Goal: Task Accomplishment & Management: Use online tool/utility

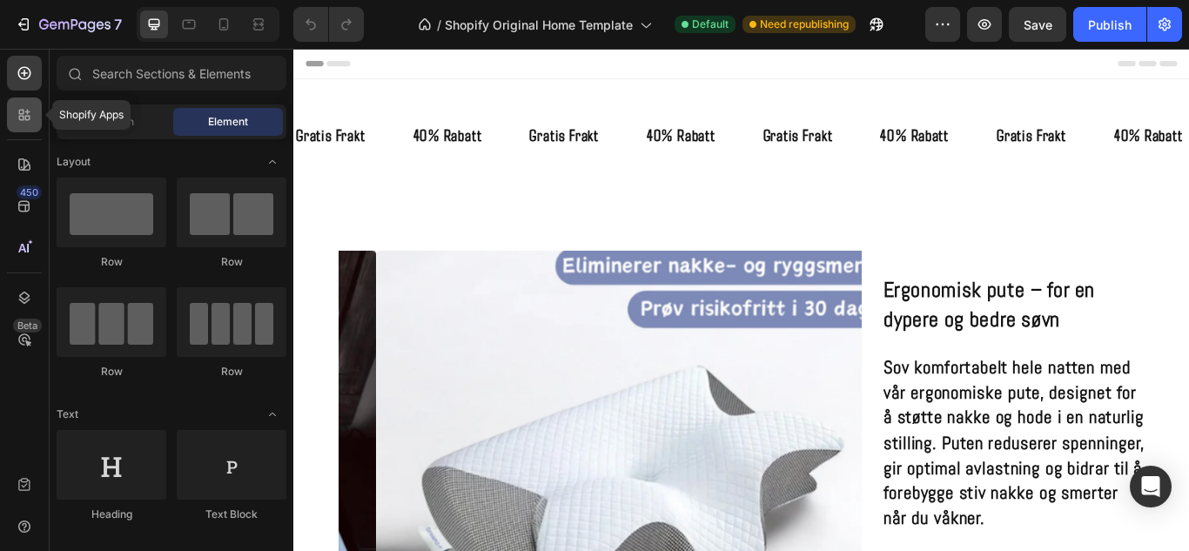
click at [22, 112] on icon at bounding box center [24, 114] width 17 height 17
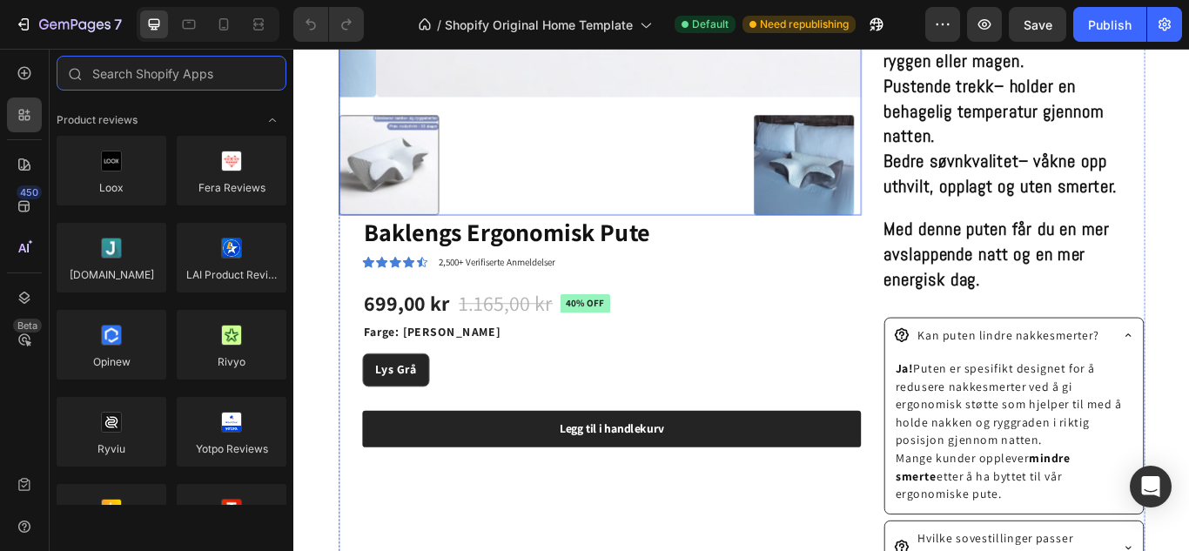
scroll to position [789, 0]
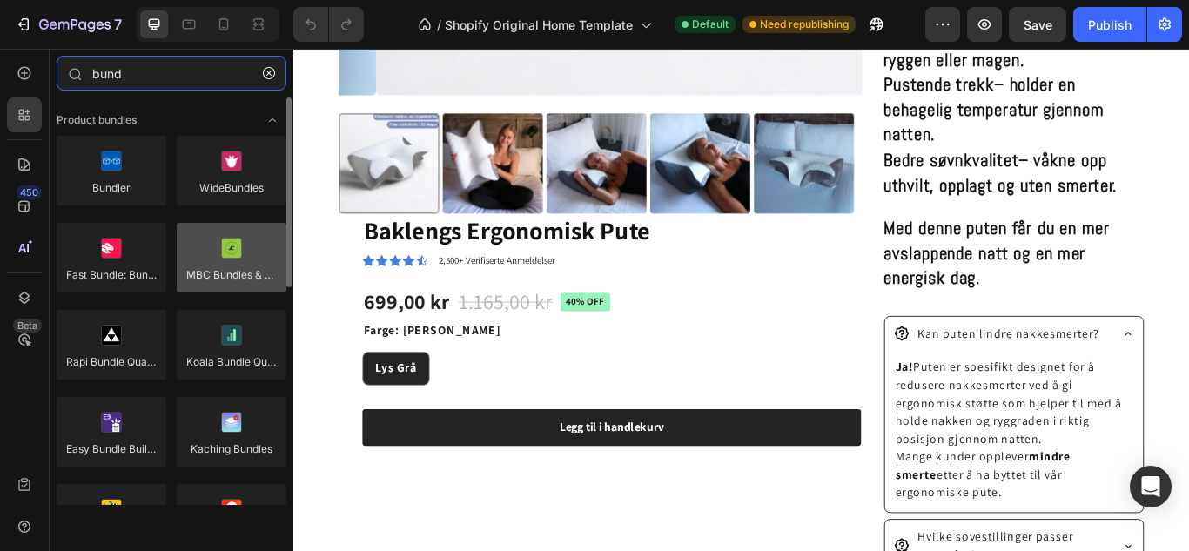
type input "bund"
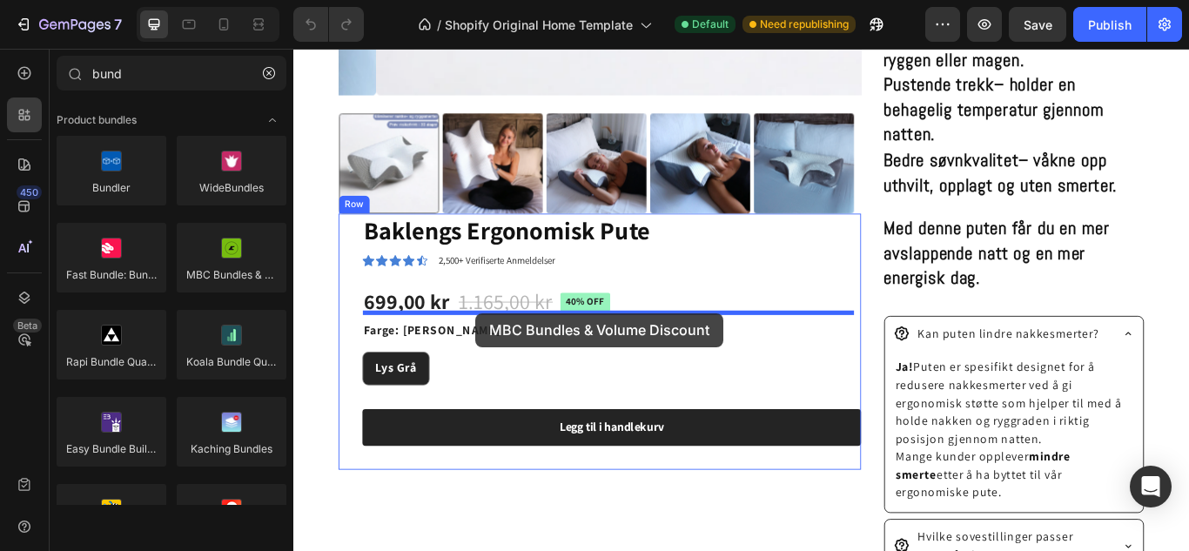
drag, startPoint x: 551, startPoint y: 293, endPoint x: 506, endPoint y: 358, distance: 79.4
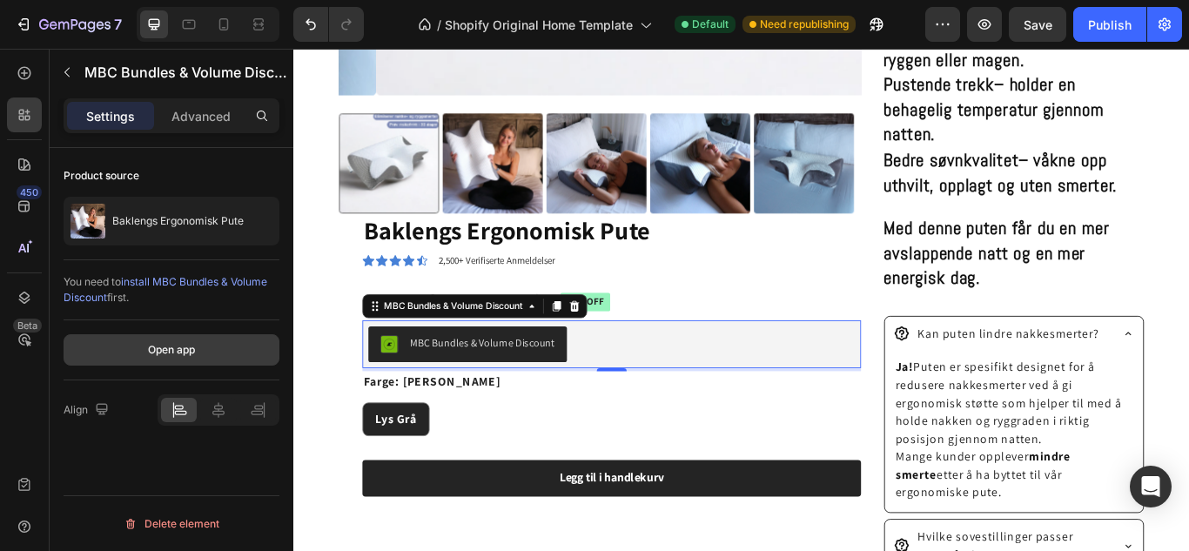
click at [154, 358] on button "Open app" at bounding box center [172, 349] width 216 height 31
click at [193, 355] on div "Open app" at bounding box center [171, 350] width 47 height 16
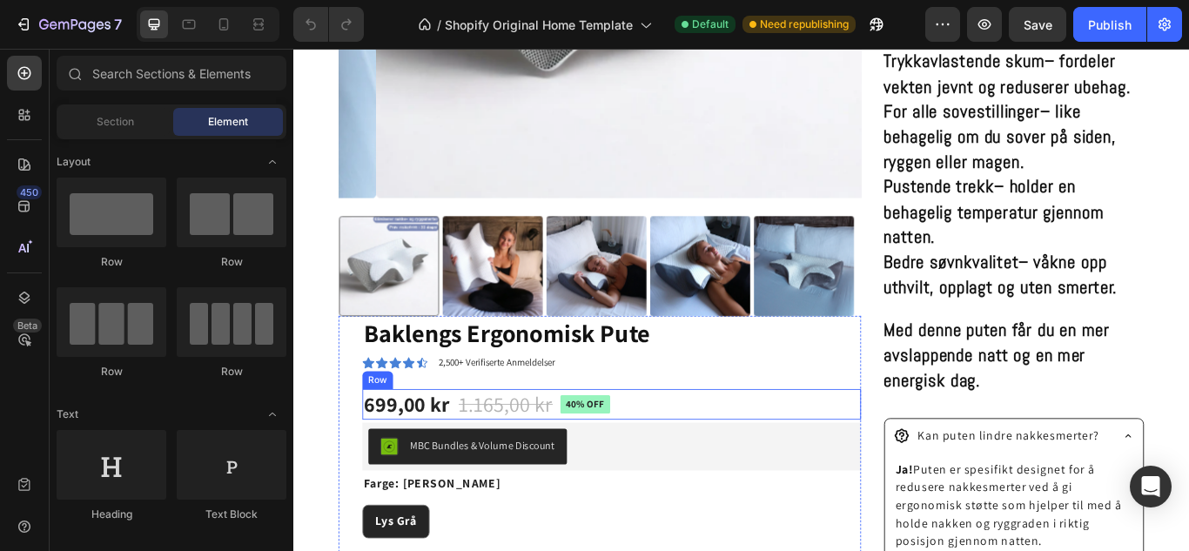
scroll to position [671, 0]
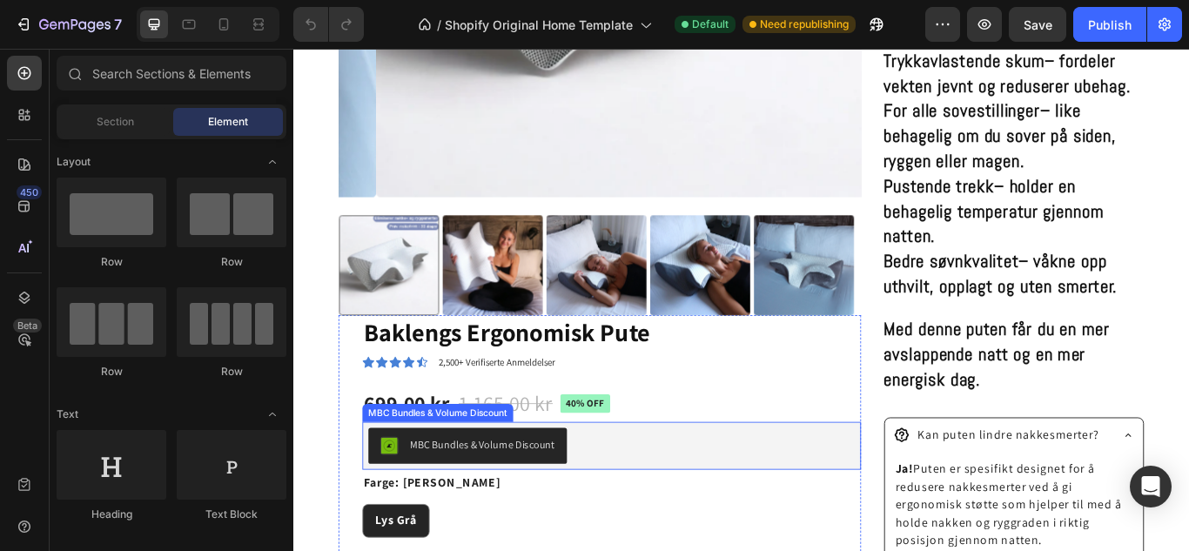
click at [581, 501] on div "MBC Bundles & Volume Discount" at bounding box center [513, 510] width 169 height 18
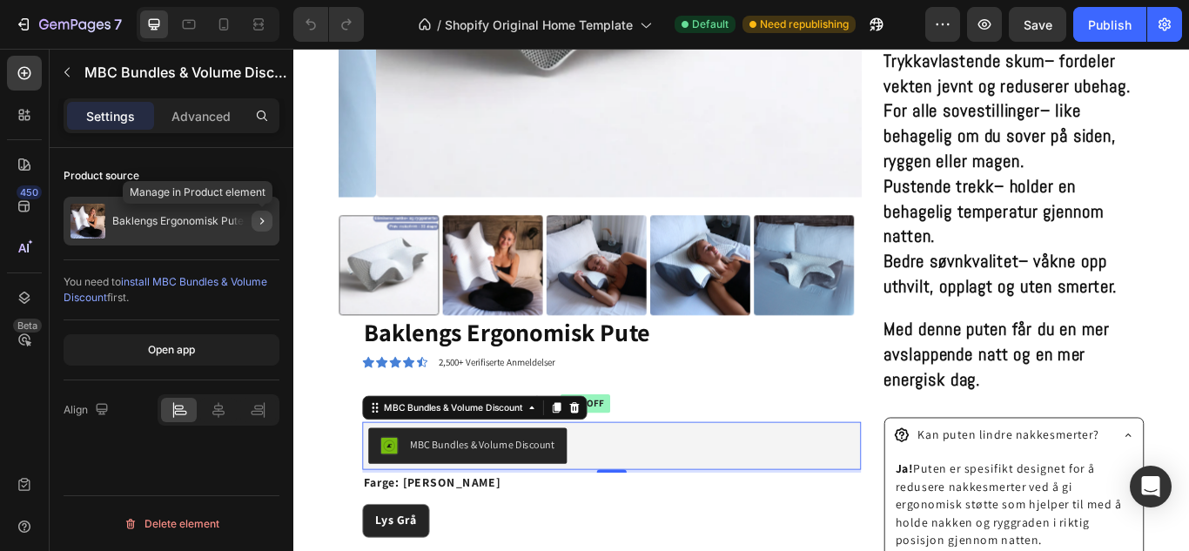
click at [261, 224] on icon "button" at bounding box center [262, 221] width 14 height 14
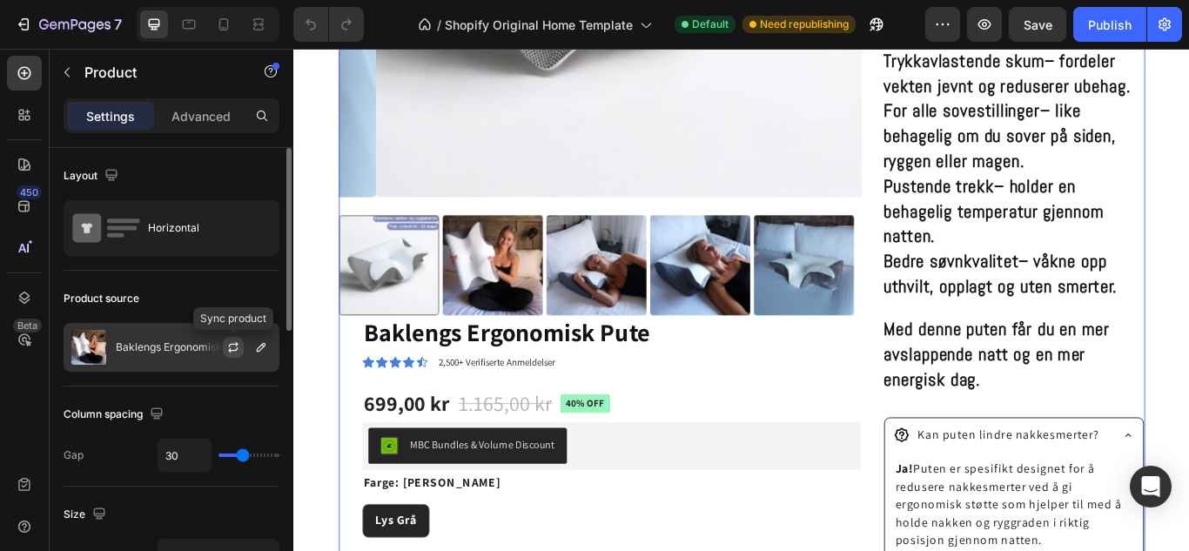
click at [233, 352] on icon "button" at bounding box center [233, 347] width 14 height 14
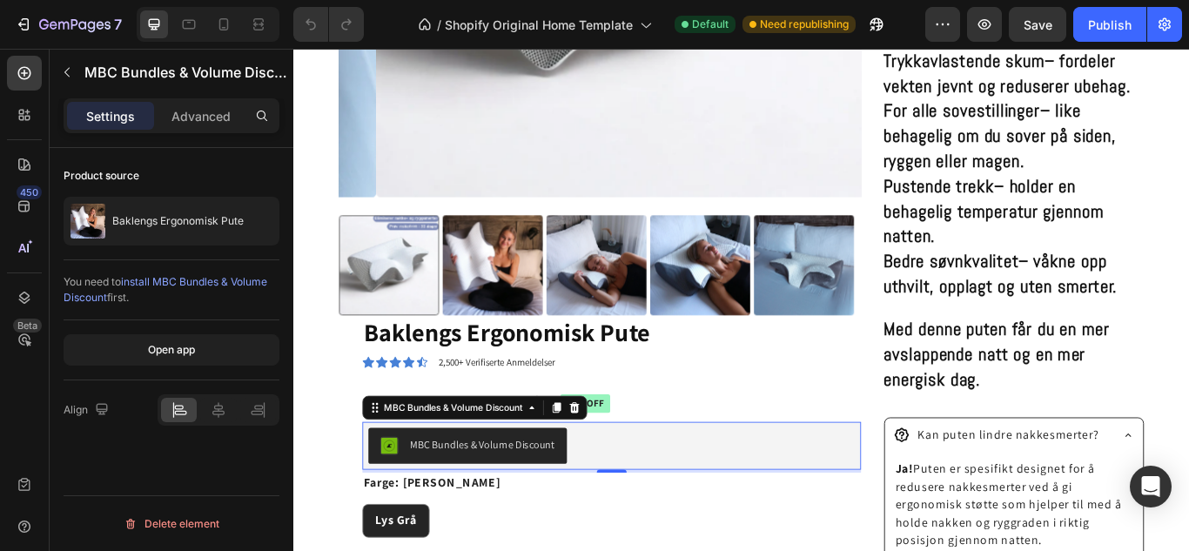
click at [204, 284] on span "install MBC Bundles & Volume Discount" at bounding box center [166, 289] width 204 height 29
click at [573, 465] on icon at bounding box center [571, 467] width 14 height 14
click at [627, 461] on icon at bounding box center [620, 467] width 11 height 12
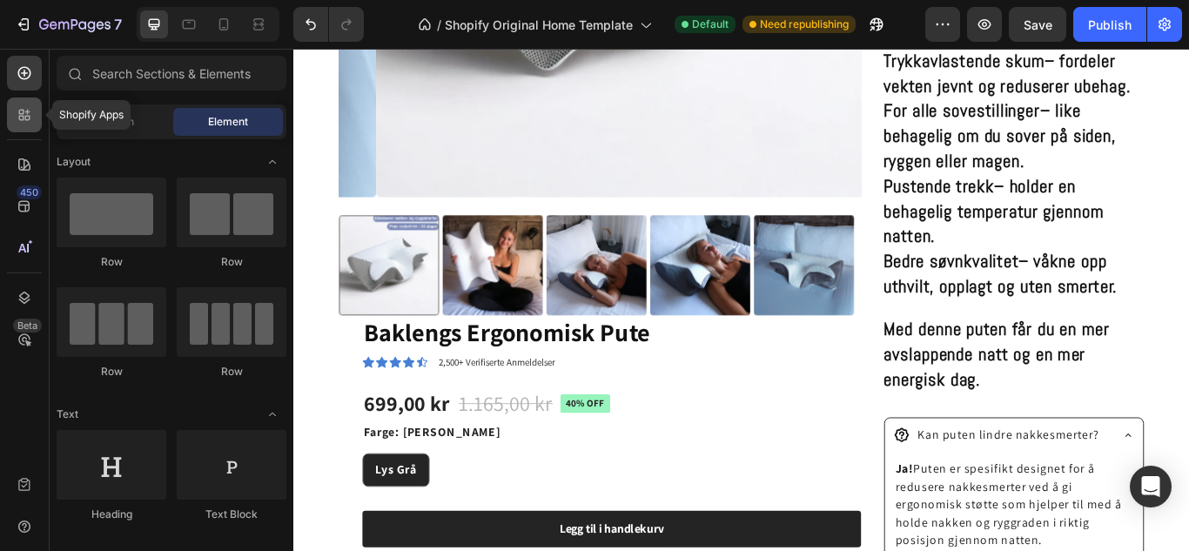
click at [17, 116] on icon at bounding box center [24, 114] width 17 height 17
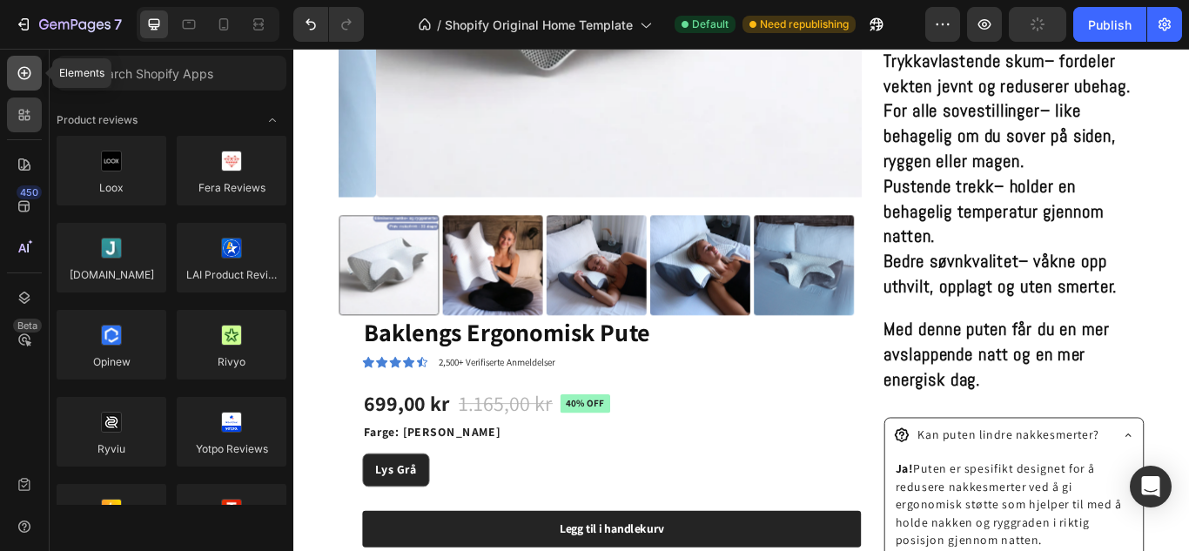
click at [23, 78] on icon at bounding box center [24, 73] width 13 height 13
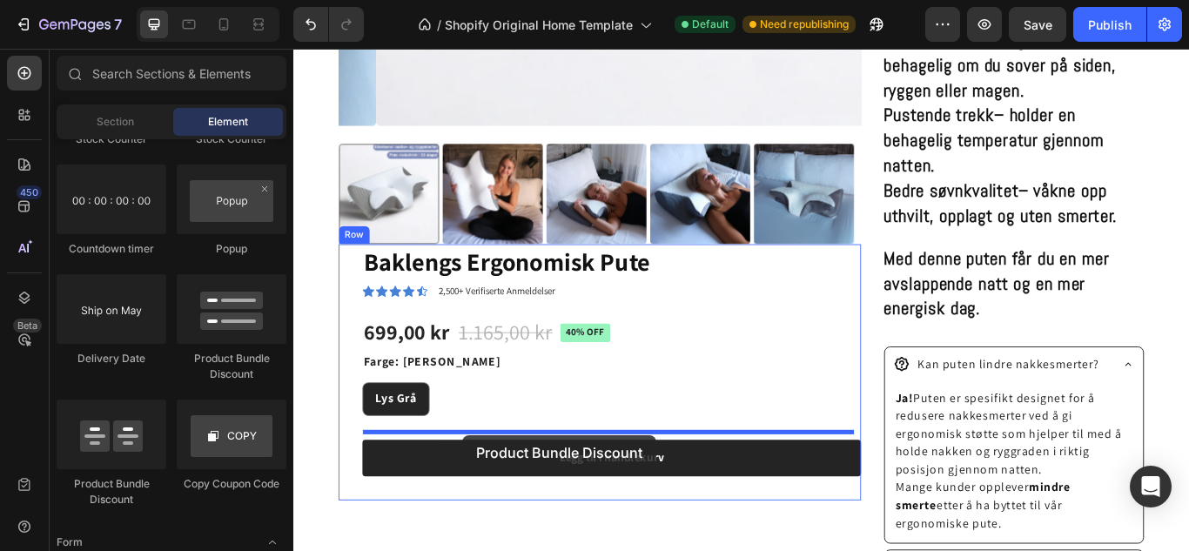
scroll to position [761, 0]
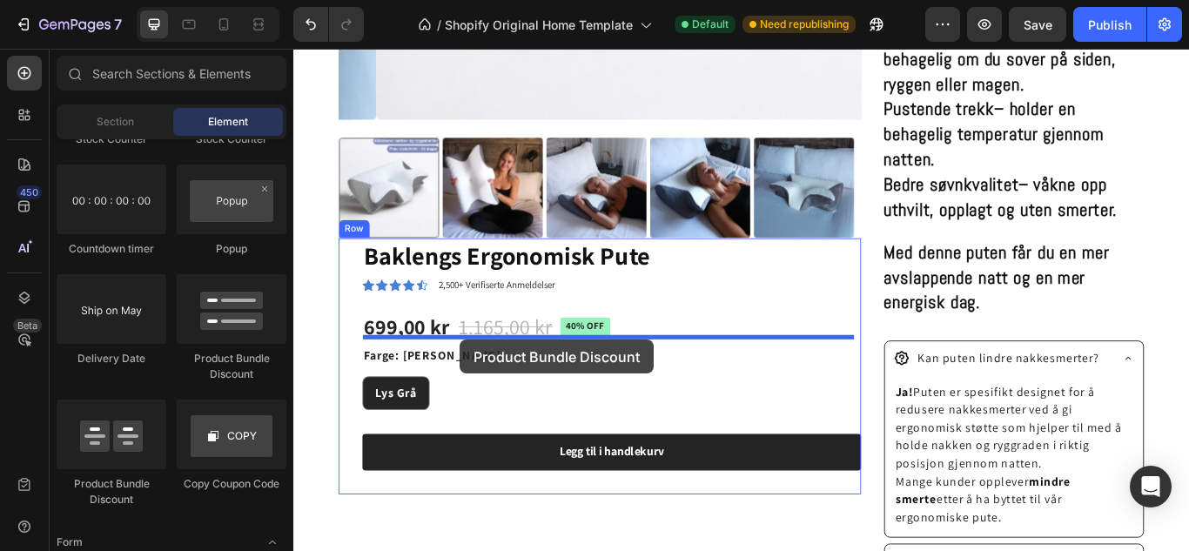
drag, startPoint x: 537, startPoint y: 366, endPoint x: 487, endPoint y: 390, distance: 54.9
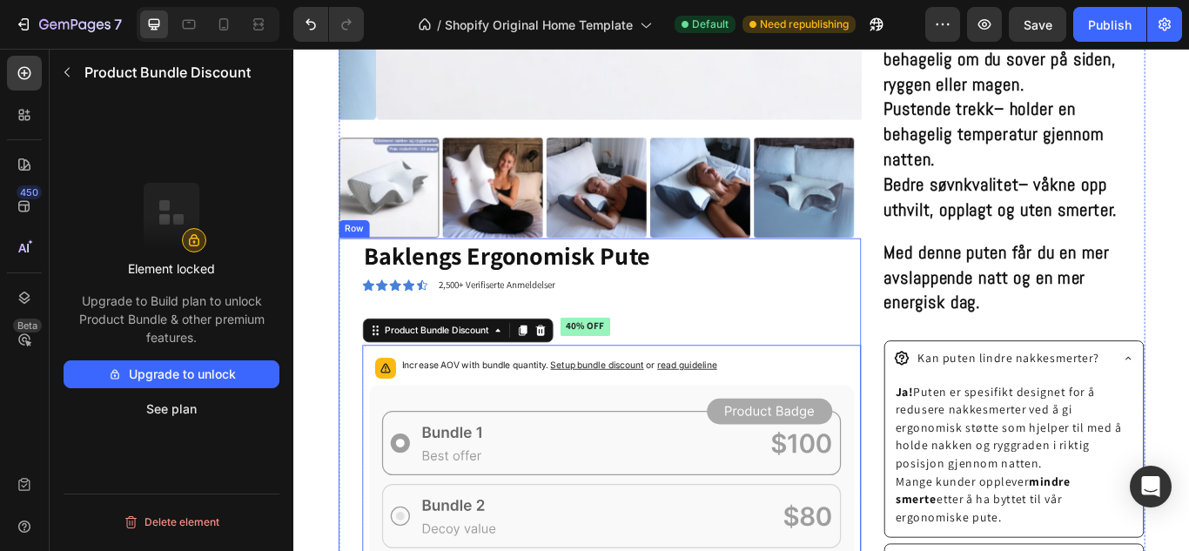
click at [515, 423] on div "Increase AOV with bundle quantity. Setup bundle discount or read guideline" at bounding box center [602, 421] width 367 height 24
click at [582, 372] on icon at bounding box center [580, 378] width 11 height 12
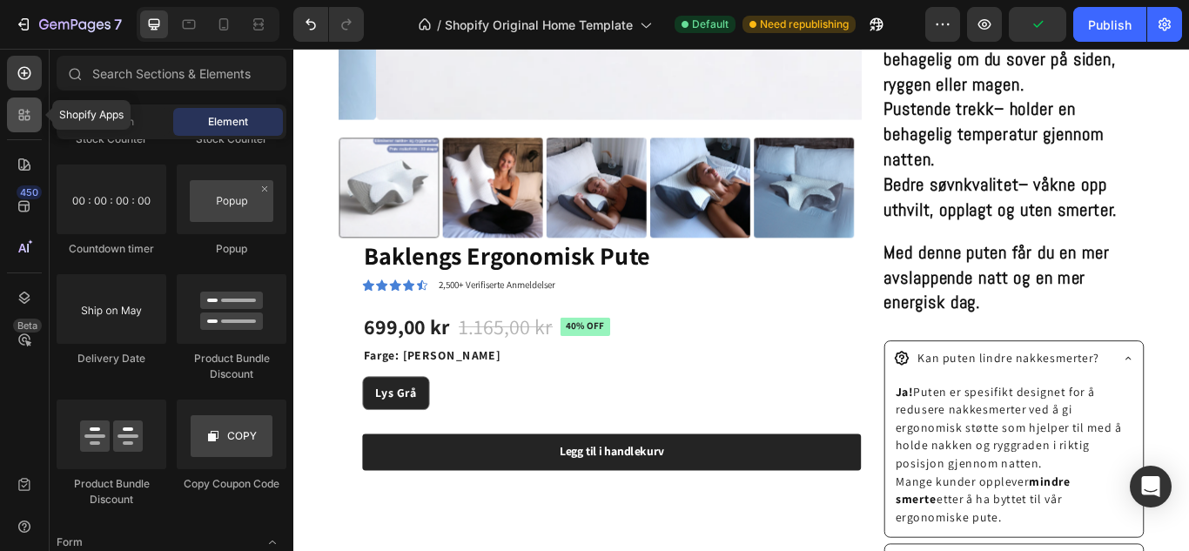
click at [23, 110] on icon at bounding box center [21, 112] width 5 height 5
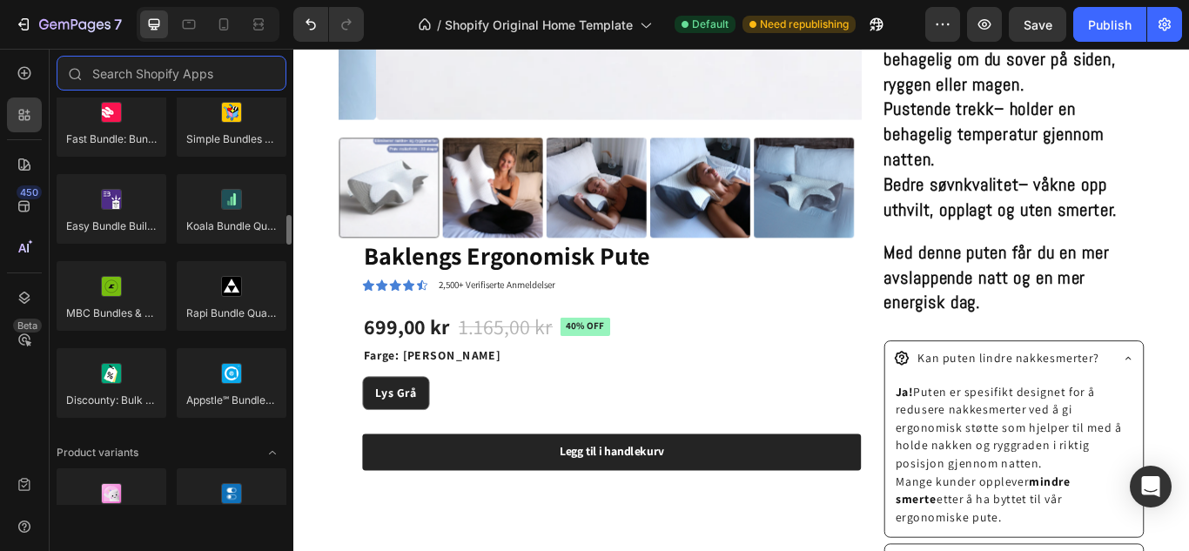
scroll to position [1593, 0]
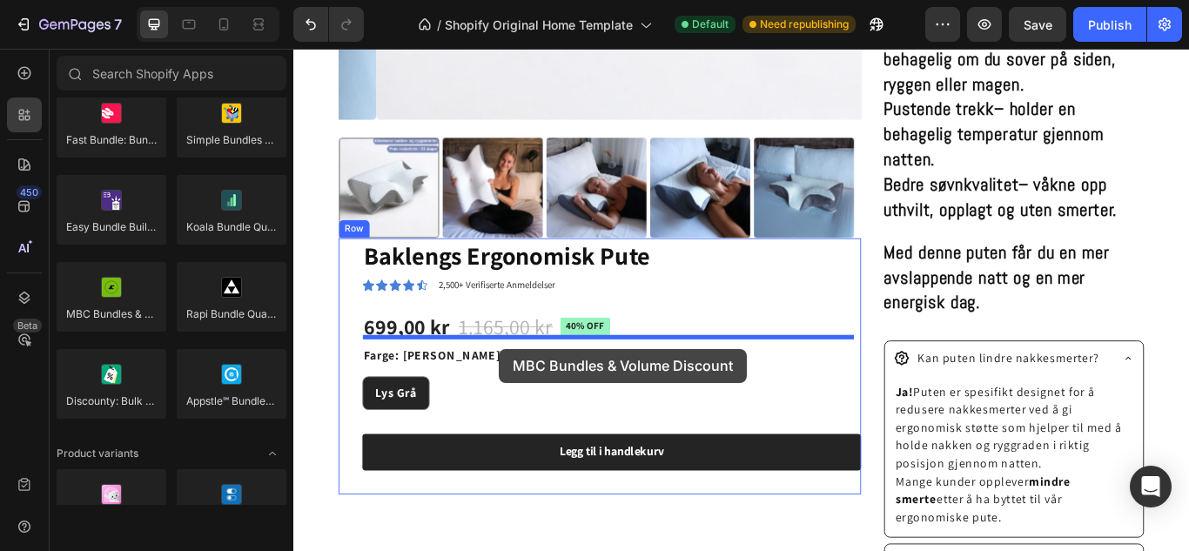
drag, startPoint x: 404, startPoint y: 342, endPoint x: 533, endPoint y: 399, distance: 141.5
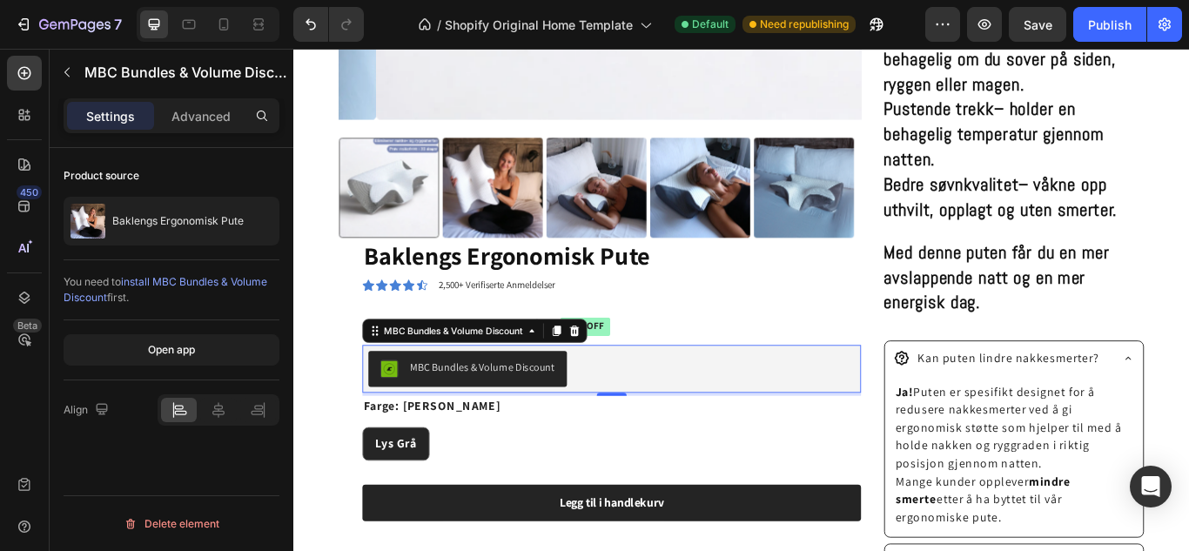
click at [472, 423] on div "MBC Bundles & Volume Discount" at bounding box center [496, 422] width 204 height 21
click at [469, 423] on div "MBC Bundles & Volume Discount" at bounding box center [496, 422] width 204 height 21
click at [225, 316] on div "You need to install MBC Bundles & Volume Discount first." at bounding box center [172, 290] width 216 height 60
click at [207, 107] on p "Advanced" at bounding box center [200, 116] width 59 height 18
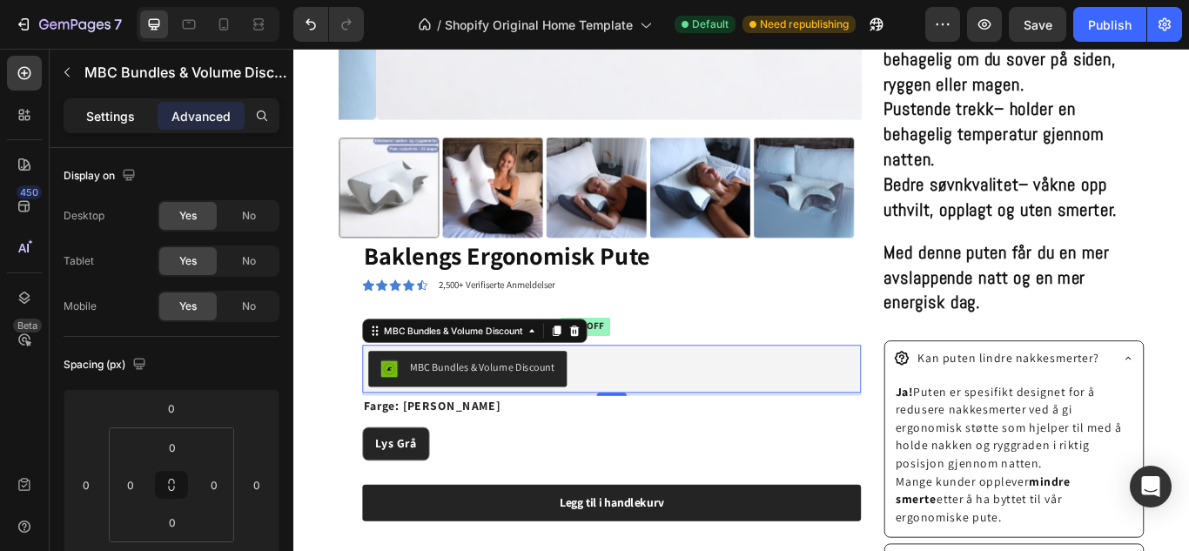
click at [117, 122] on p "Settings" at bounding box center [110, 116] width 49 height 18
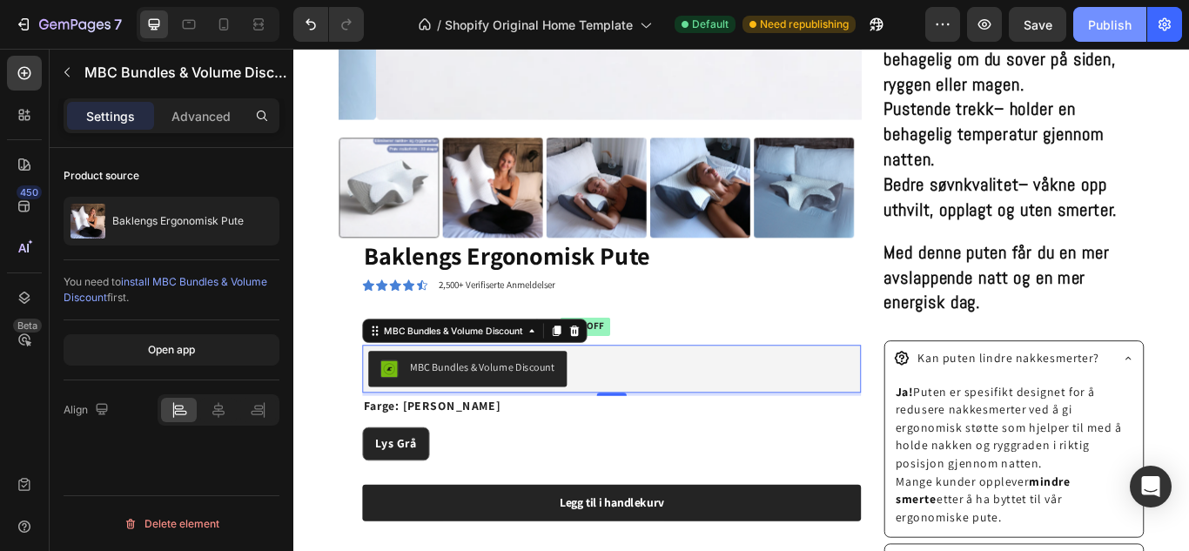
click at [1113, 24] on div "Publish" at bounding box center [1110, 25] width 44 height 18
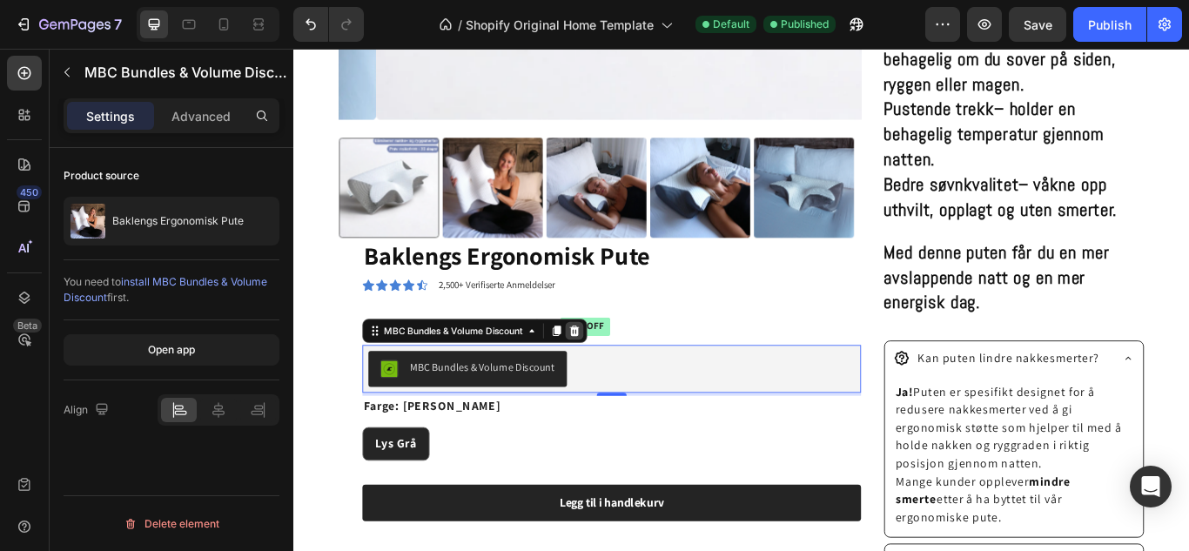
click at [624, 371] on icon at bounding box center [620, 378] width 14 height 14
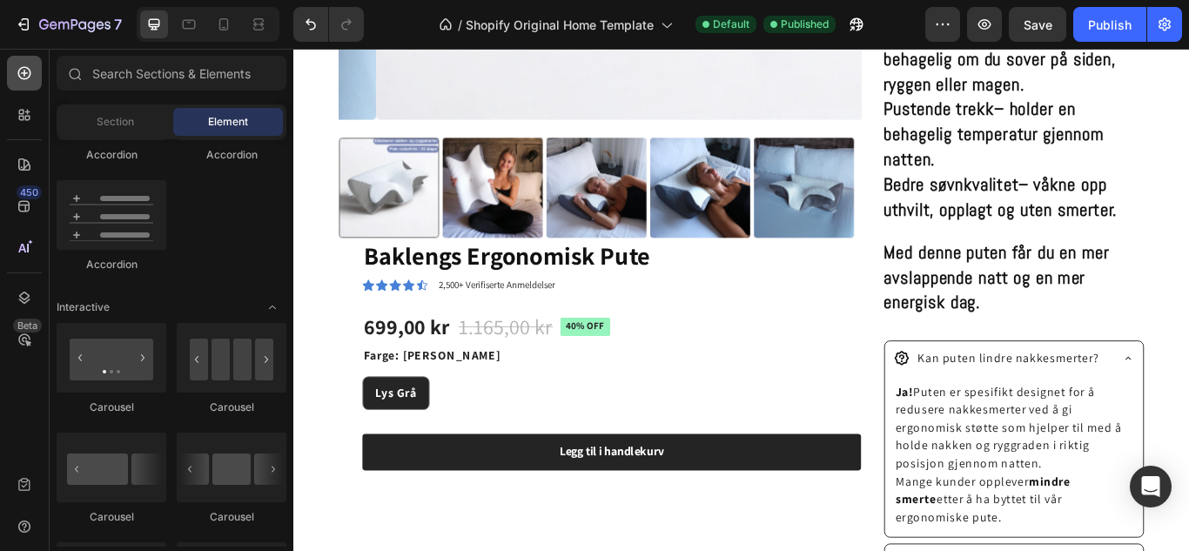
click at [20, 72] on icon at bounding box center [24, 72] width 17 height 17
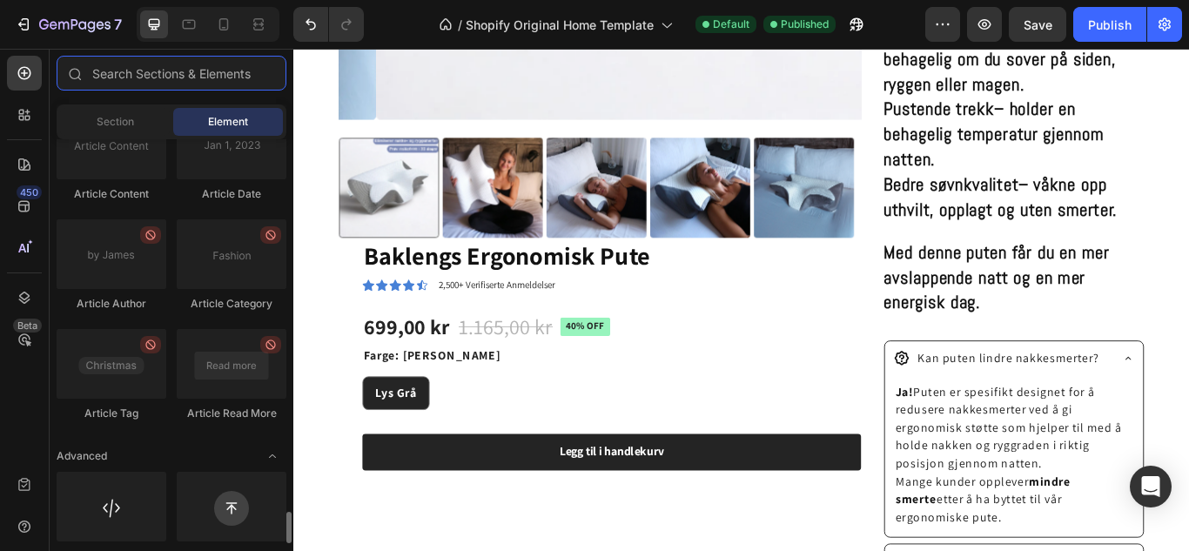
scroll to position [4749, 0]
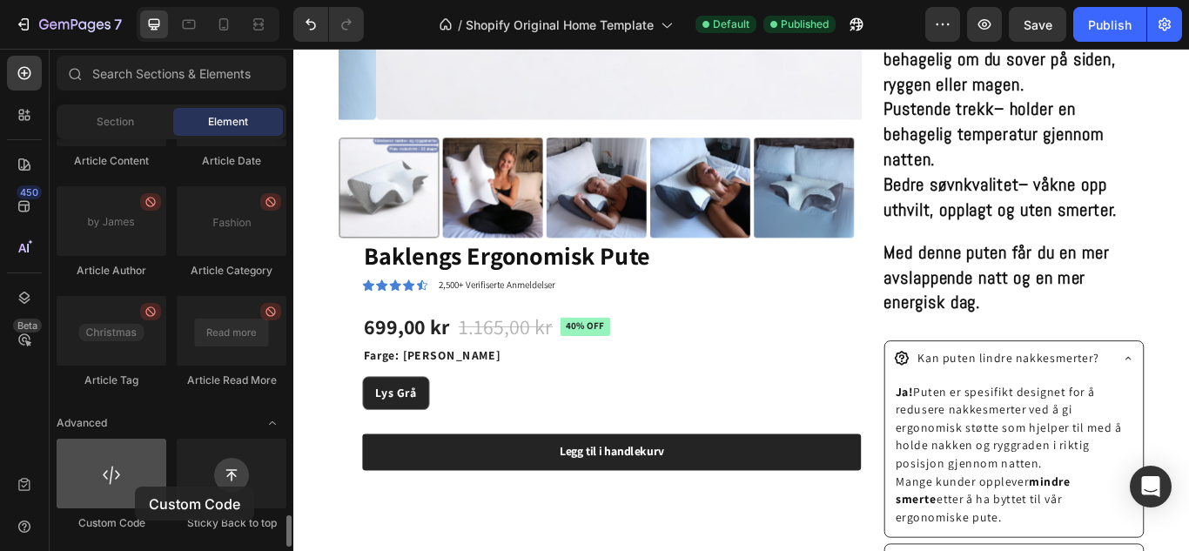
click at [135, 486] on div at bounding box center [112, 474] width 110 height 70
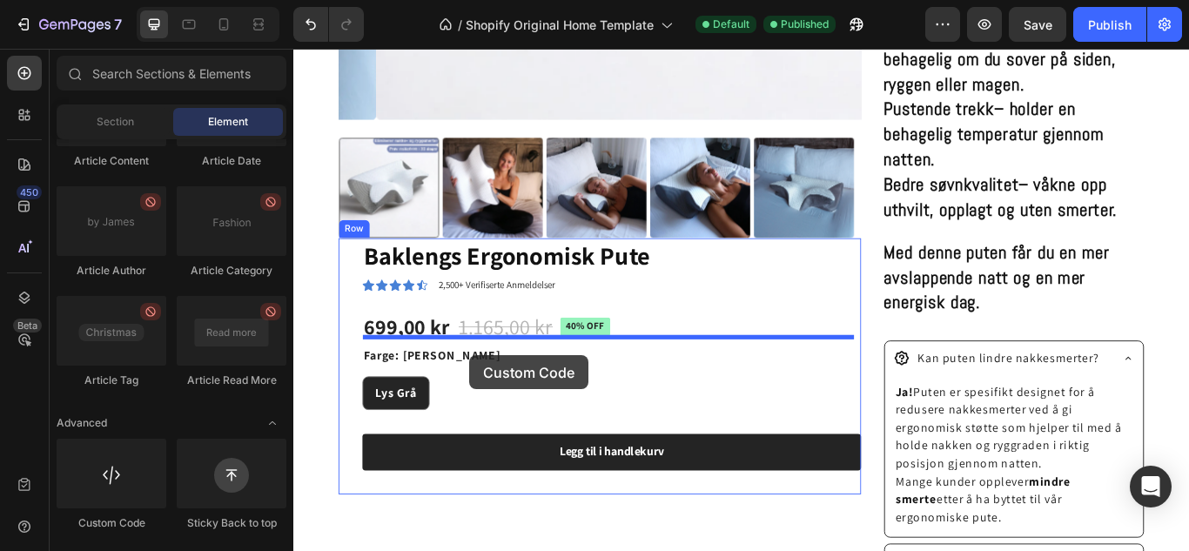
drag, startPoint x: 428, startPoint y: 535, endPoint x: 501, endPoint y: 402, distance: 151.9
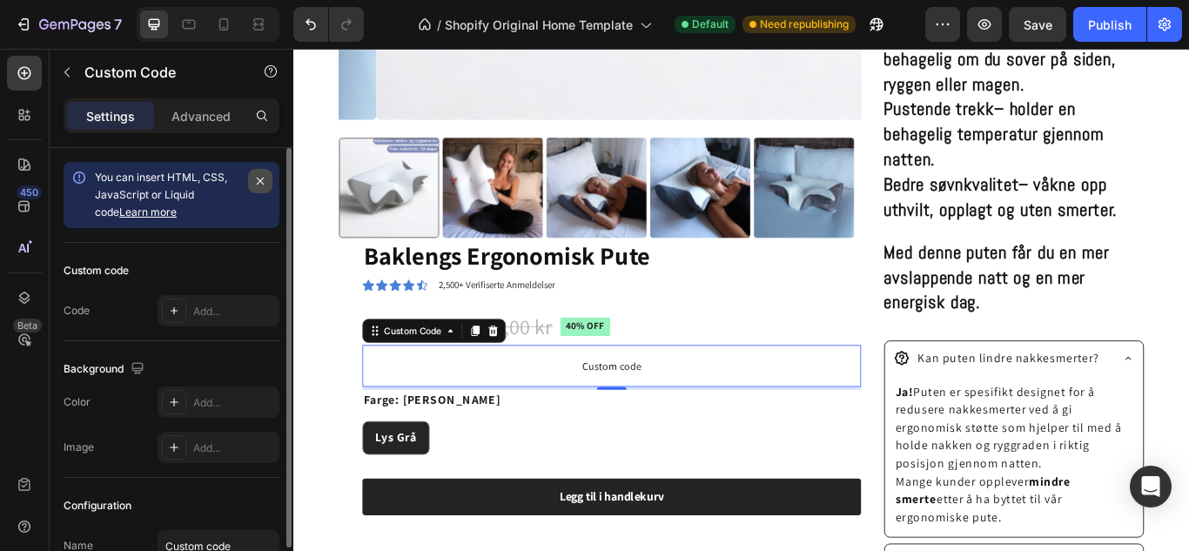
click at [257, 175] on icon "button" at bounding box center [260, 181] width 14 height 14
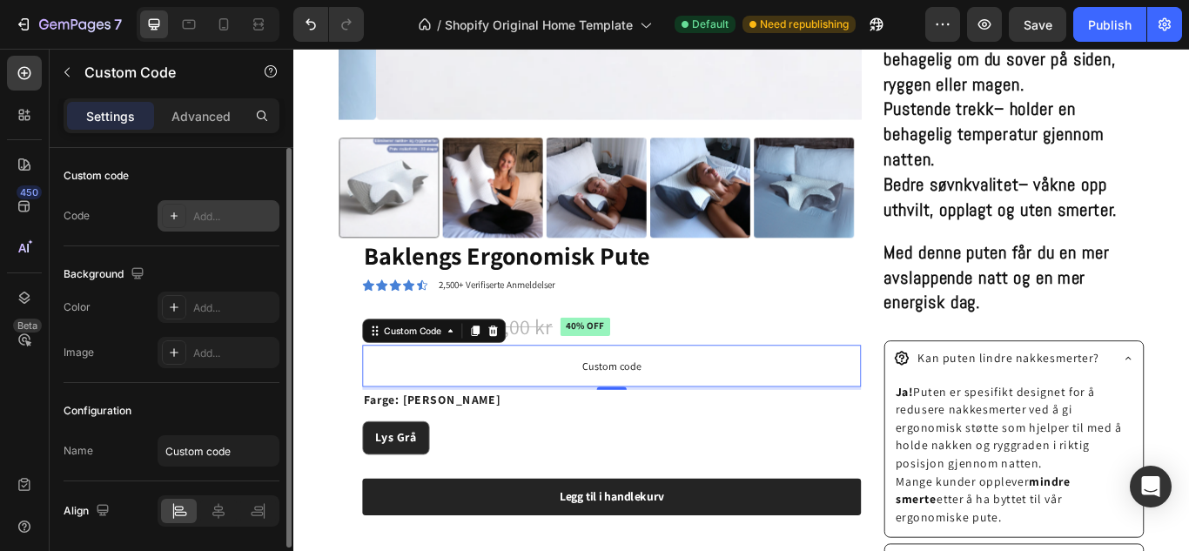
click at [168, 209] on icon at bounding box center [174, 216] width 14 height 14
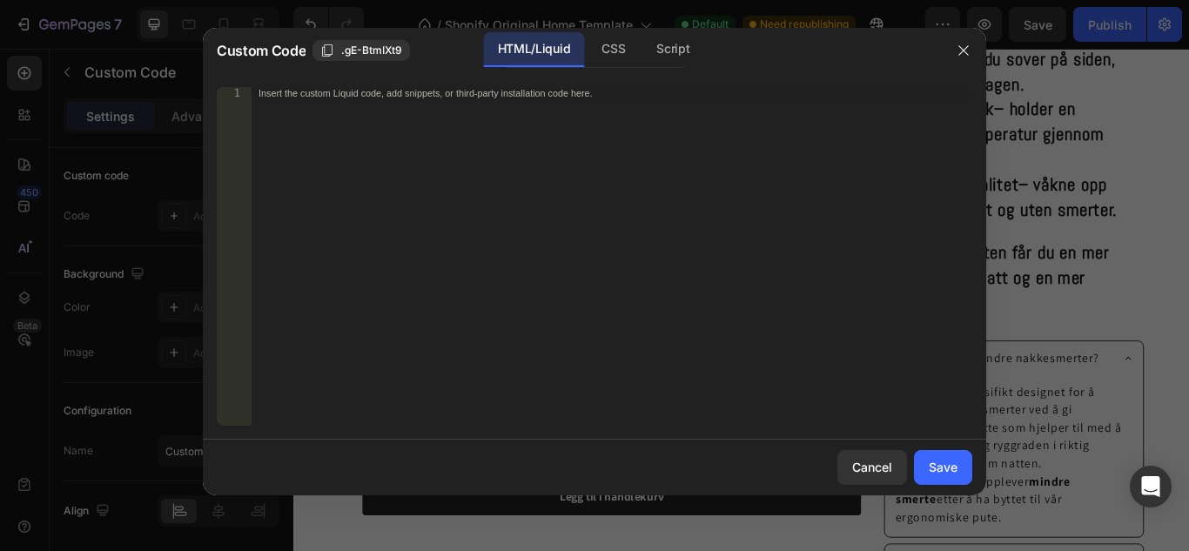
click at [402, 107] on div "Insert the custom Liquid code, add snippets, or third-party installation code h…" at bounding box center [611, 268] width 720 height 363
paste textarea "<mbc-bundles-widget data-bundle-id="110010" data-widget-type="volumeDiscount"><…"
type textarea "<mbc-bundles-widget data-bundle-id="110010" data-widget-type="volumeDiscount"><…"
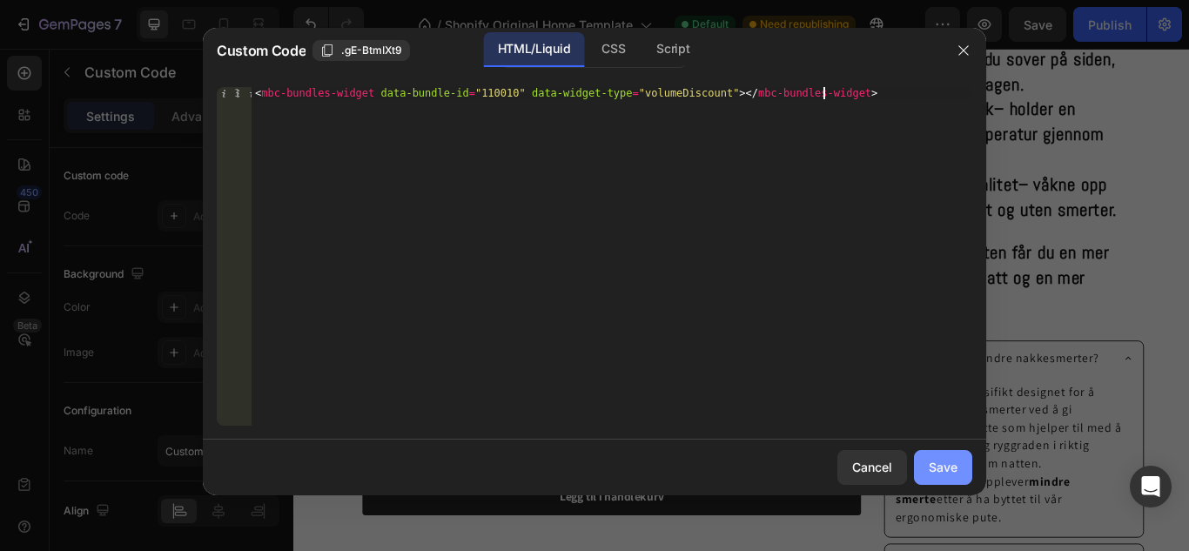
click at [950, 466] on div "Save" at bounding box center [942, 467] width 29 height 18
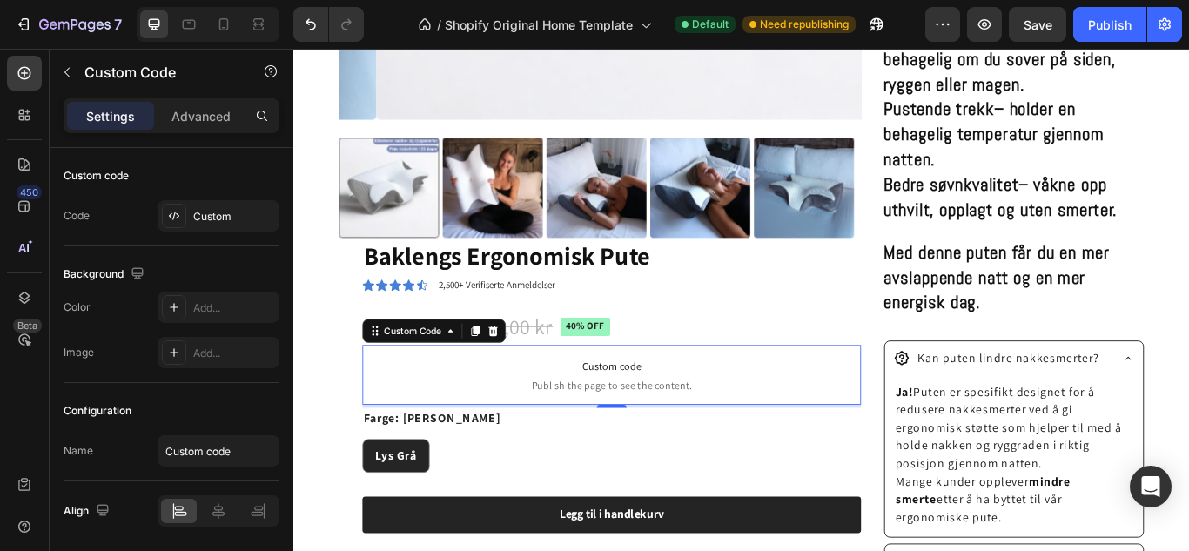
click at [755, 432] on span "Publish the page to see the content." at bounding box center [663, 440] width 581 height 17
click at [1113, 36] on button "Publish" at bounding box center [1109, 24] width 73 height 35
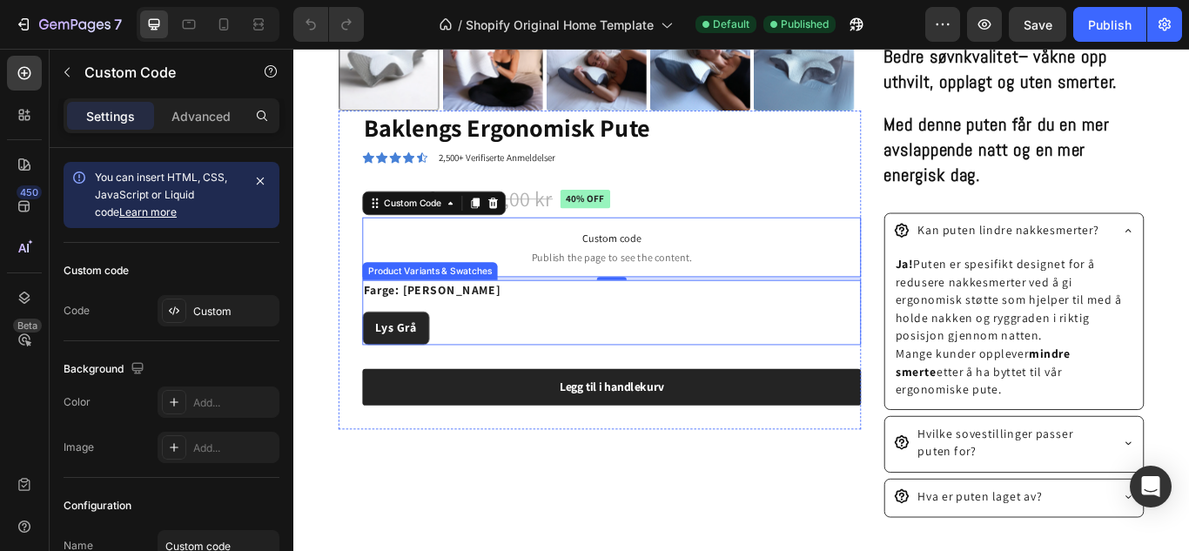
click at [487, 344] on div "Farge: Lys Grå Lys Grå Lys Grå Lys Grå" at bounding box center [663, 356] width 581 height 76
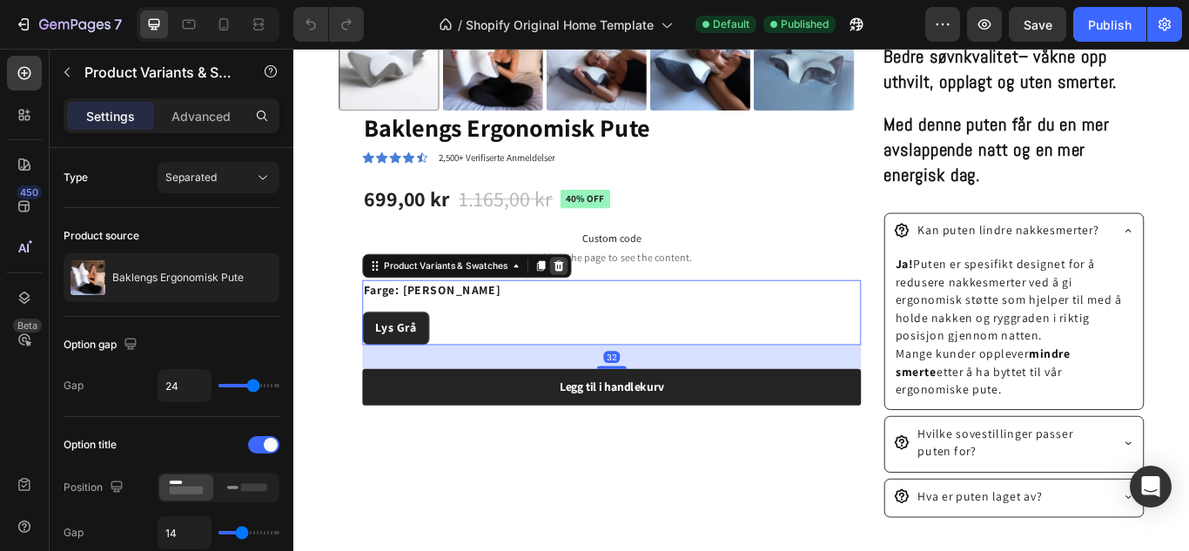
click at [608, 291] on div at bounding box center [602, 301] width 21 height 21
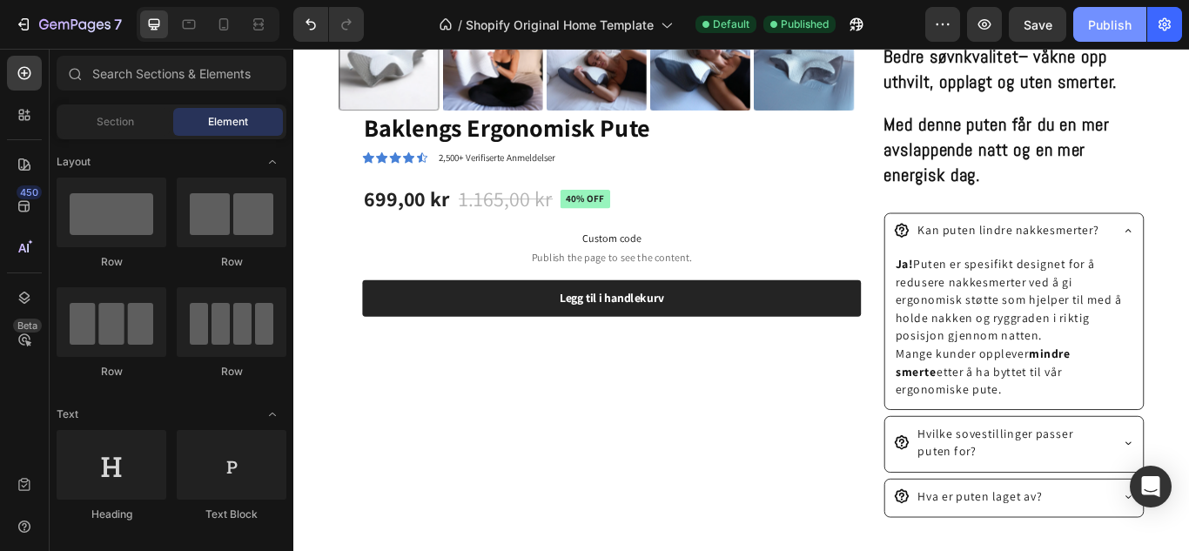
click at [1118, 28] on div "Publish" at bounding box center [1110, 25] width 44 height 18
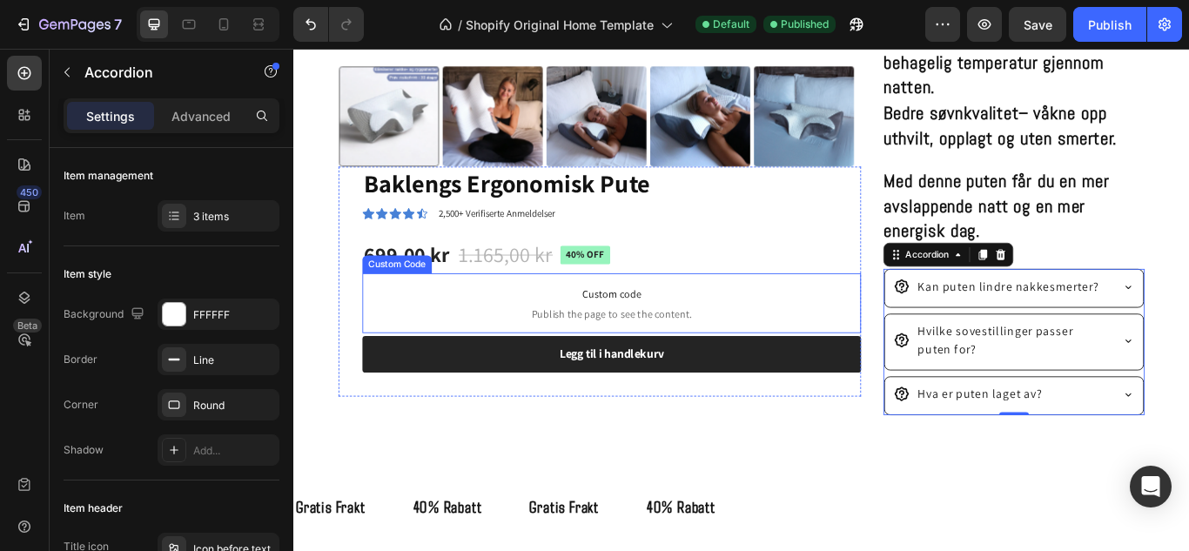
scroll to position [843, 0]
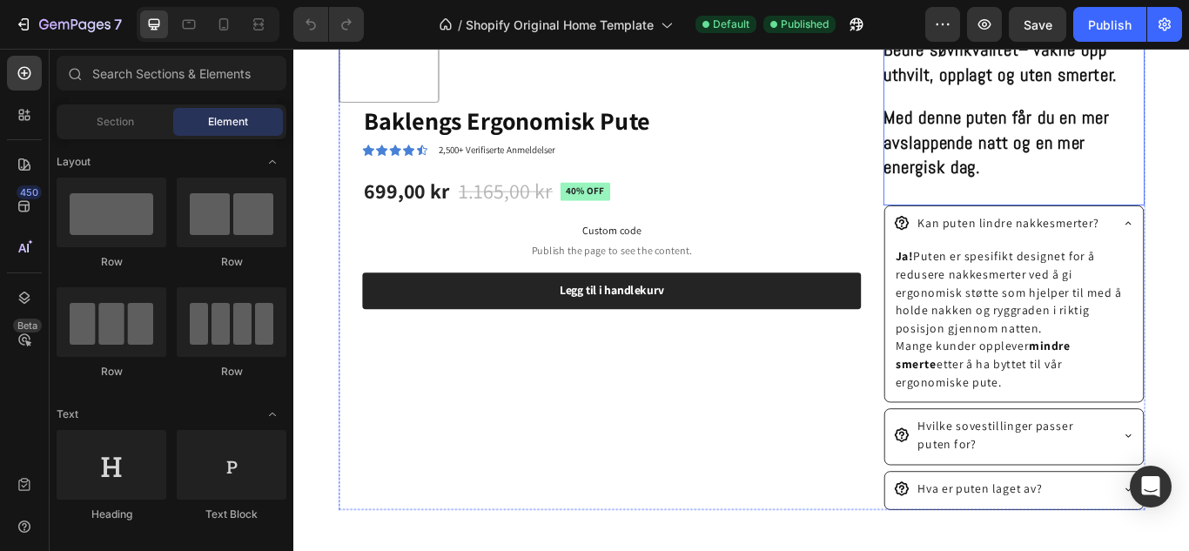
scroll to position [915, 0]
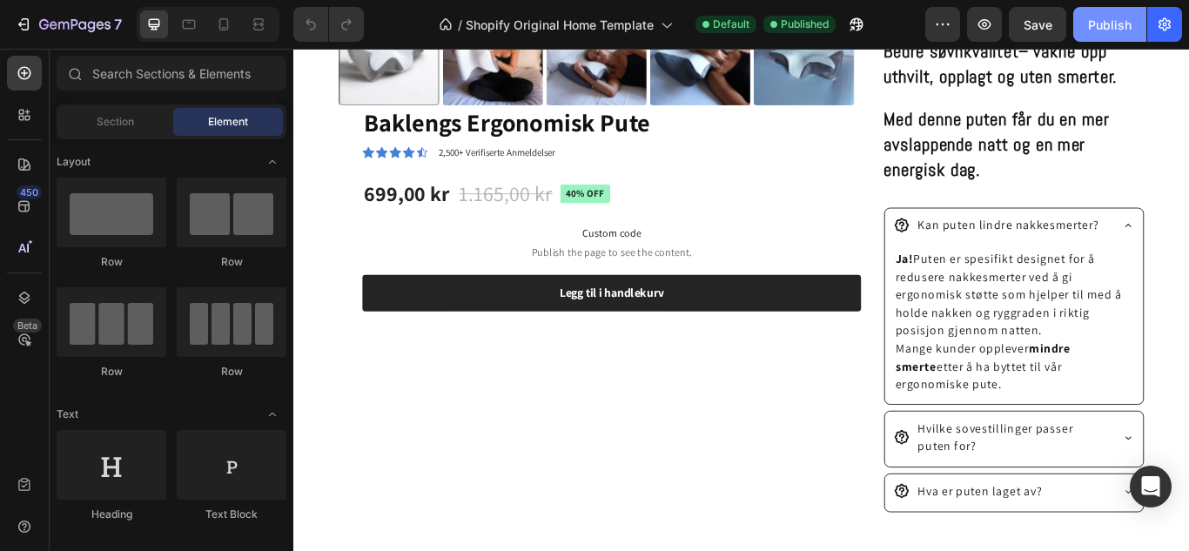
click at [1120, 14] on button "Publish" at bounding box center [1109, 24] width 73 height 35
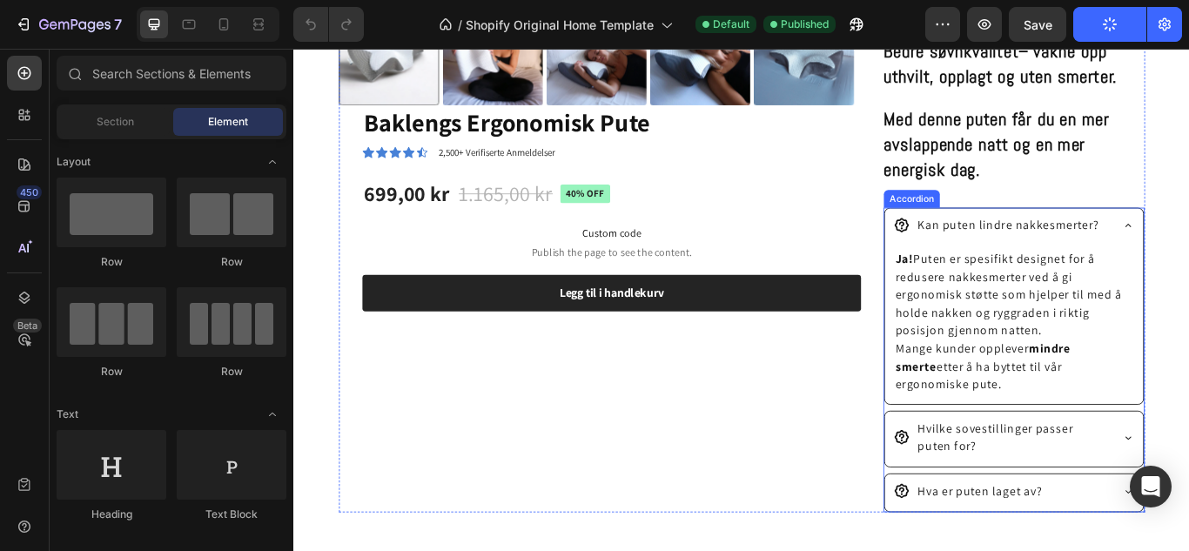
click at [1188, 245] on div "Kan puten lindre nakkesmerter?" at bounding box center [1132, 257] width 301 height 44
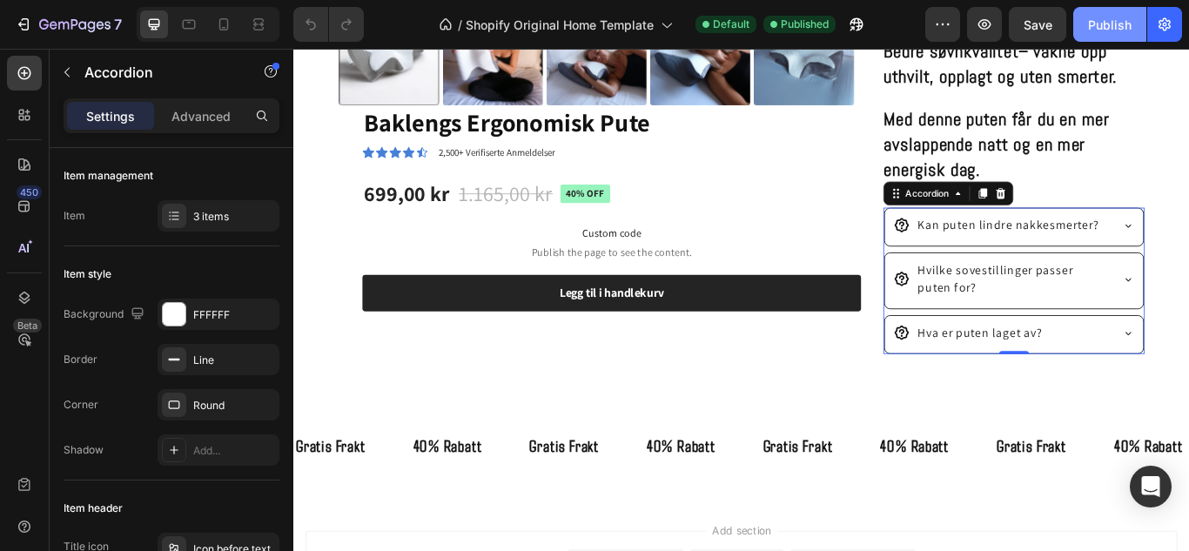
click at [1106, 16] on div "Publish" at bounding box center [1110, 25] width 44 height 18
click at [1116, 27] on div "Publish" at bounding box center [1110, 25] width 44 height 18
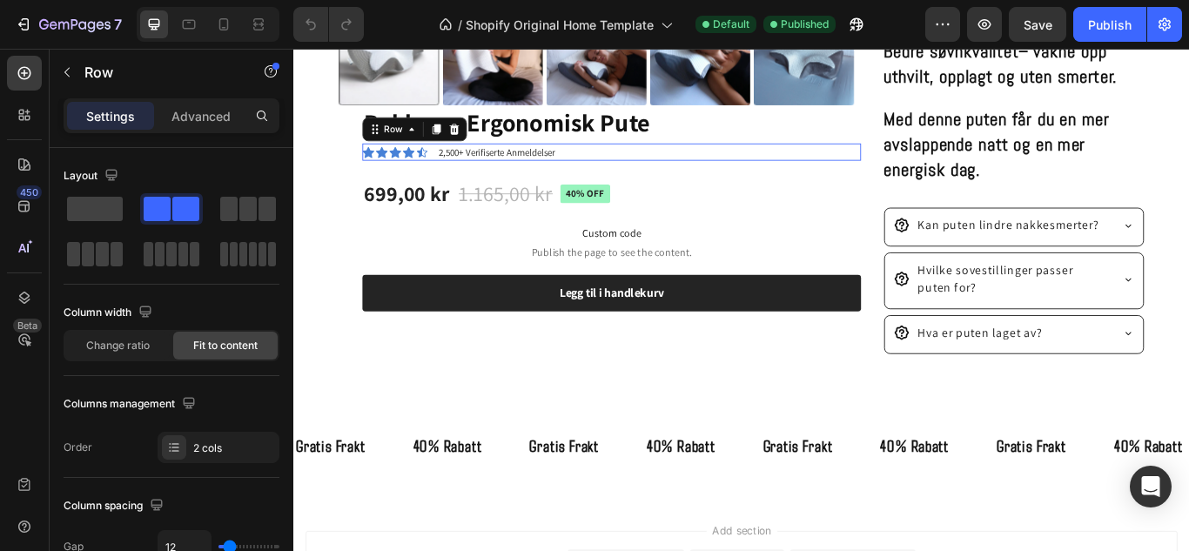
click at [422, 159] on div "Icon Icon Icon Icon Icon Icon List" at bounding box center [411, 169] width 77 height 21
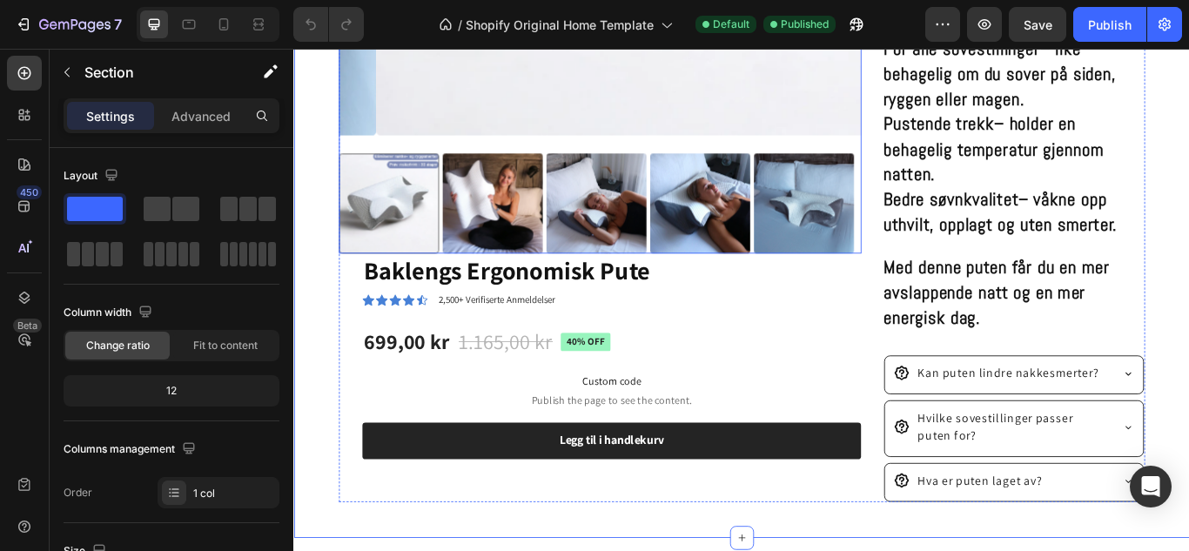
scroll to position [744, 0]
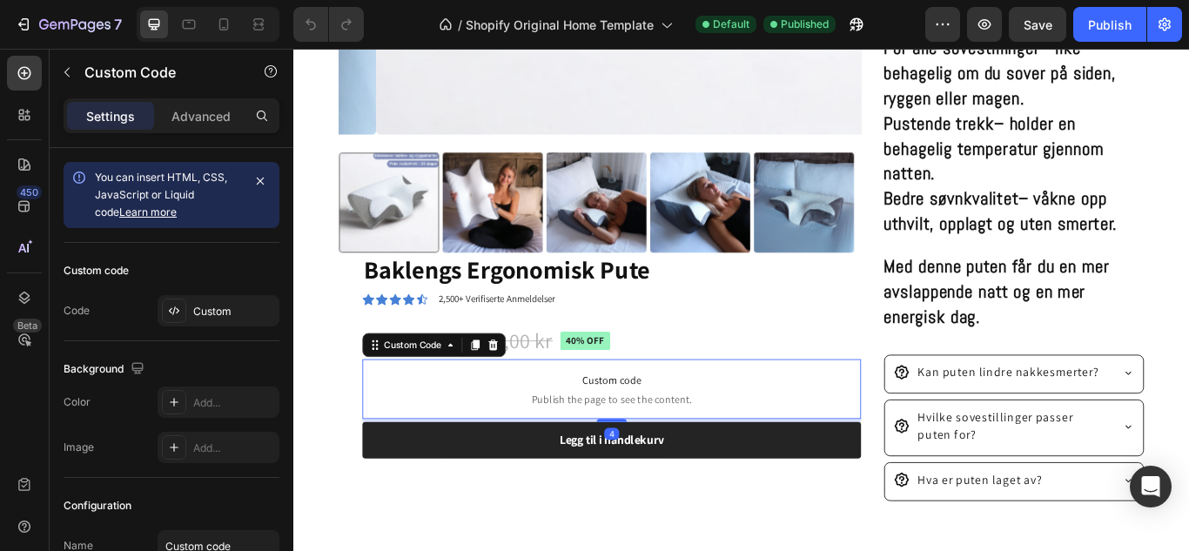
click at [686, 435] on span "Custom code" at bounding box center [663, 435] width 581 height 21
click at [529, 388] on icon at bounding box center [525, 394] width 11 height 12
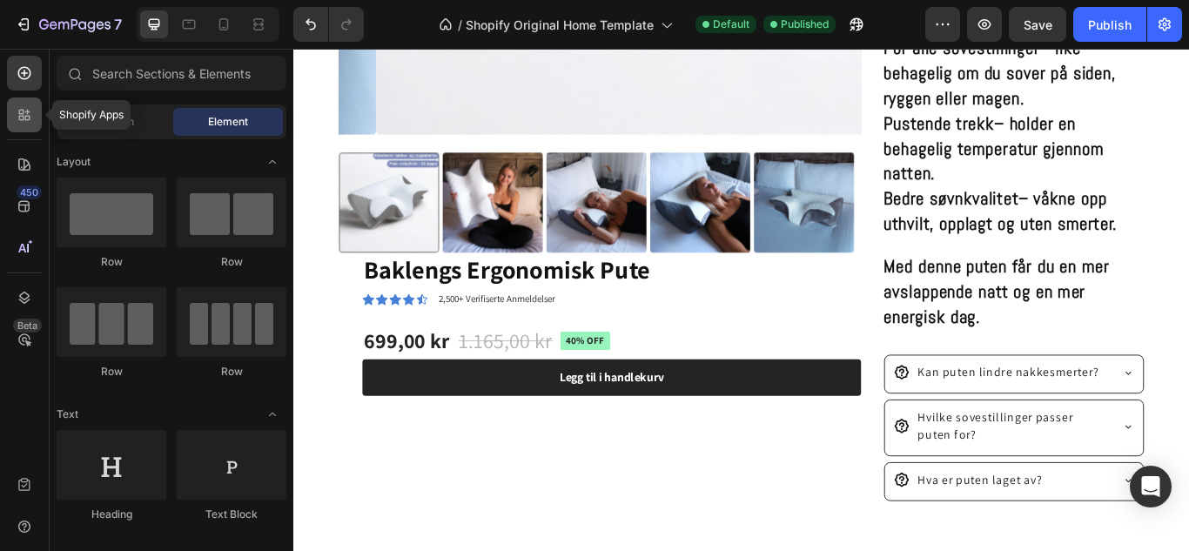
click at [20, 130] on div at bounding box center [24, 114] width 35 height 35
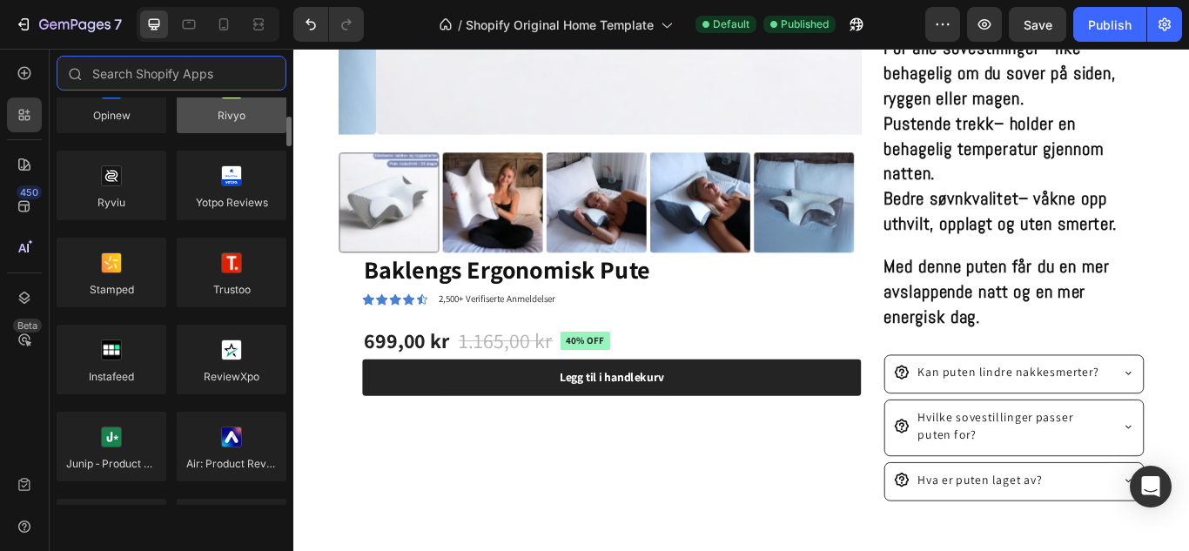
scroll to position [247, 0]
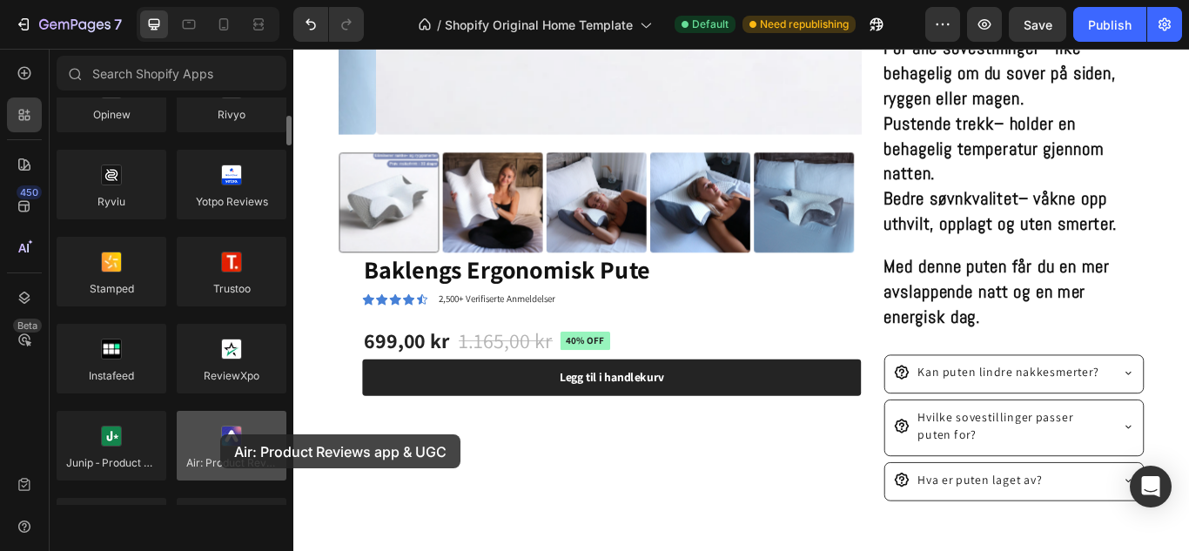
drag, startPoint x: 214, startPoint y: 447, endPoint x: 219, endPoint y: 434, distance: 14.1
click at [219, 434] on div at bounding box center [232, 446] width 110 height 70
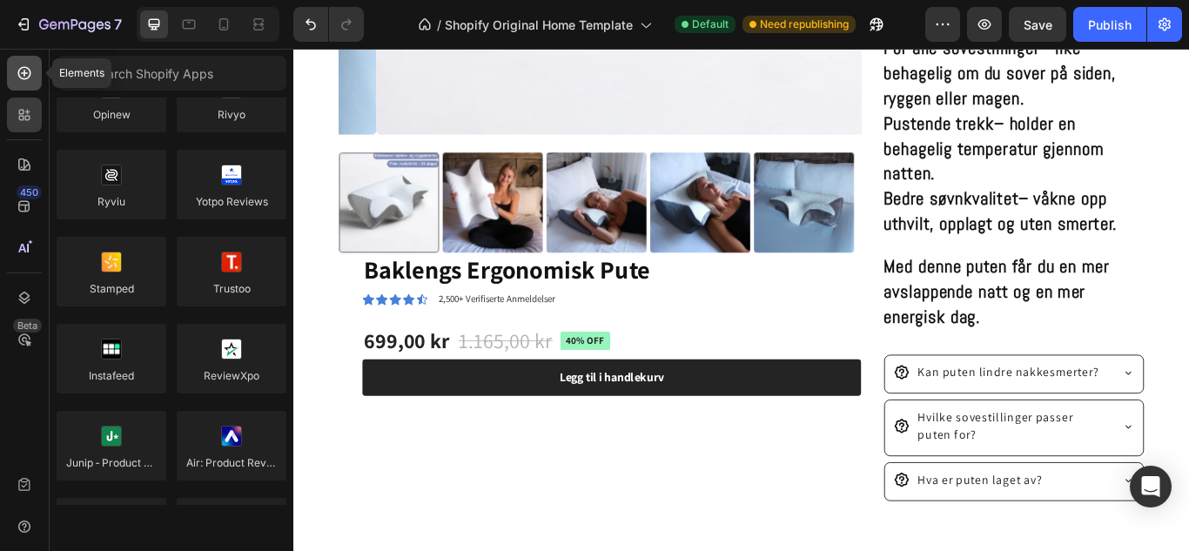
click at [18, 70] on icon at bounding box center [24, 72] width 17 height 17
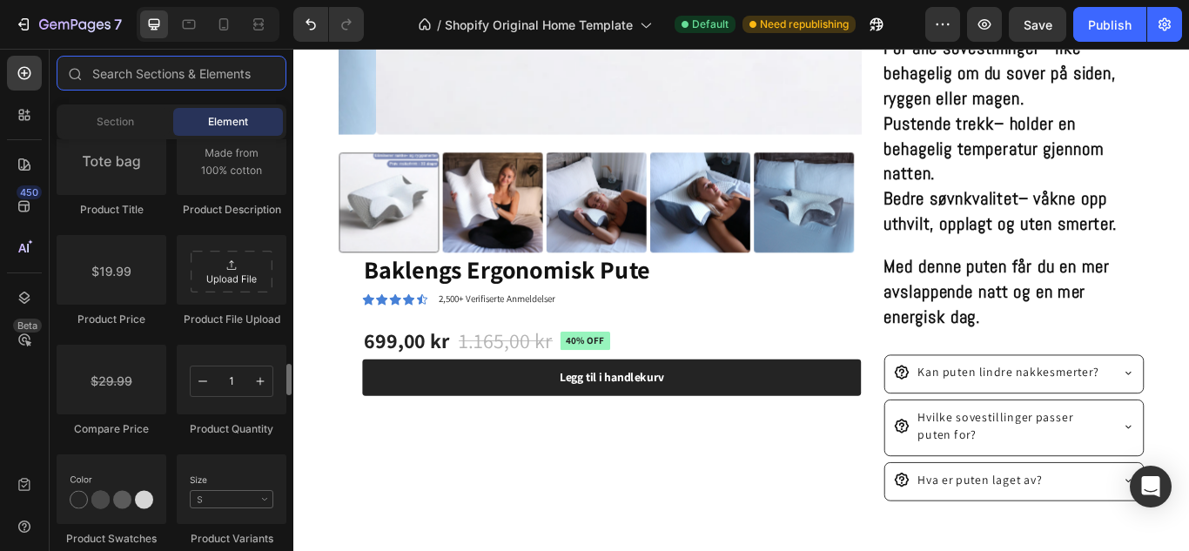
scroll to position [2818, 0]
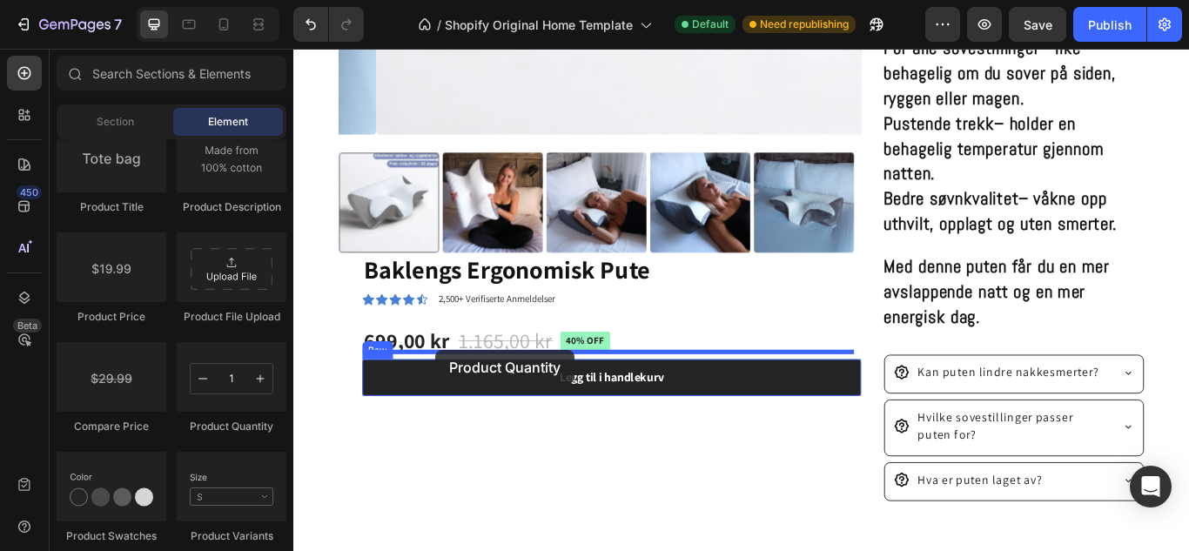
drag, startPoint x: 511, startPoint y: 435, endPoint x: 459, endPoint y: 400, distance: 62.7
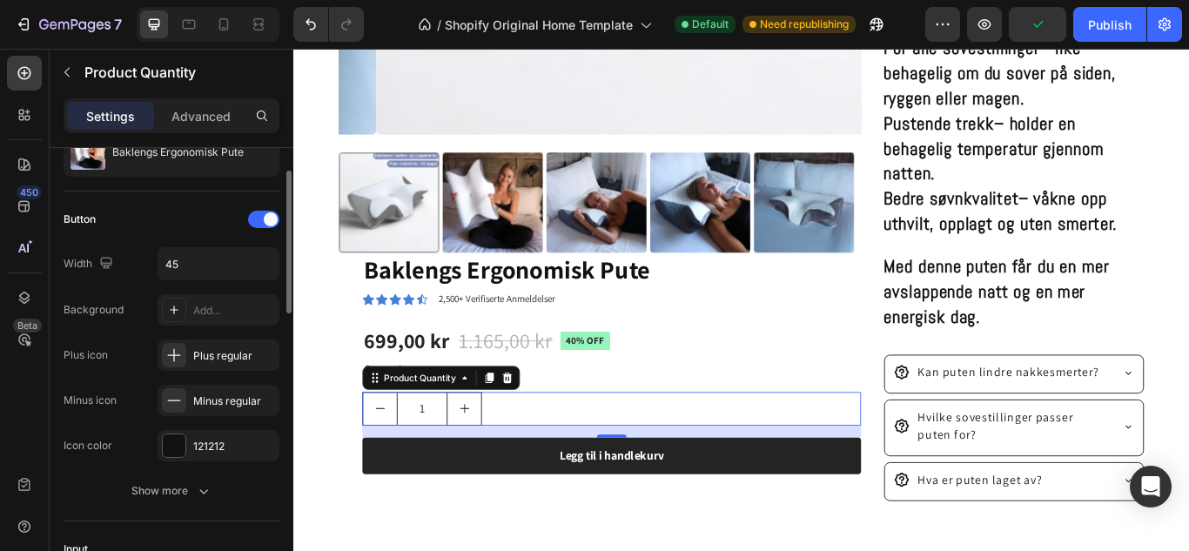
scroll to position [70, 0]
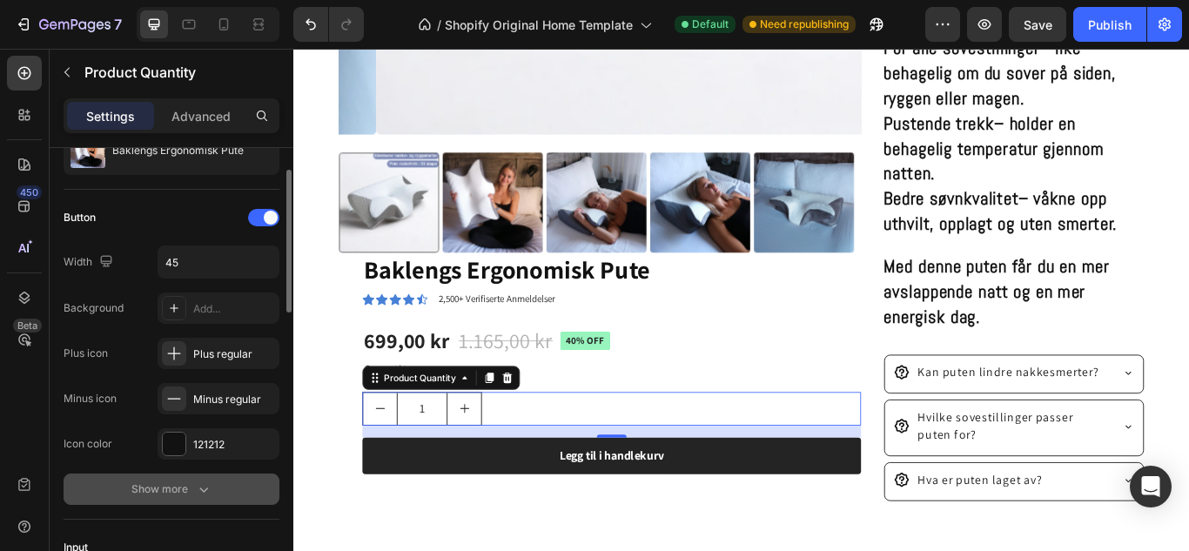
click at [204, 488] on icon "button" at bounding box center [203, 488] width 17 height 17
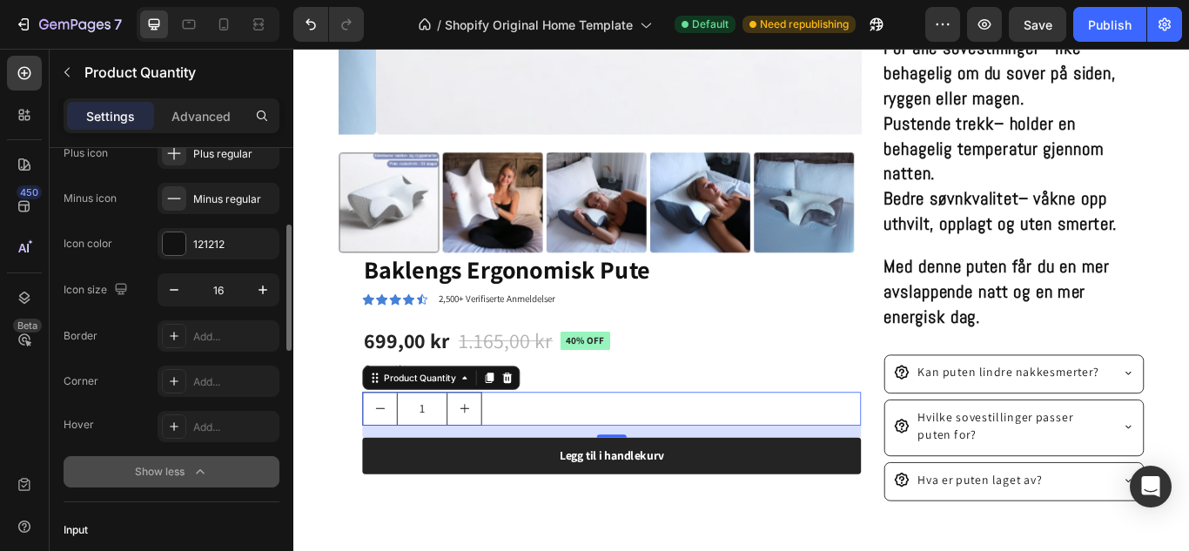
scroll to position [271, 0]
click at [173, 384] on icon at bounding box center [174, 380] width 14 height 14
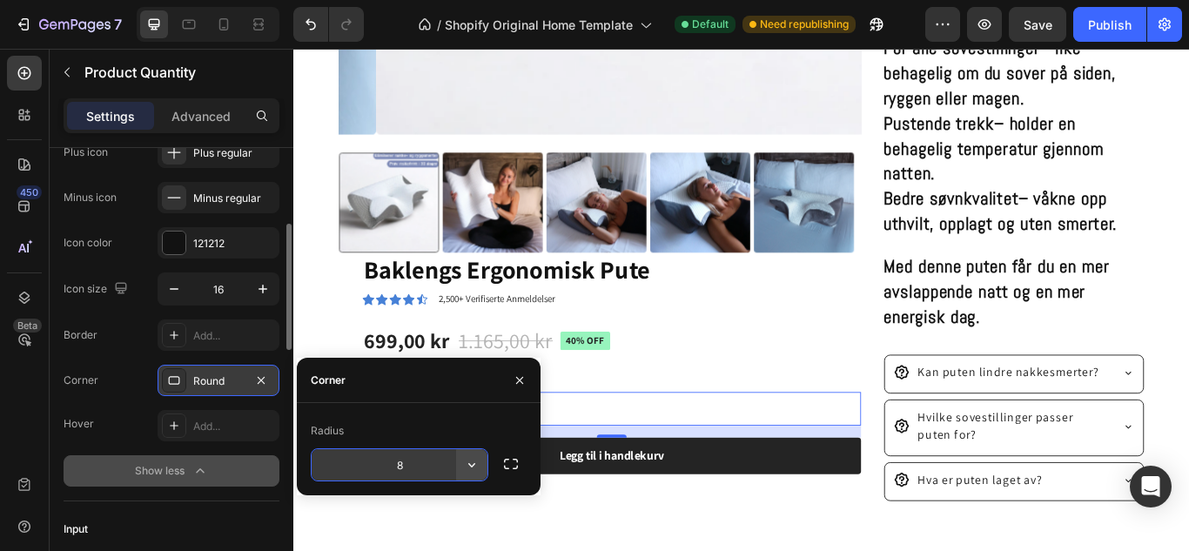
click at [478, 469] on icon "button" at bounding box center [471, 464] width 17 height 17
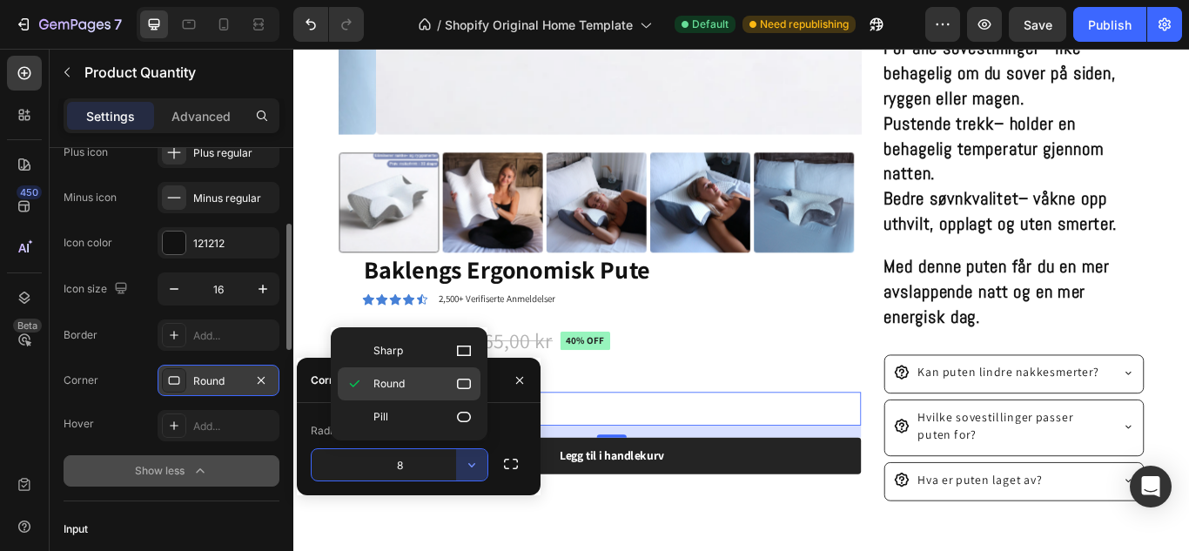
click at [417, 391] on p "Round" at bounding box center [422, 383] width 99 height 17
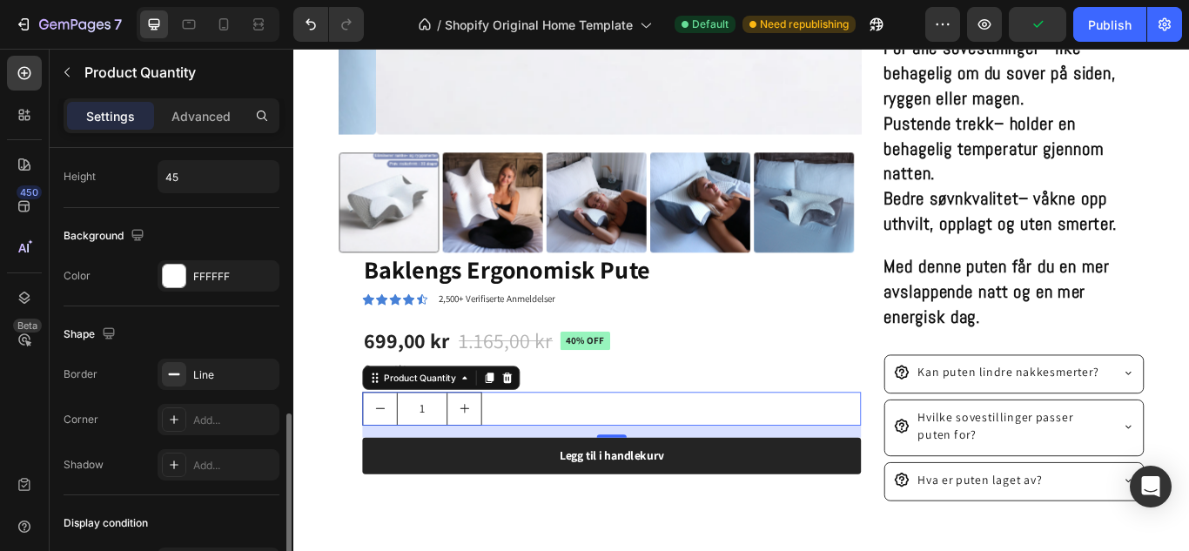
scroll to position [784, 0]
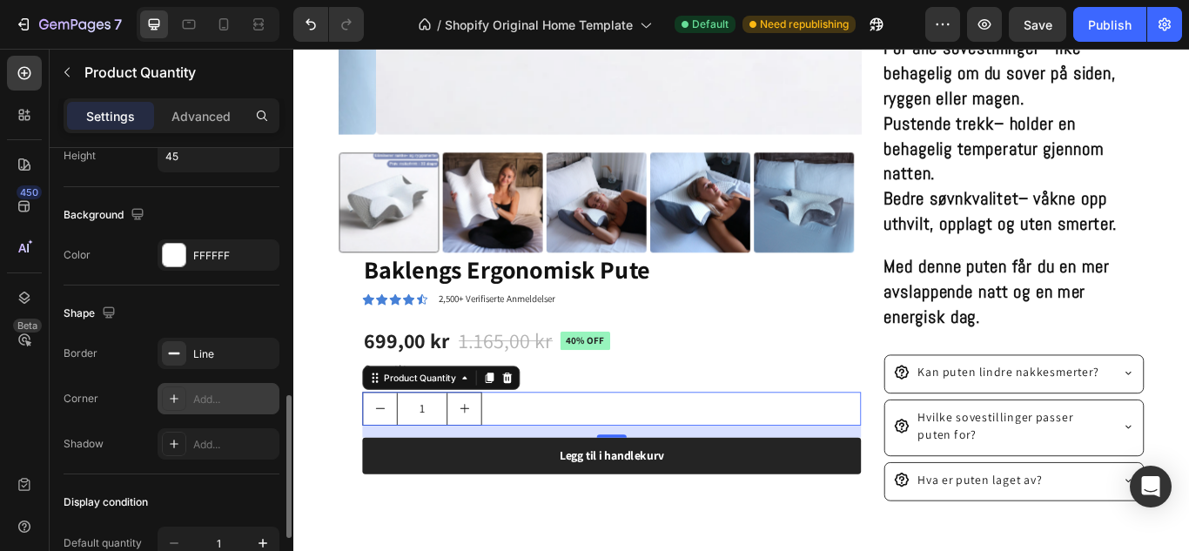
click at [172, 399] on icon at bounding box center [174, 399] width 14 height 14
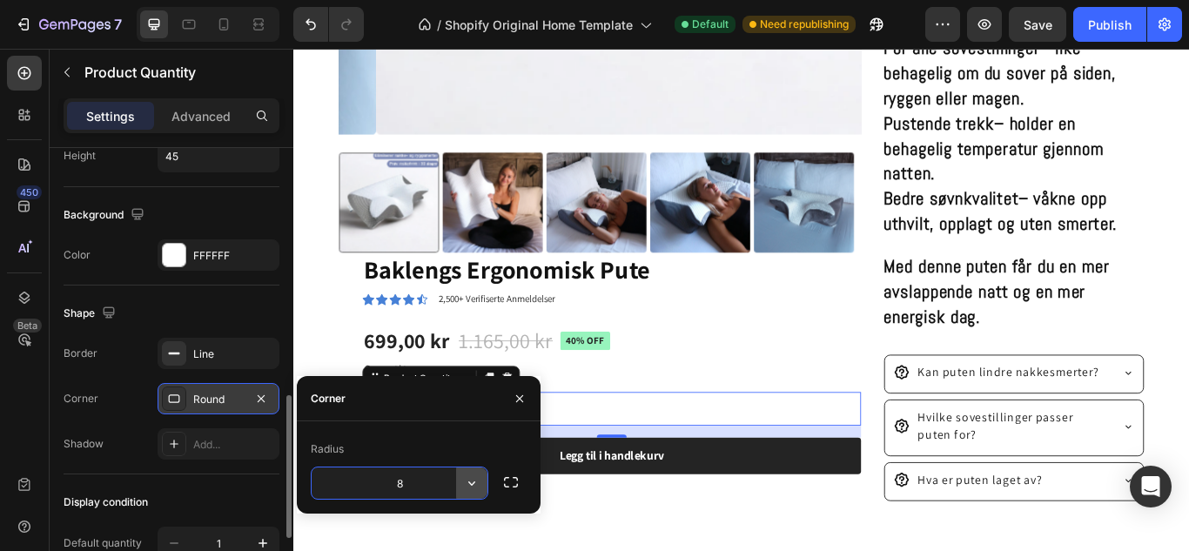
click at [467, 480] on icon "button" at bounding box center [471, 482] width 17 height 17
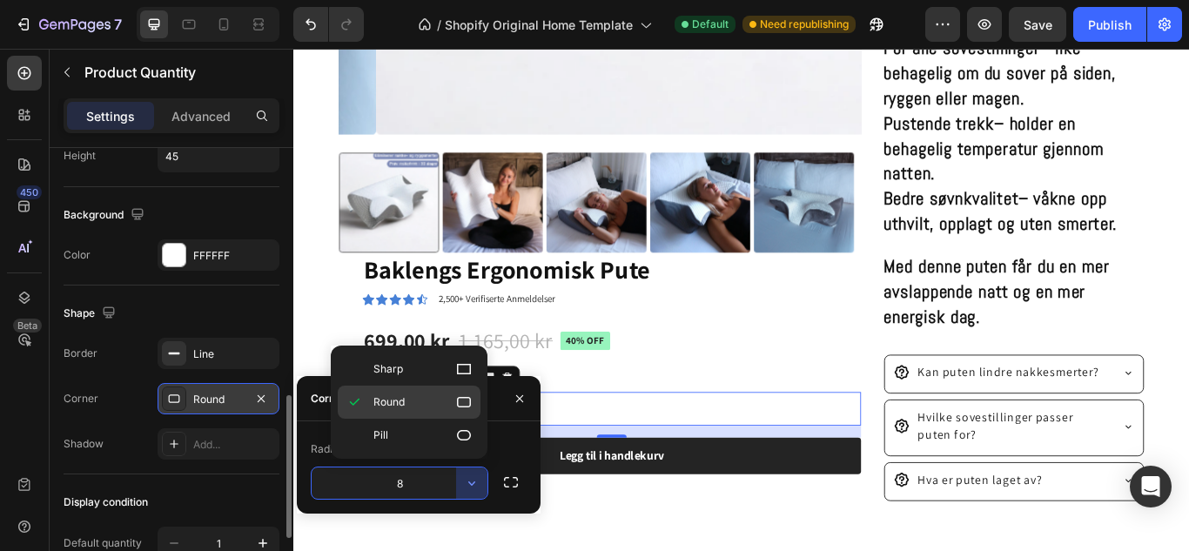
click at [419, 400] on p "Round" at bounding box center [422, 401] width 99 height 17
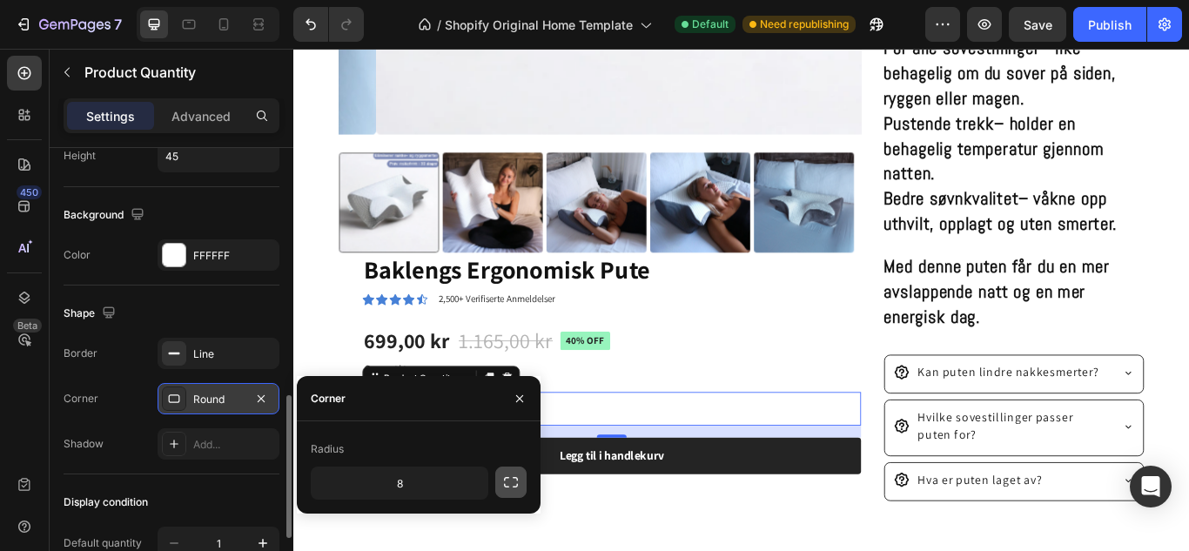
click at [510, 469] on button "button" at bounding box center [510, 481] width 31 height 31
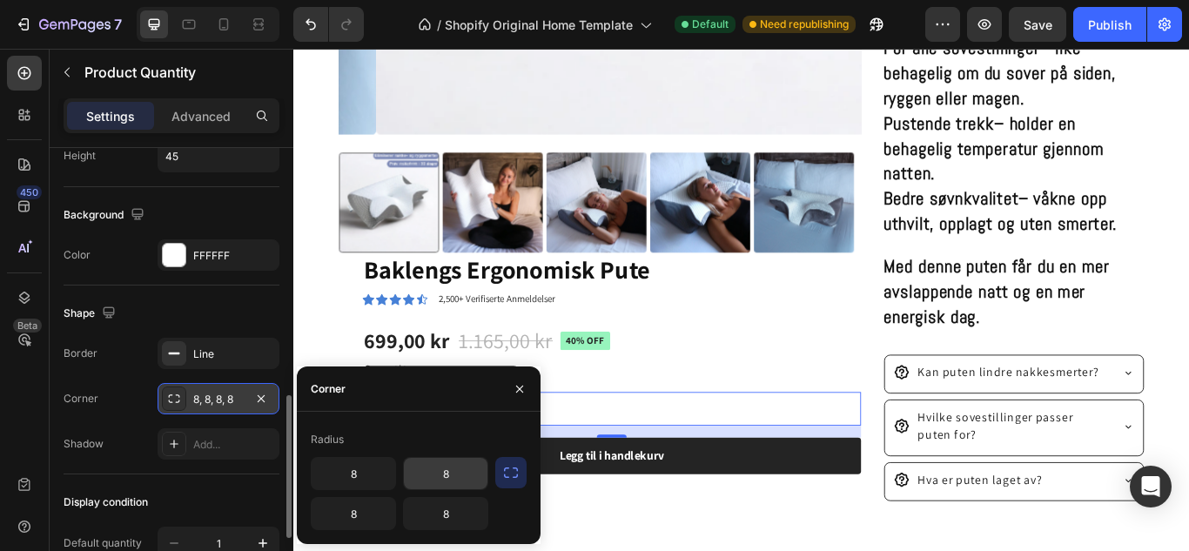
click at [458, 474] on input "8" at bounding box center [446, 473] width 84 height 31
type input "16"
click at [465, 510] on input "8" at bounding box center [446, 513] width 84 height 31
type input "16"
click at [358, 517] on input "8" at bounding box center [354, 513] width 84 height 31
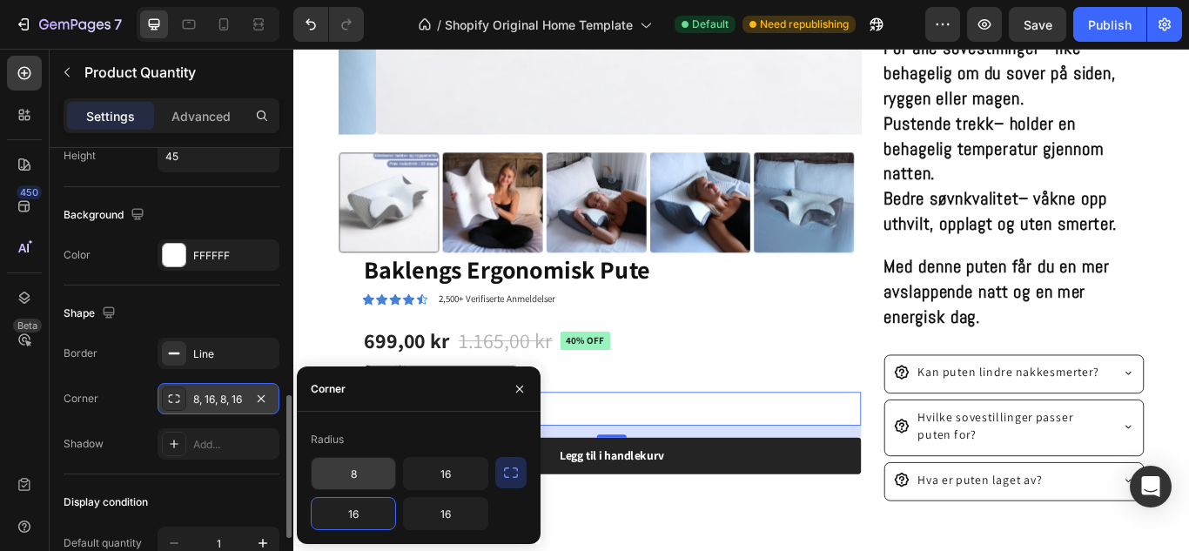
type input "16"
click at [369, 481] on input "8" at bounding box center [354, 473] width 84 height 31
type input "16"
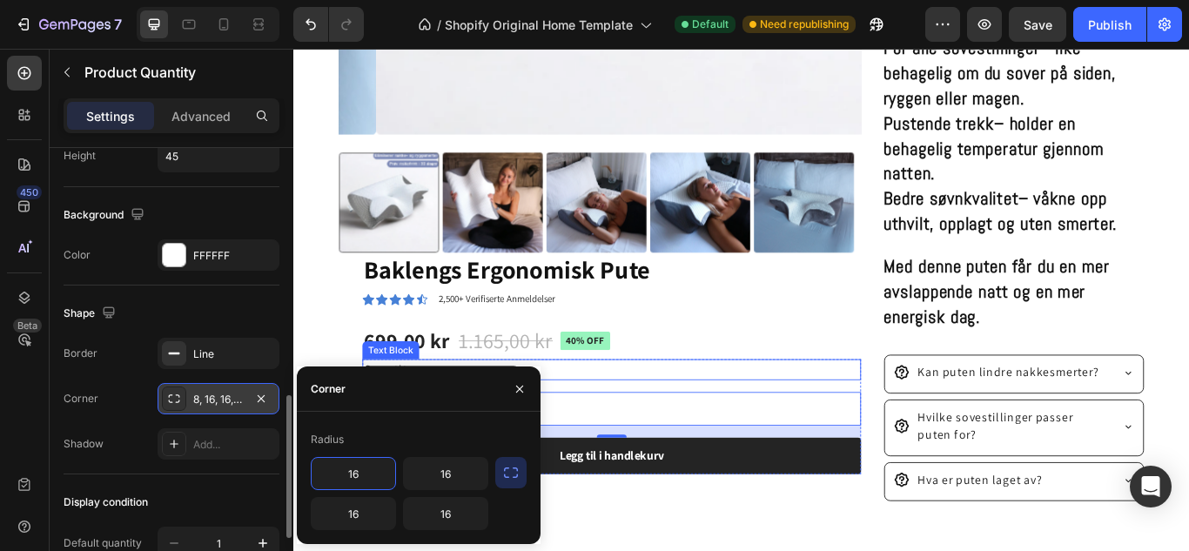
click at [692, 416] on div "Quantity" at bounding box center [663, 423] width 581 height 24
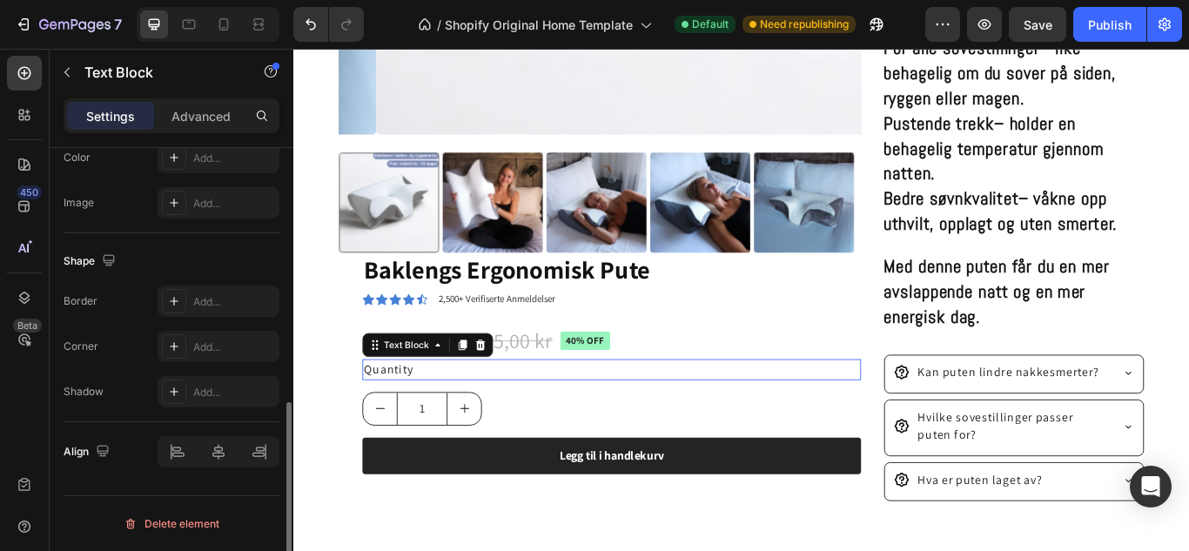
scroll to position [0, 0]
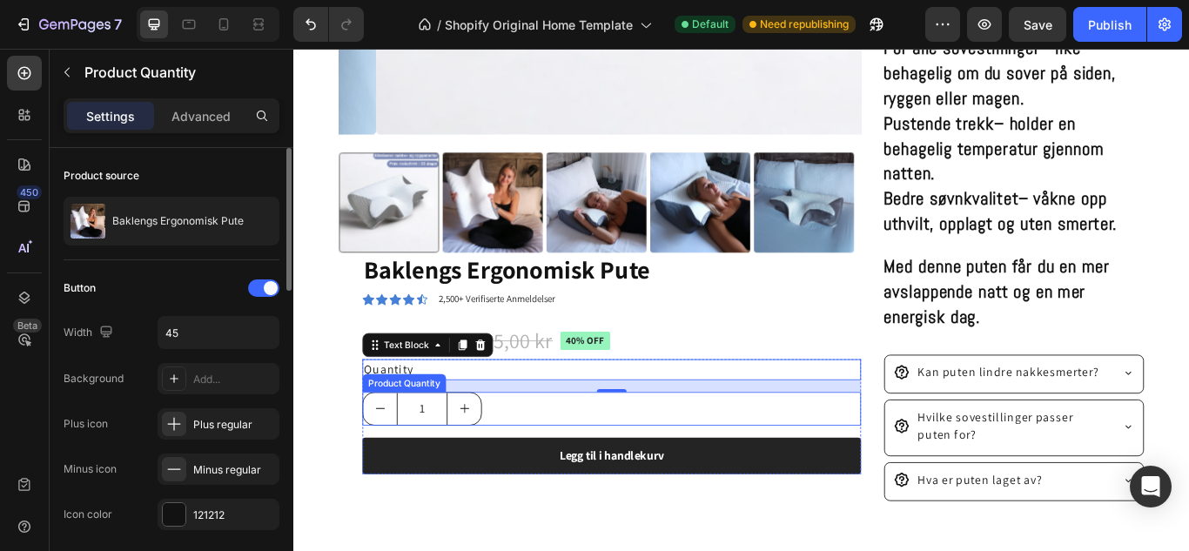
click at [575, 466] on div "1" at bounding box center [663, 468] width 581 height 39
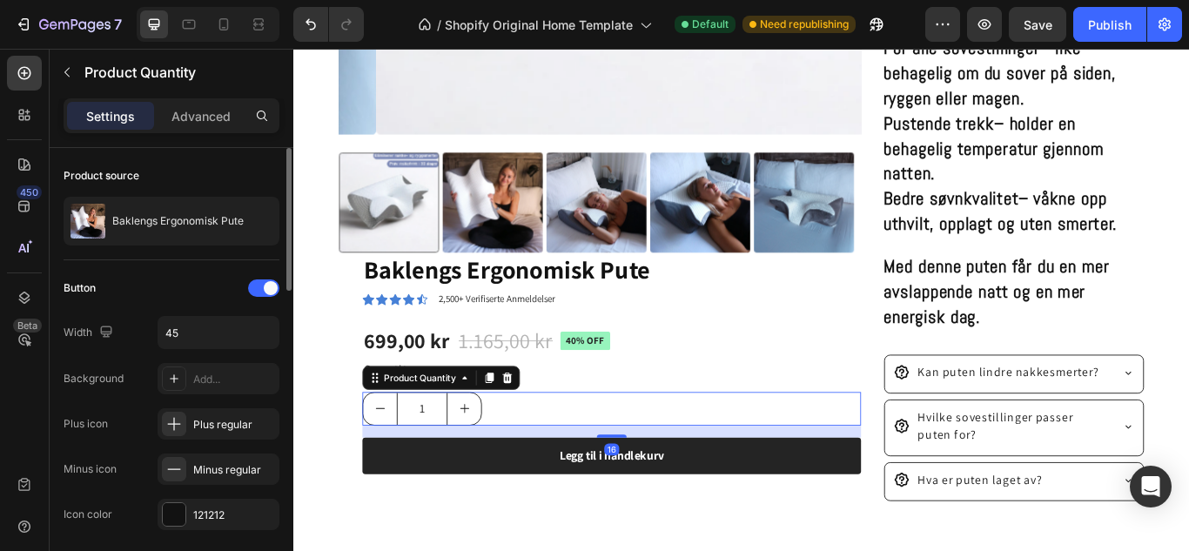
click at [556, 455] on div "1" at bounding box center [663, 468] width 581 height 39
click at [520, 459] on div "1" at bounding box center [663, 468] width 581 height 39
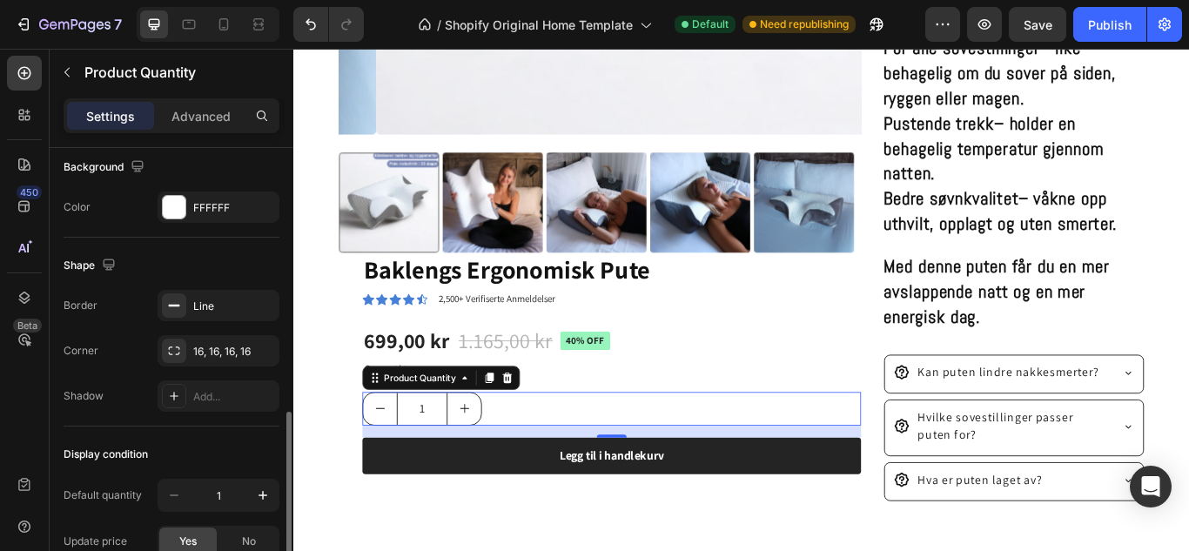
scroll to position [833, 0]
click at [170, 204] on div at bounding box center [174, 206] width 23 height 23
click at [200, 260] on div "Shape" at bounding box center [172, 265] width 216 height 28
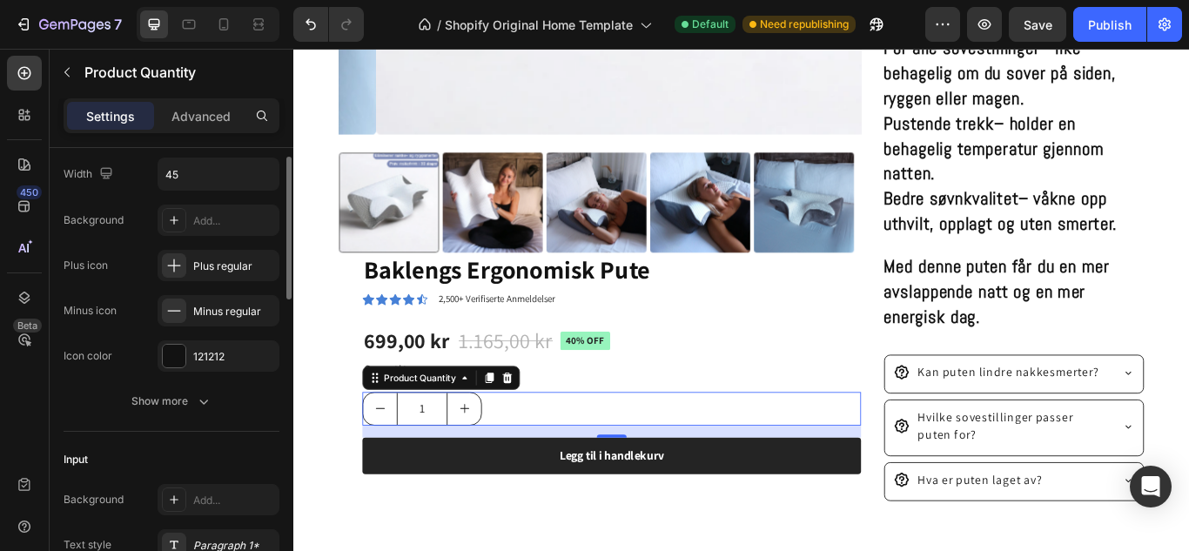
scroll to position [160, 0]
click at [176, 349] on div at bounding box center [174, 354] width 23 height 23
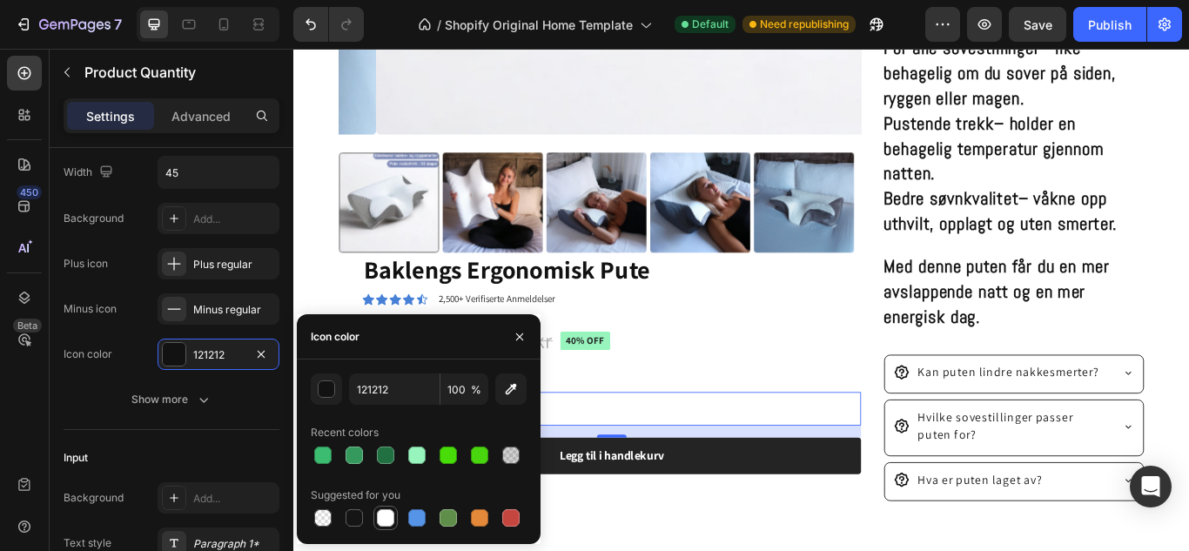
click at [387, 515] on div at bounding box center [385, 517] width 17 height 17
type input "FFFFFF"
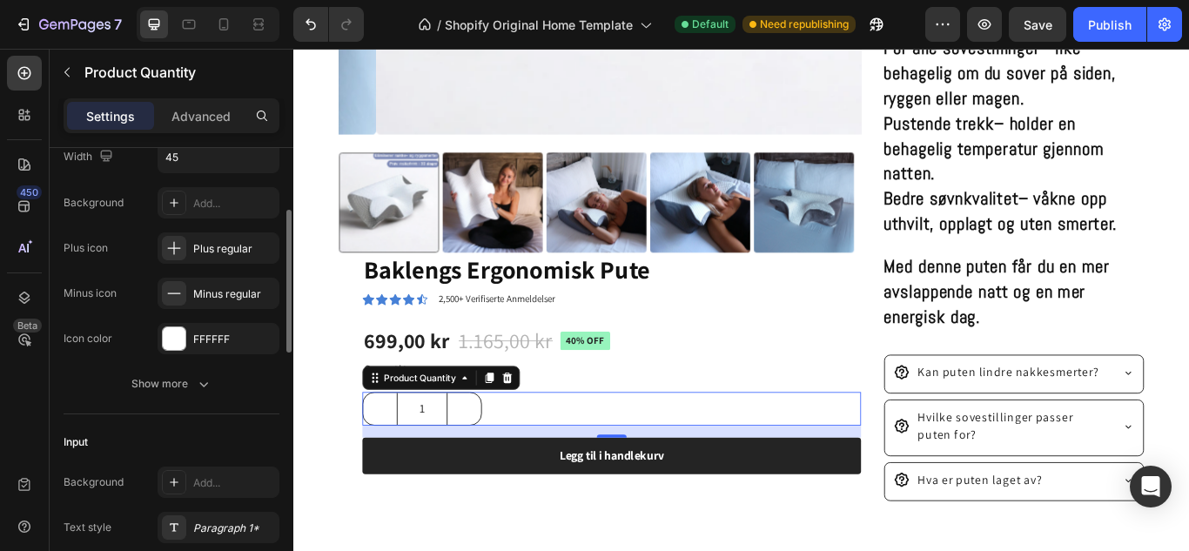
scroll to position [203, 0]
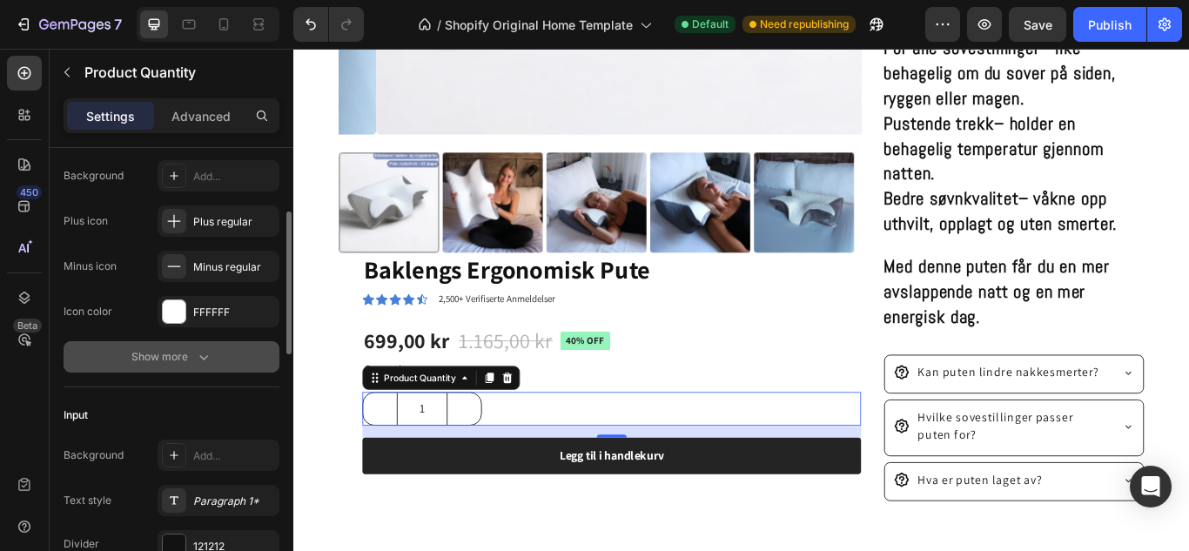
click at [191, 354] on div "Show more" at bounding box center [171, 356] width 81 height 17
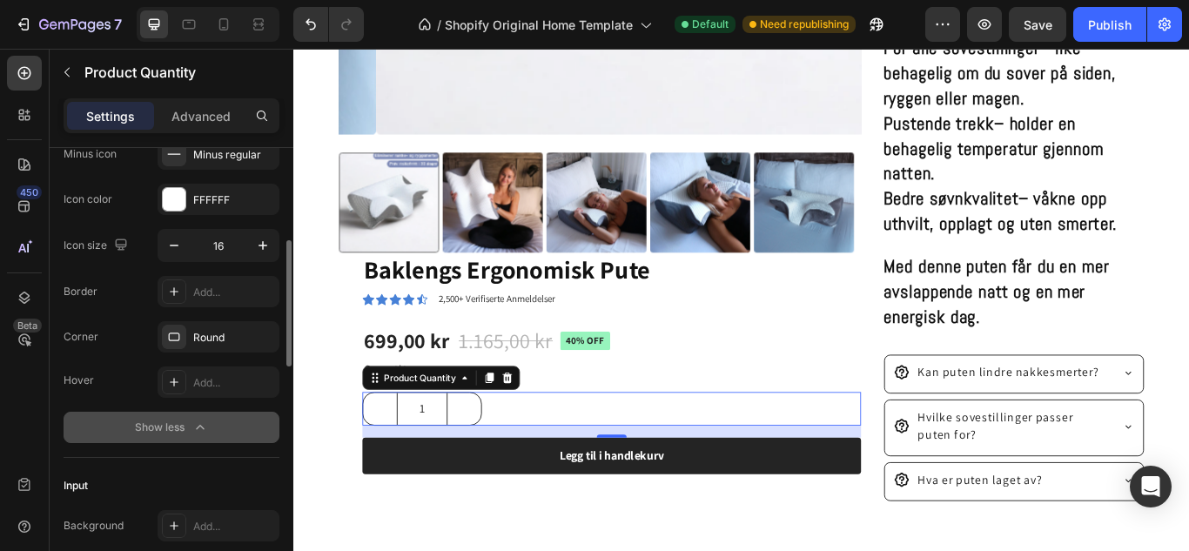
scroll to position [319, 0]
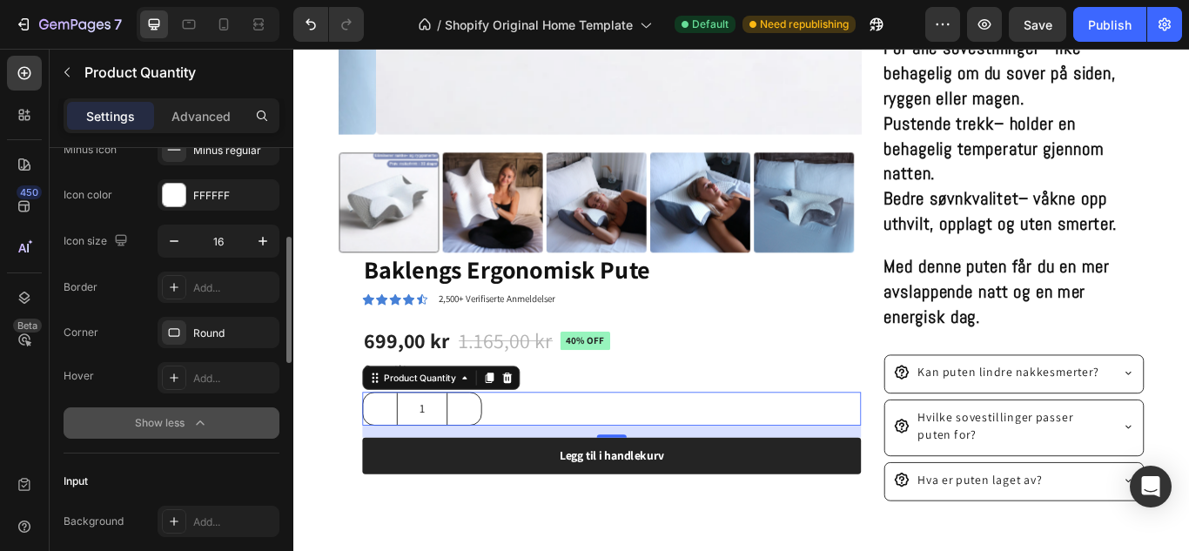
click at [182, 422] on div "Show less" at bounding box center [172, 422] width 74 height 17
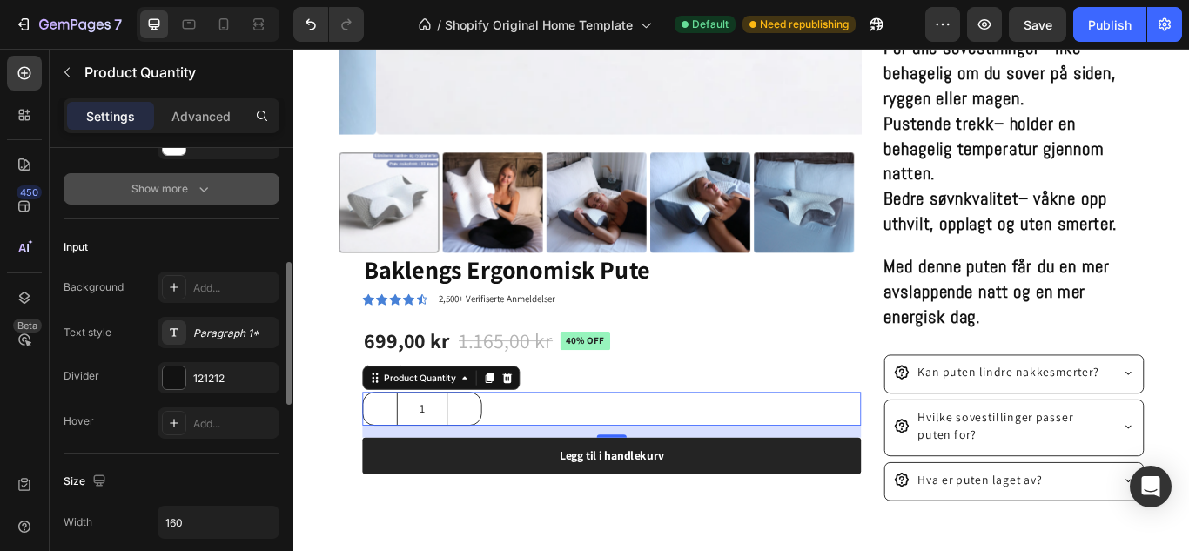
scroll to position [372, 0]
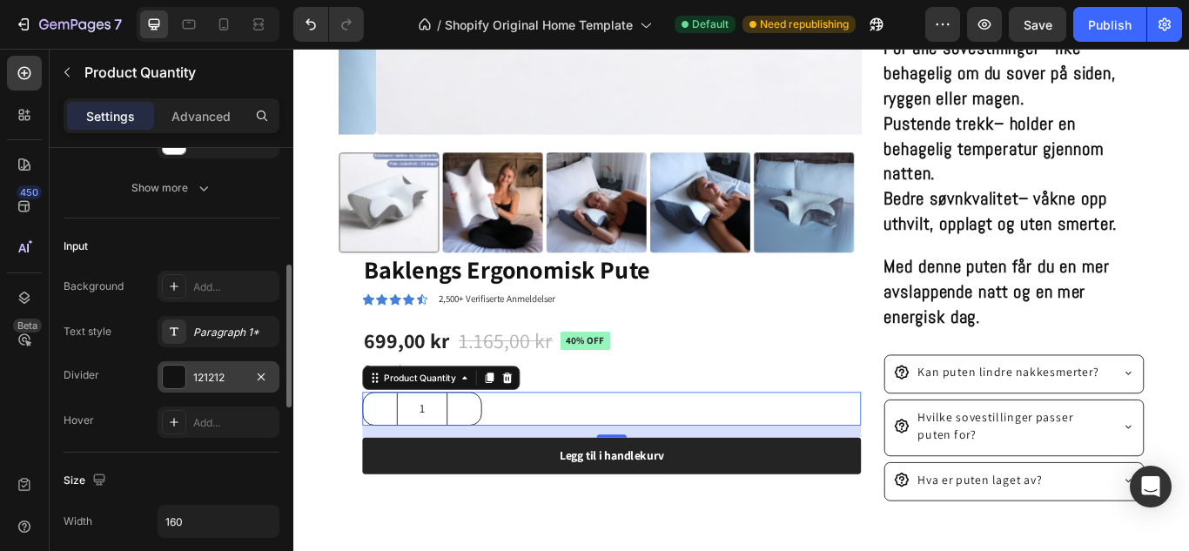
click at [179, 379] on div at bounding box center [174, 376] width 23 height 23
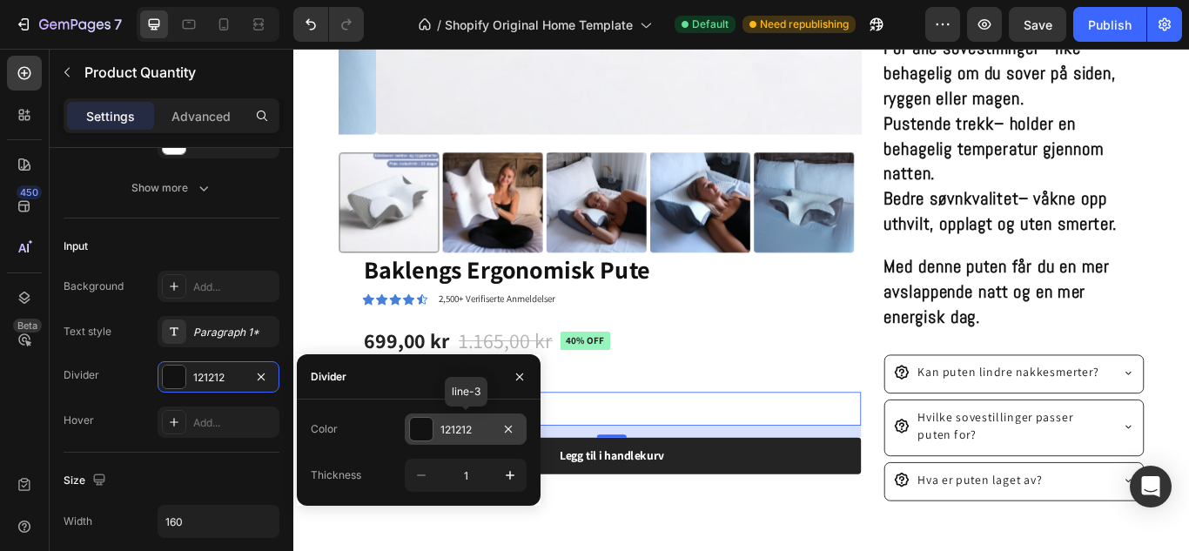
click at [418, 423] on div at bounding box center [421, 429] width 23 height 23
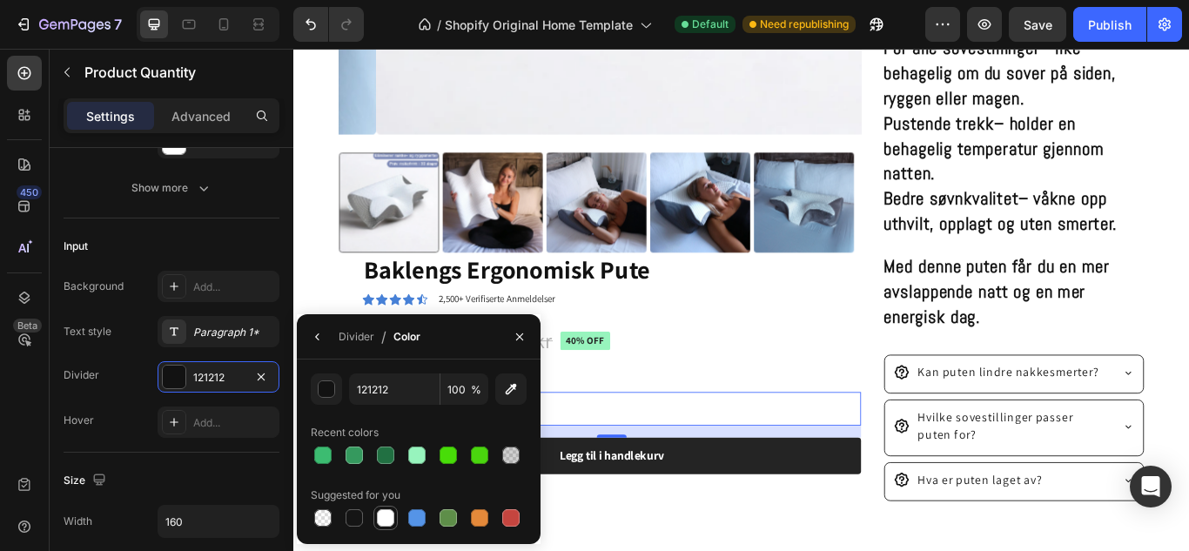
click at [379, 520] on div at bounding box center [385, 517] width 17 height 17
type input "FFFFFF"
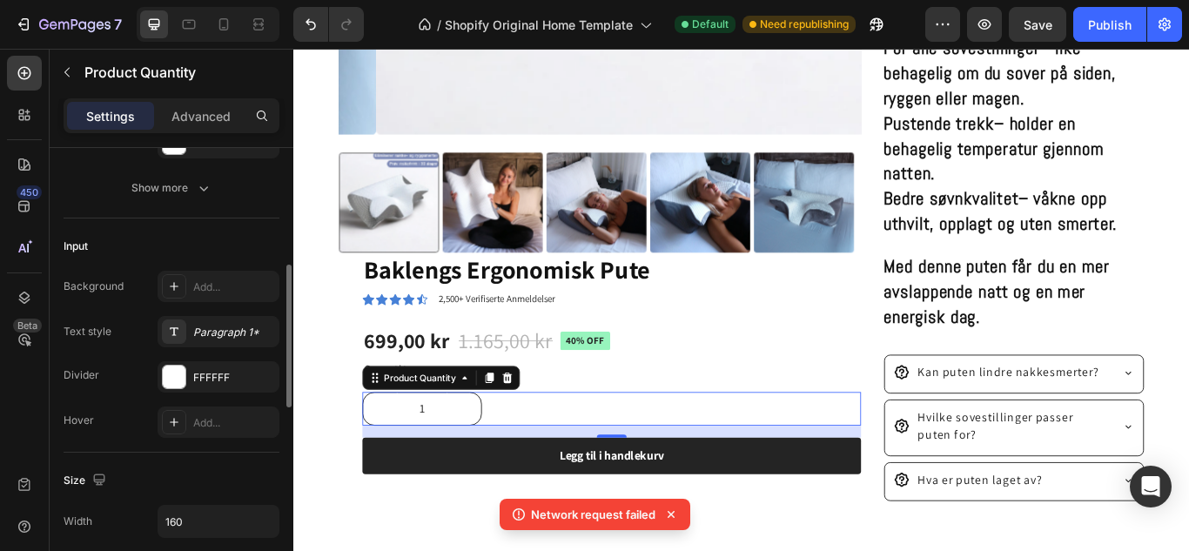
click at [256, 232] on div "Input" at bounding box center [172, 246] width 216 height 28
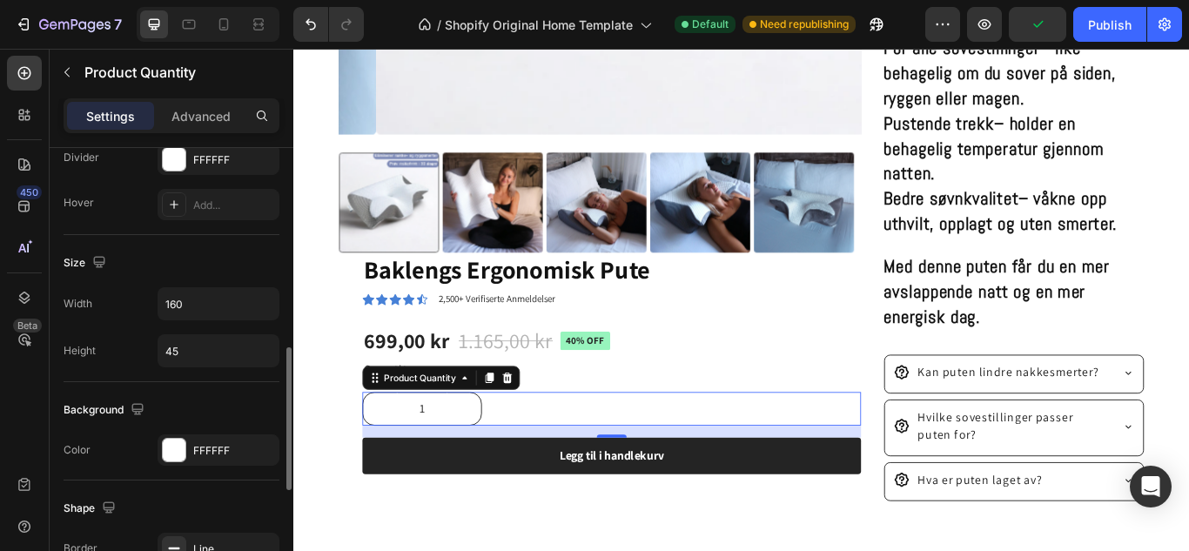
scroll to position [601, 0]
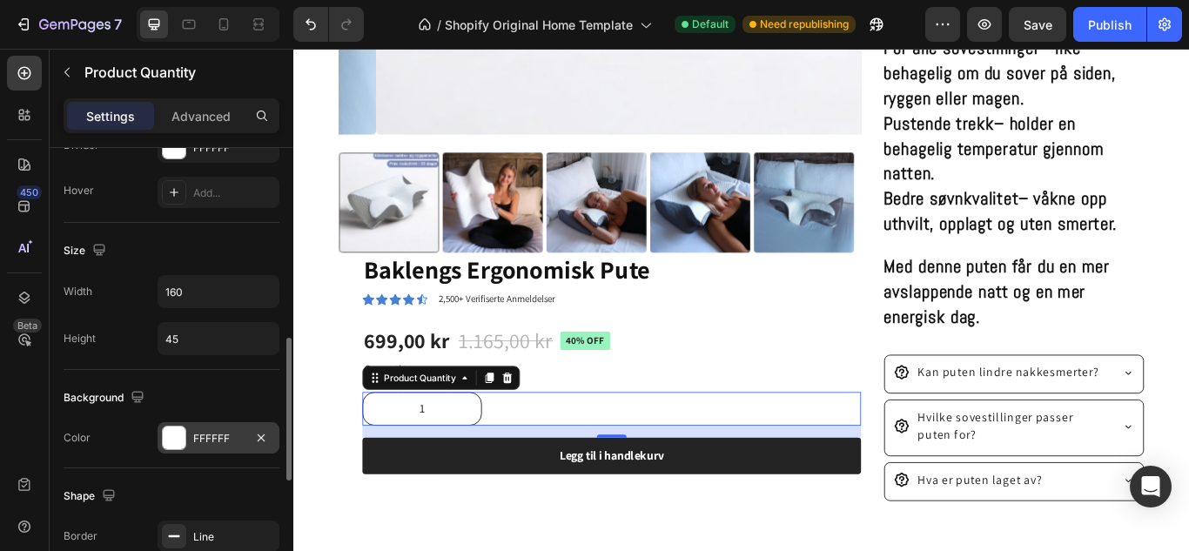
click at [178, 434] on div at bounding box center [174, 437] width 23 height 23
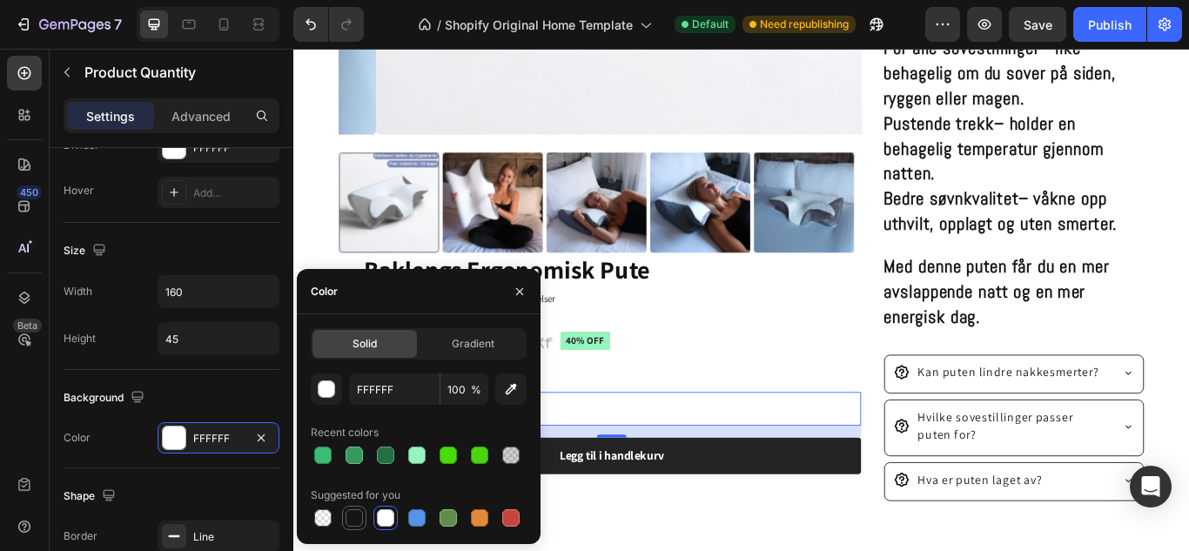
click at [354, 514] on div at bounding box center [353, 517] width 17 height 17
type input "151515"
click at [229, 383] on div "Background Color 151515" at bounding box center [172, 419] width 216 height 98
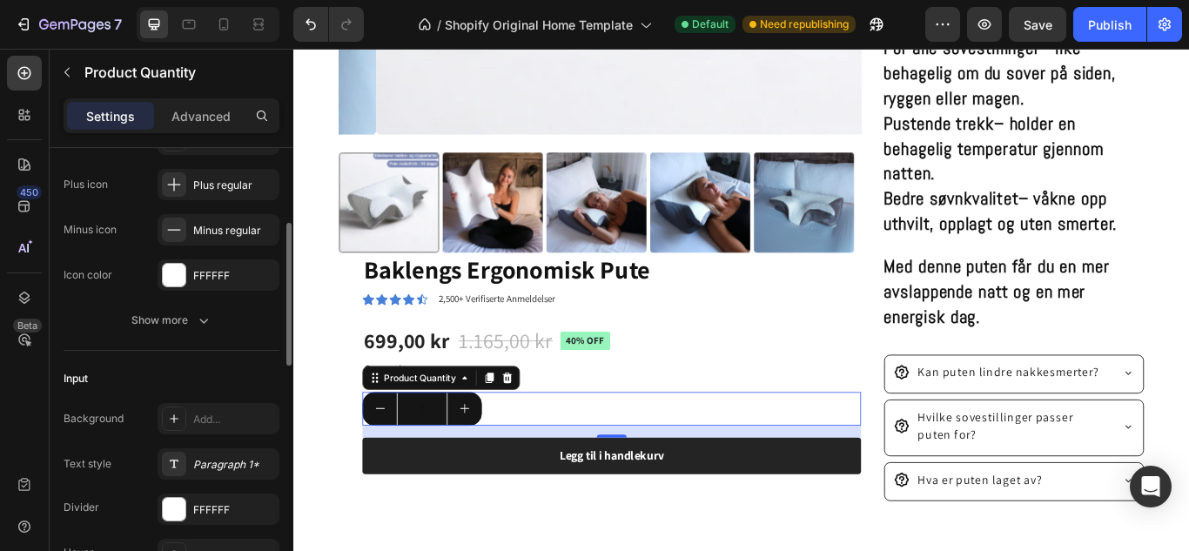
scroll to position [198, 0]
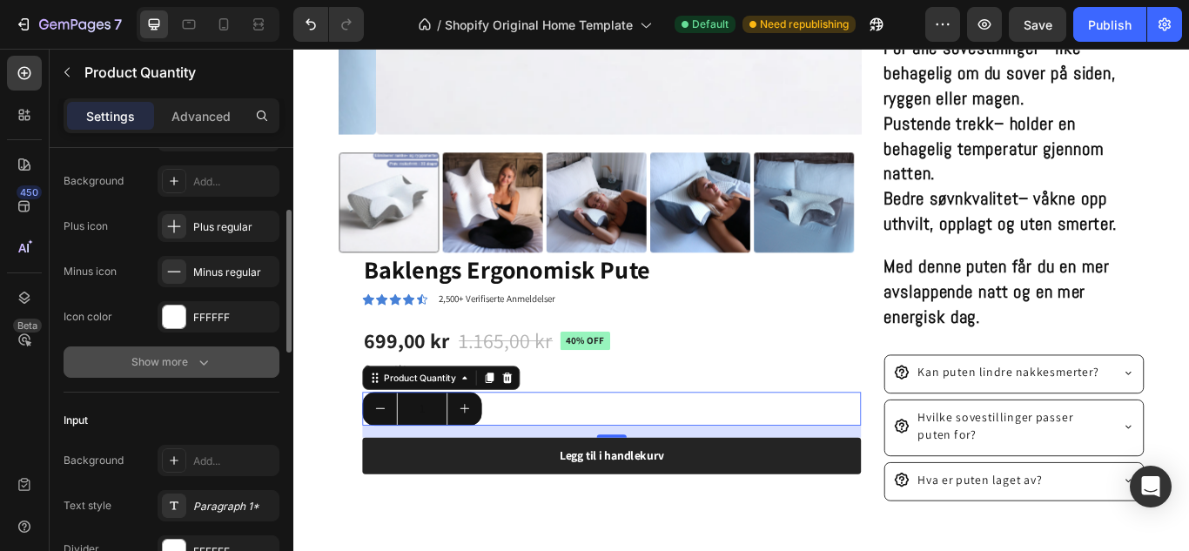
click at [203, 358] on icon "button" at bounding box center [203, 361] width 17 height 17
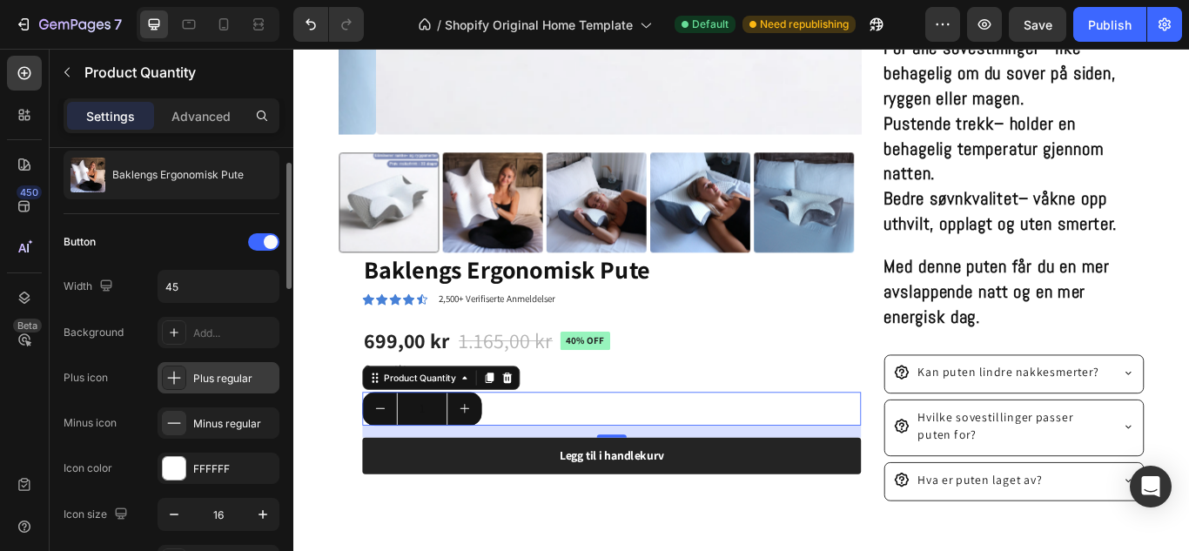
scroll to position [57, 0]
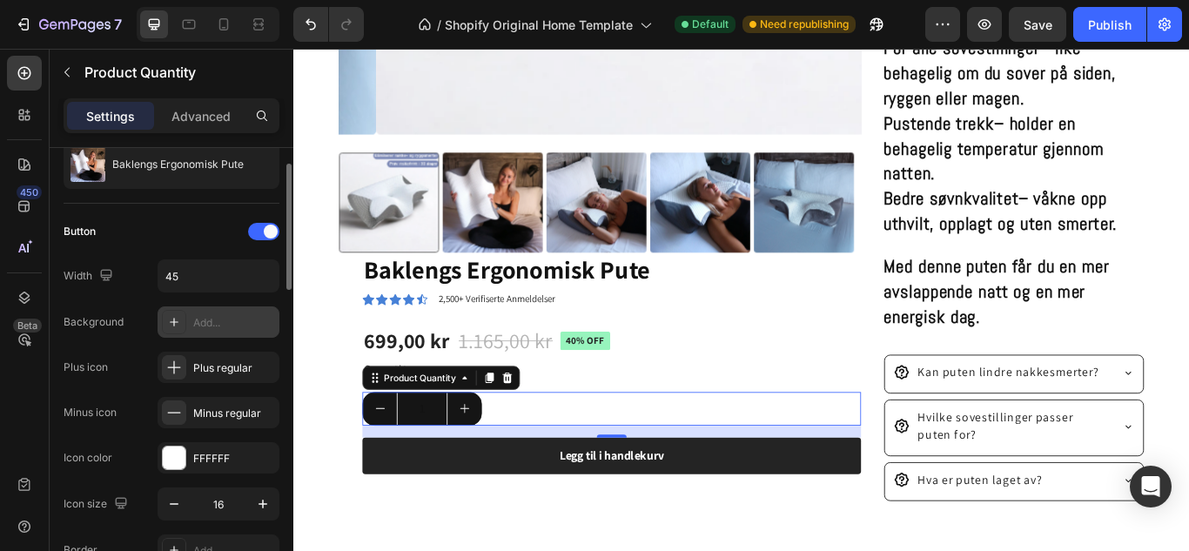
click at [172, 319] on icon at bounding box center [174, 322] width 14 height 14
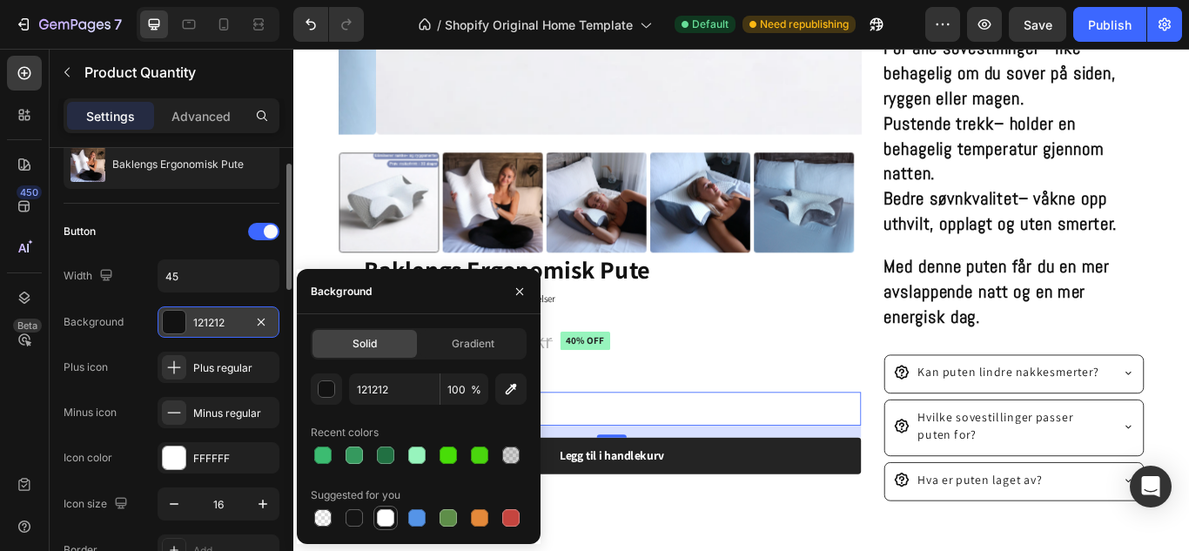
click at [381, 515] on div at bounding box center [385, 517] width 17 height 17
type input "FFFFFF"
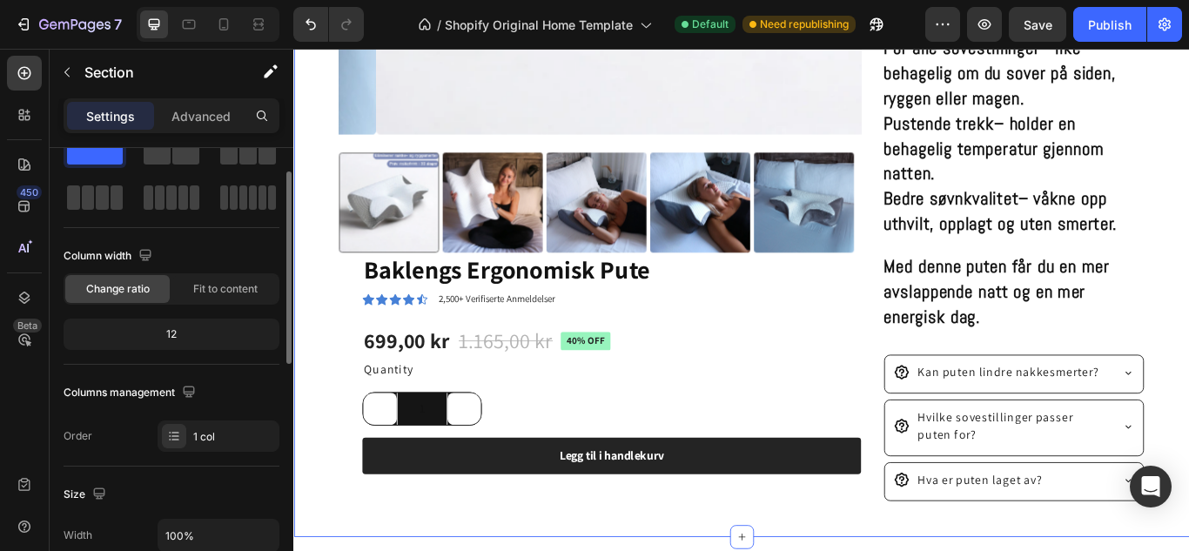
click at [681, 550] on div "Product Images Baklengs Ergonomisk Pute Product Title Icon Icon Icon Icon Icon …" at bounding box center [815, 44] width 1044 height 1148
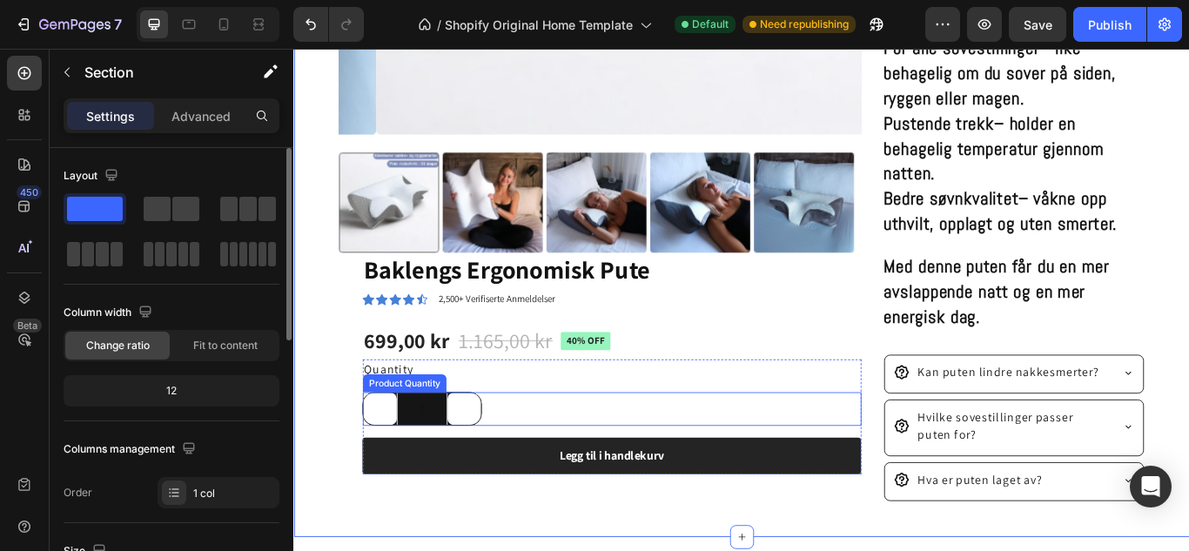
click at [583, 459] on div "1" at bounding box center [663, 468] width 581 height 39
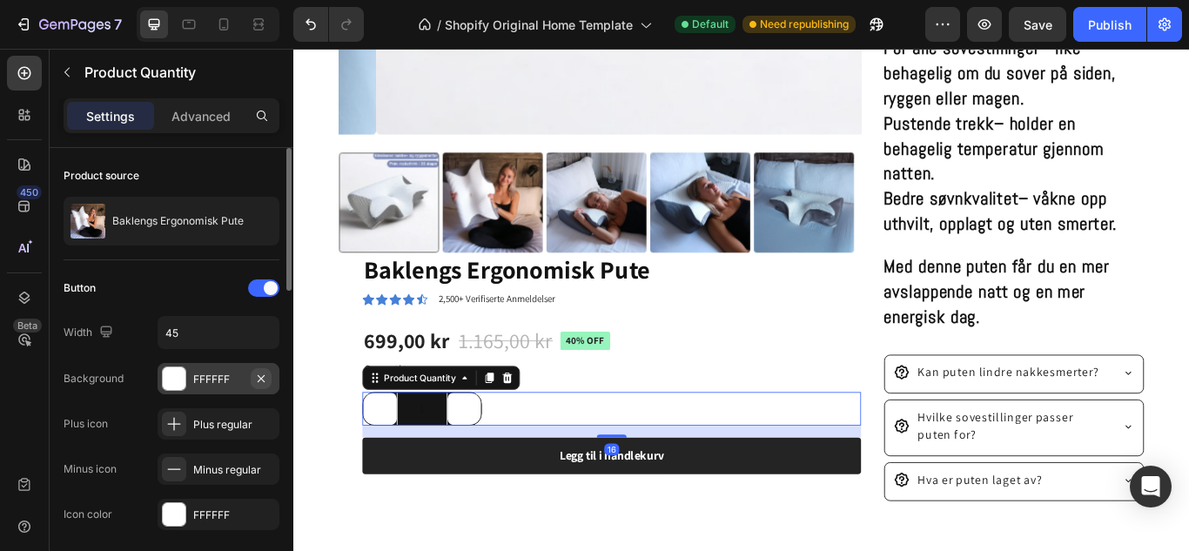
click at [271, 372] on button "button" at bounding box center [261, 378] width 21 height 21
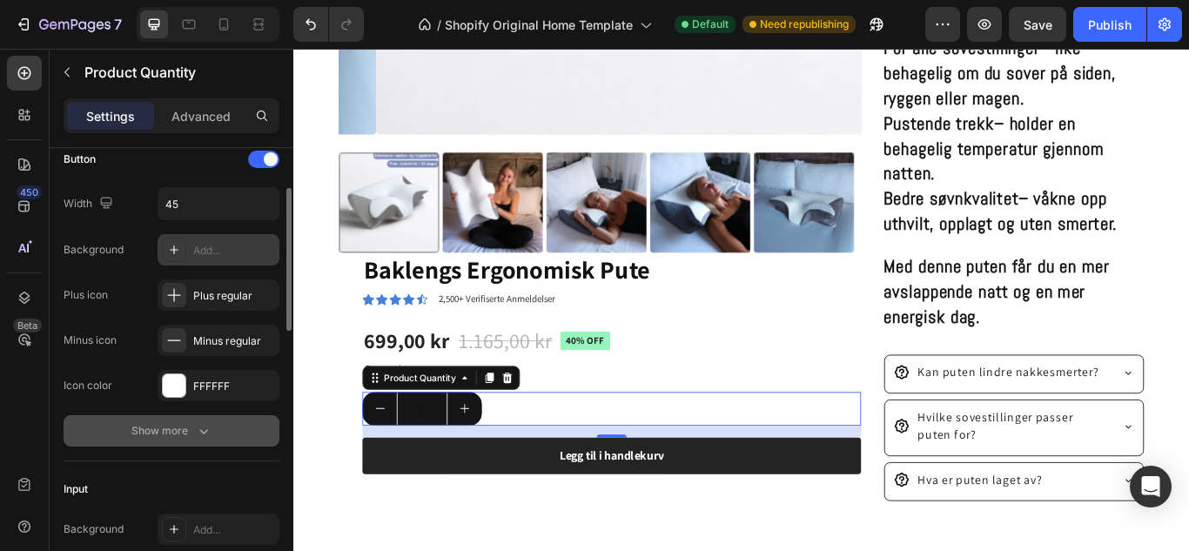
click at [207, 423] on icon "button" at bounding box center [203, 430] width 17 height 17
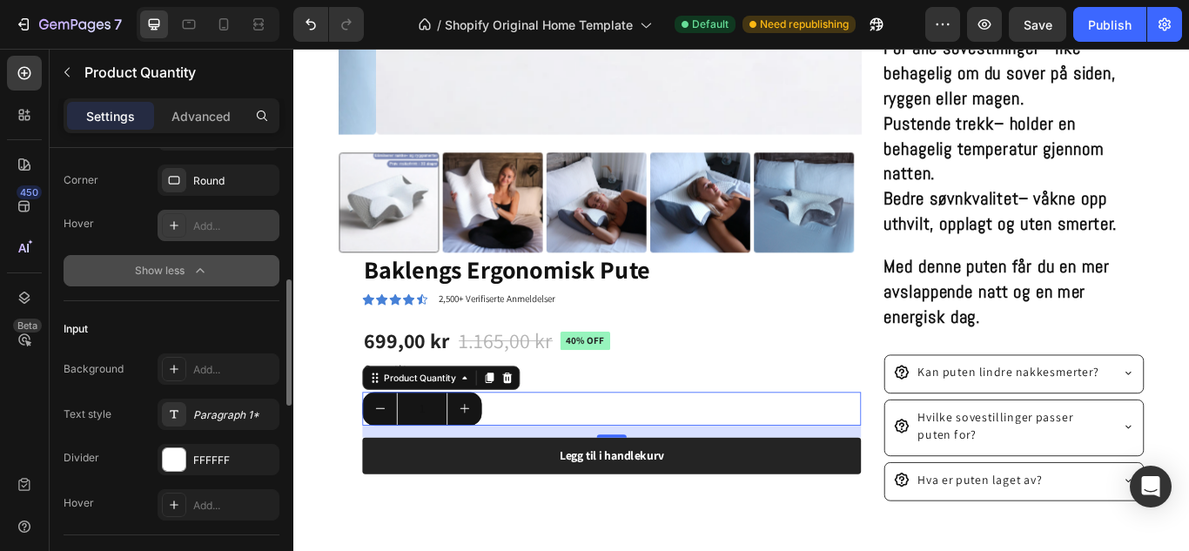
scroll to position [472, 0]
click at [195, 422] on div "Paragraph 1*" at bounding box center [218, 413] width 122 height 31
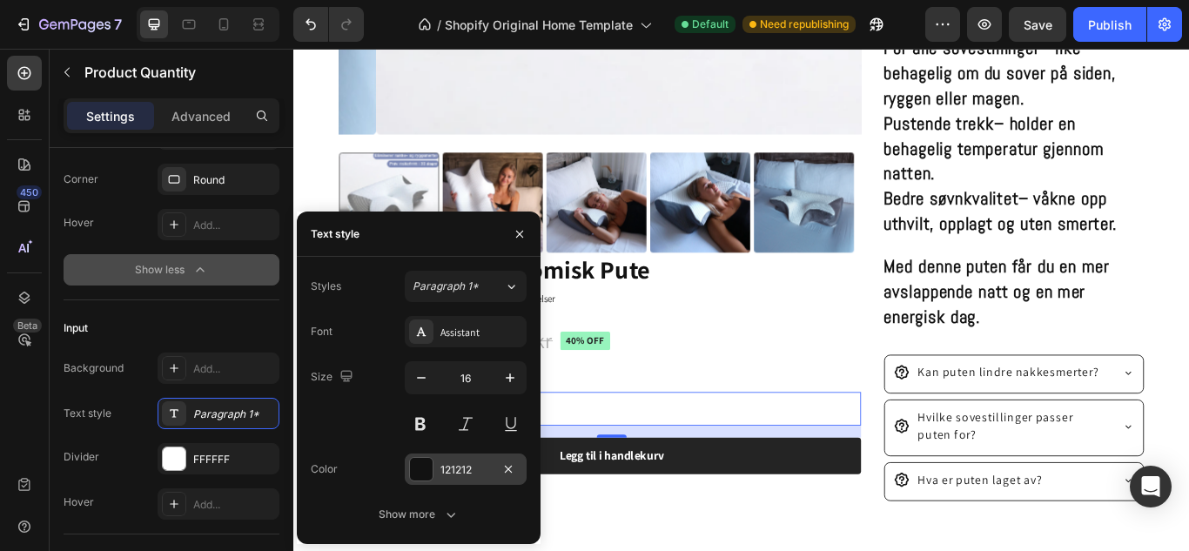
click at [415, 473] on div at bounding box center [421, 469] width 23 height 23
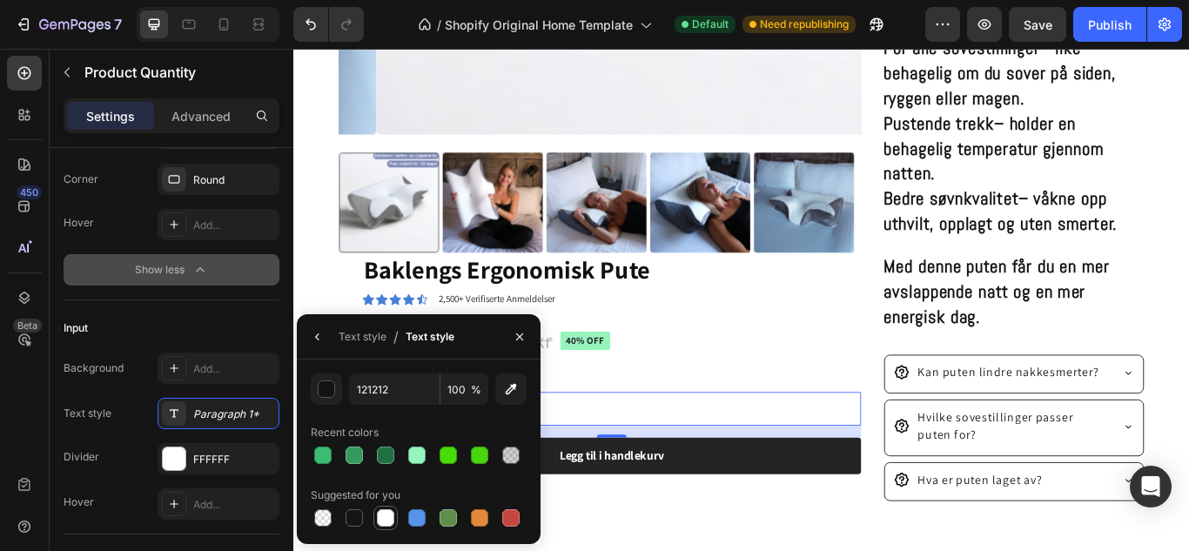
click at [384, 511] on div at bounding box center [385, 517] width 17 height 17
type input "FFFFFF"
click at [768, 372] on div "699,00 kr Product Price Product Price 1.165,00 kr Product Price Product Price 4…" at bounding box center [663, 389] width 581 height 35
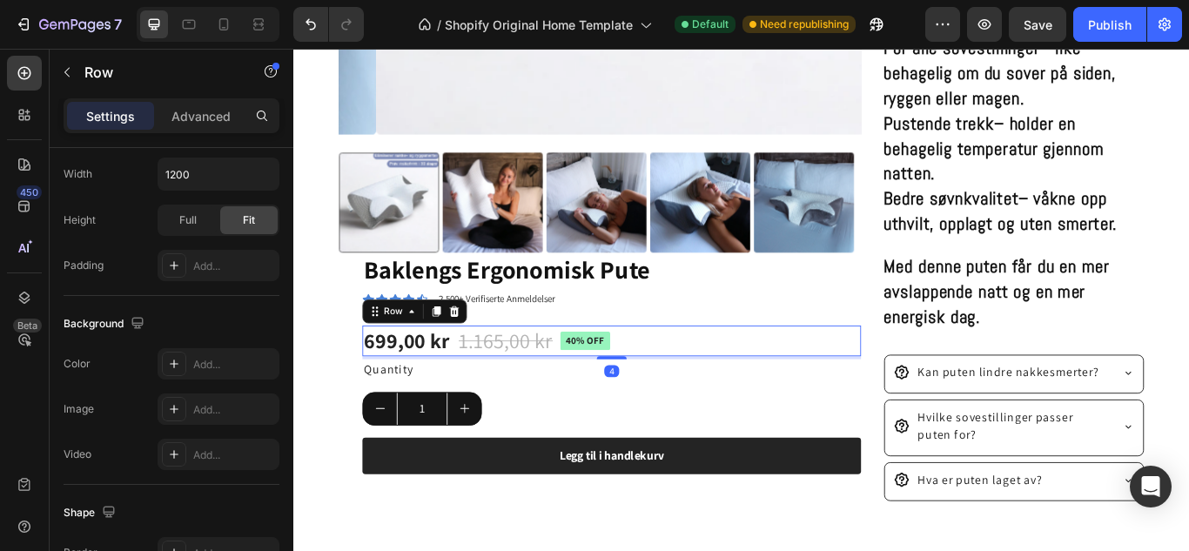
scroll to position [0, 0]
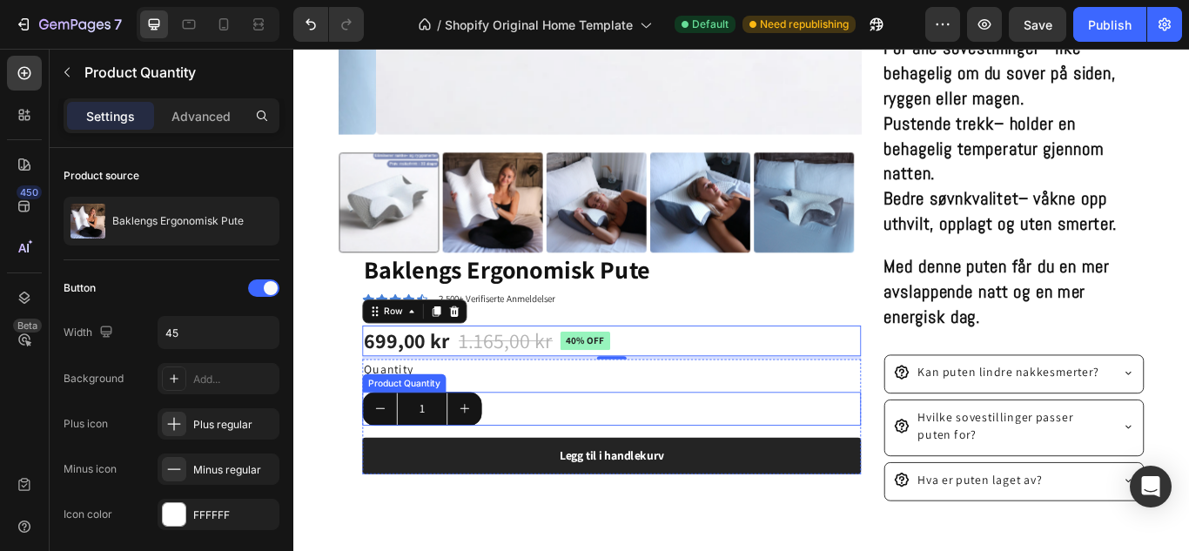
click at [503, 466] on button "increment" at bounding box center [491, 468] width 39 height 37
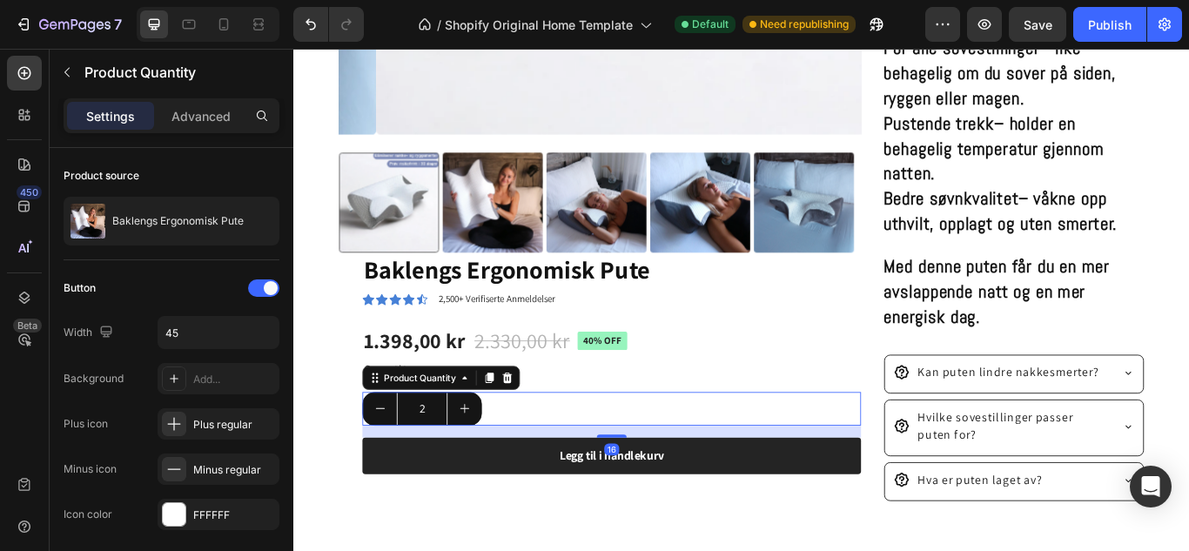
click at [381, 456] on button "decrement" at bounding box center [393, 468] width 39 height 37
click at [498, 465] on icon "increment" at bounding box center [493, 468] width 14 height 14
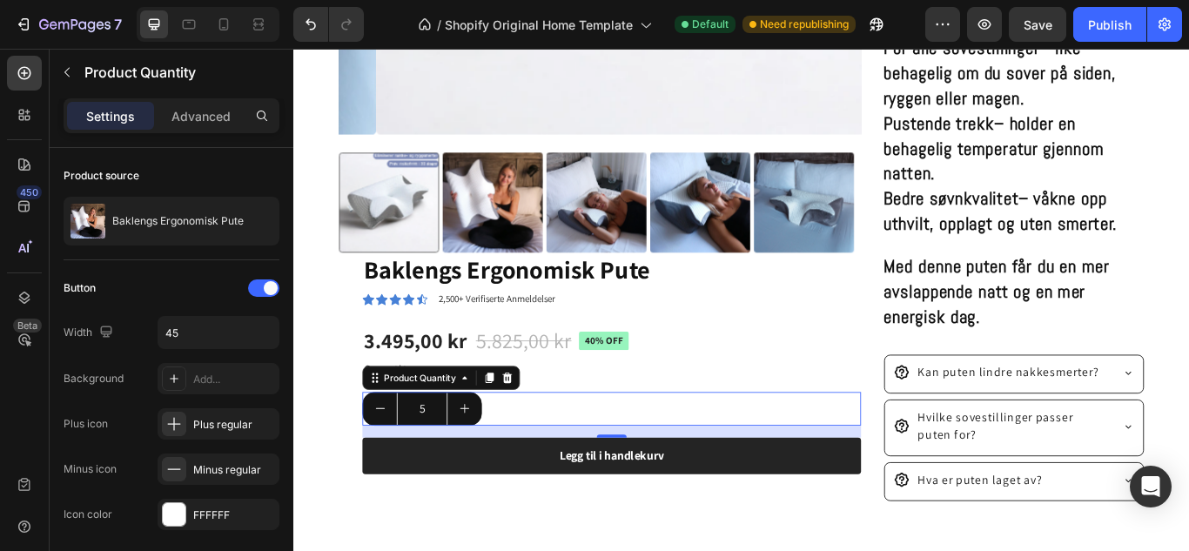
click at [498, 465] on icon "increment" at bounding box center [493, 468] width 14 height 14
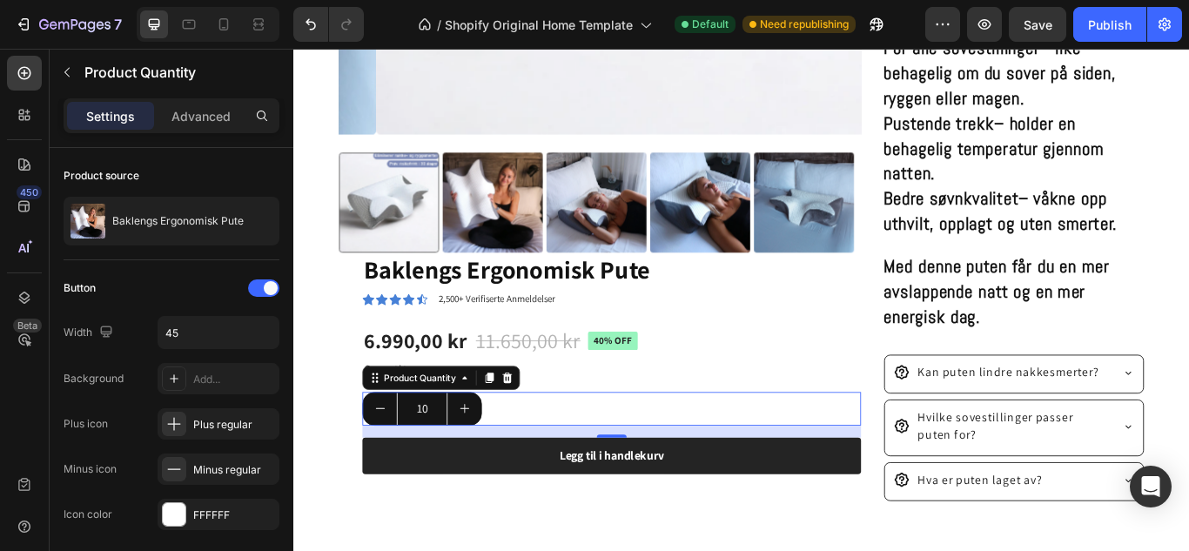
click at [498, 465] on icon "increment" at bounding box center [493, 468] width 14 height 14
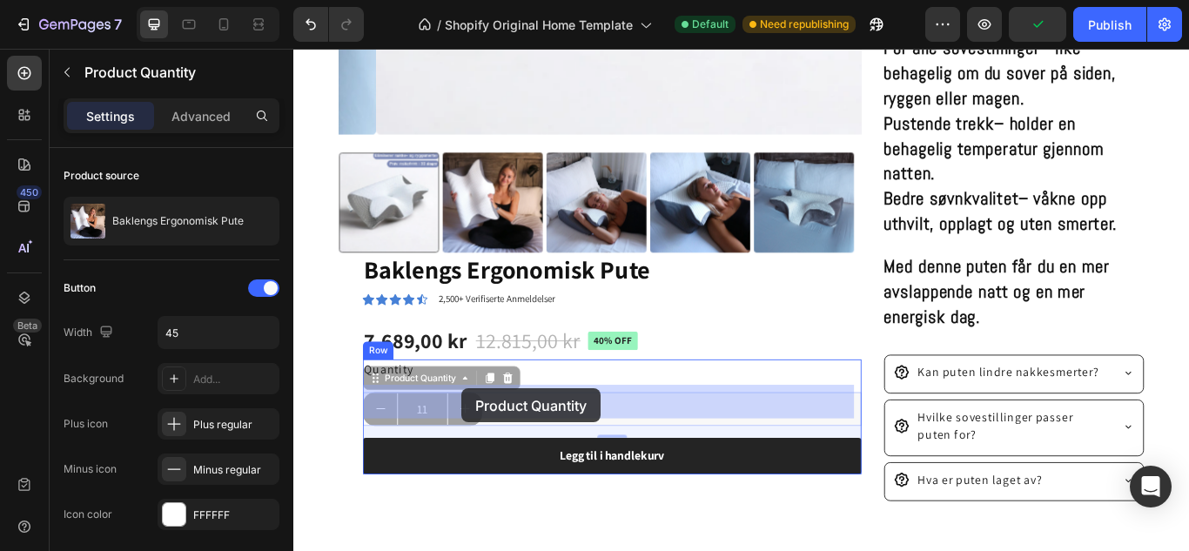
drag, startPoint x: 498, startPoint y: 465, endPoint x: 489, endPoint y: 445, distance: 21.8
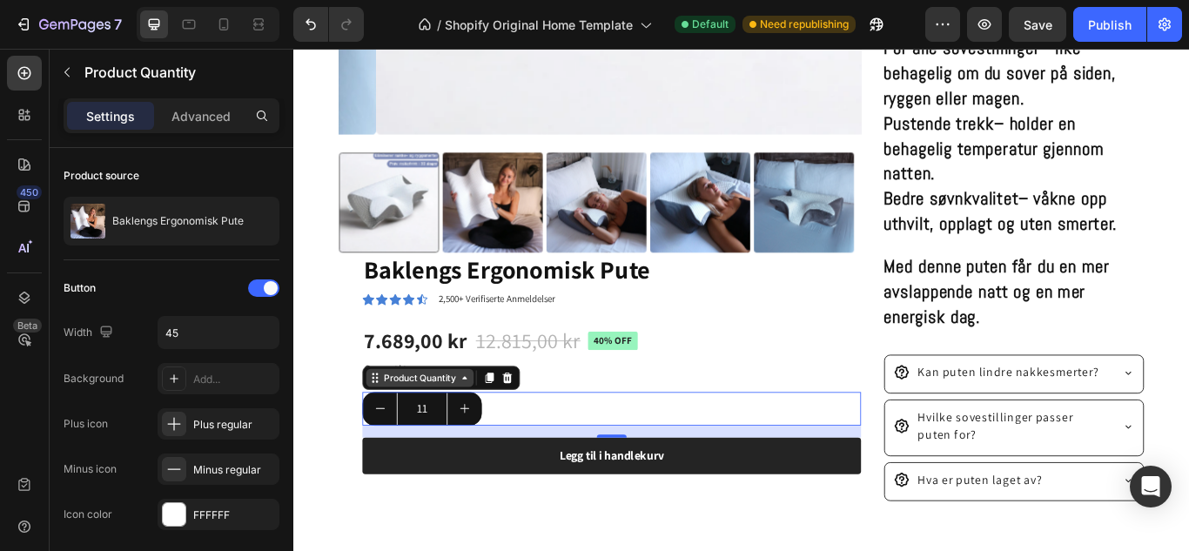
click at [467, 426] on div "Product Quantity" at bounding box center [440, 433] width 90 height 16
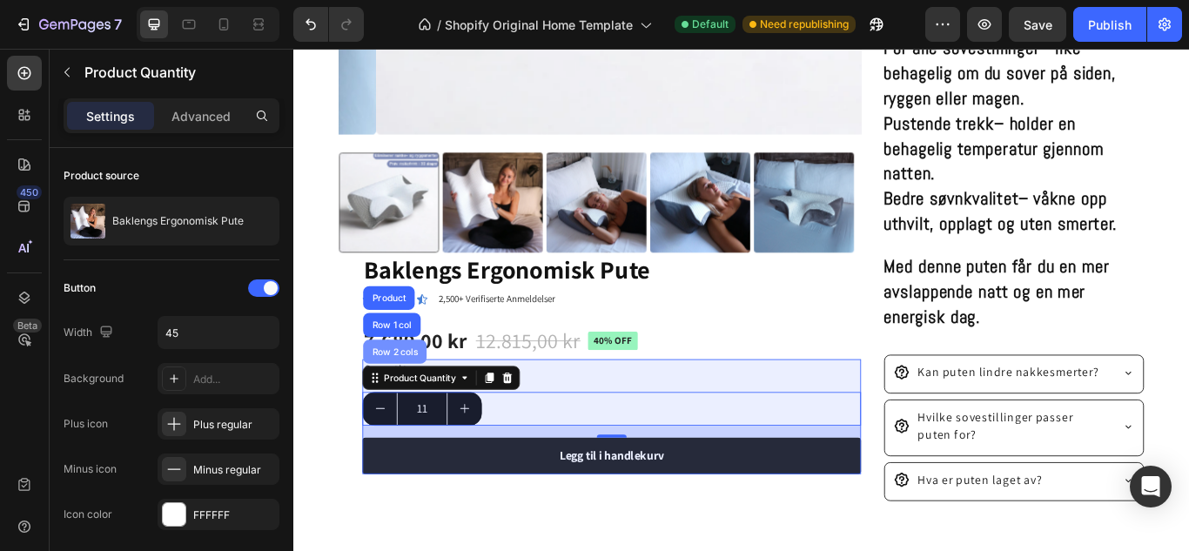
click at [422, 397] on div "Row 2 cols" at bounding box center [411, 402] width 60 height 10
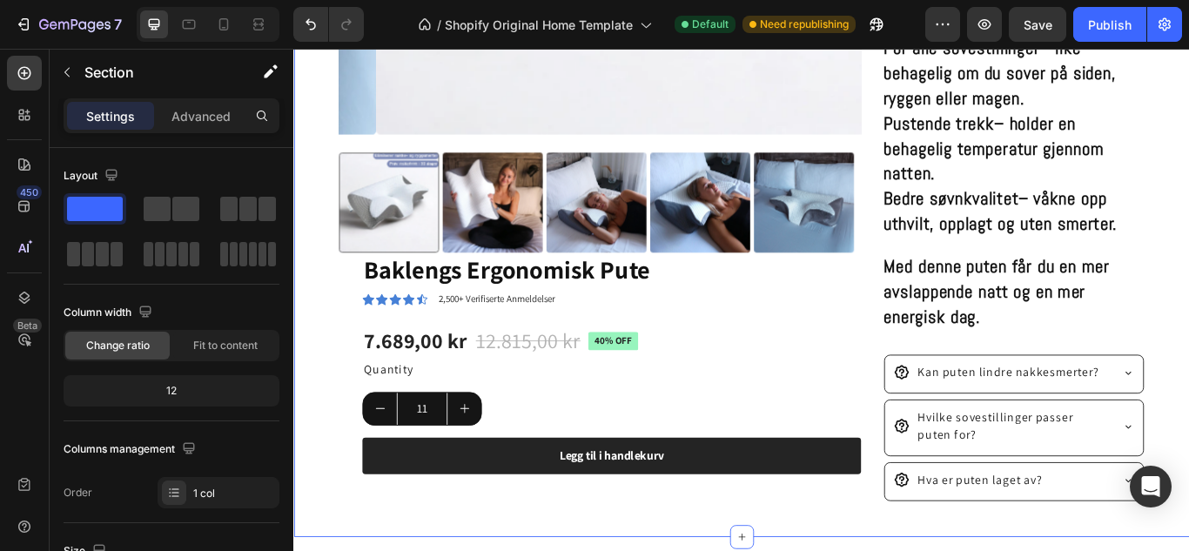
click at [325, 367] on div "Product Images Baklengs Ergonomisk Pute Product Title Icon Icon Icon Icon Icon …" at bounding box center [815, 44] width 1044 height 1148
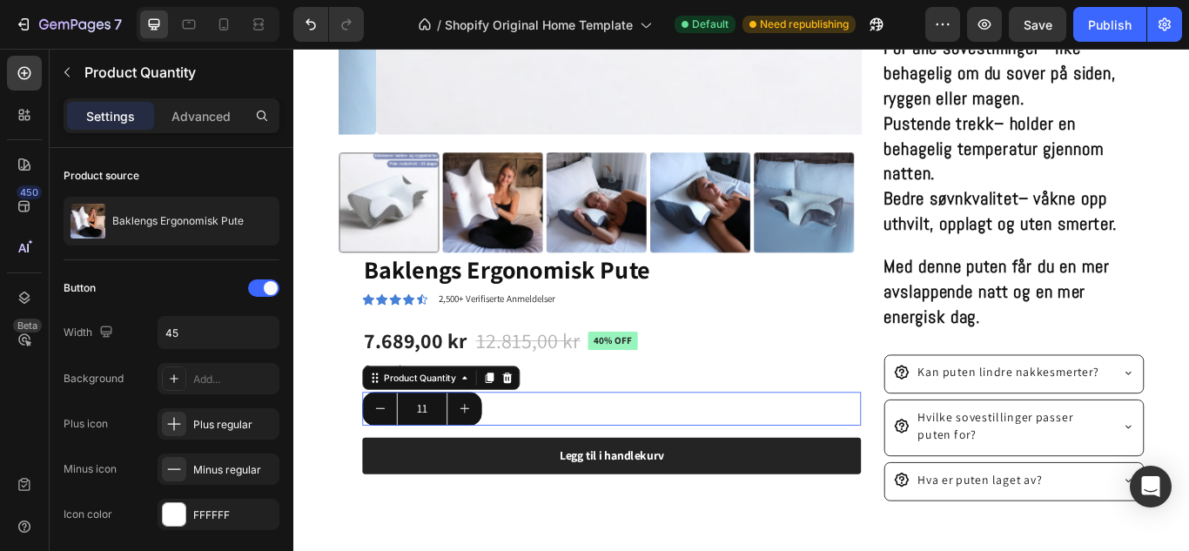
click at [399, 463] on icon "decrement" at bounding box center [394, 468] width 14 height 14
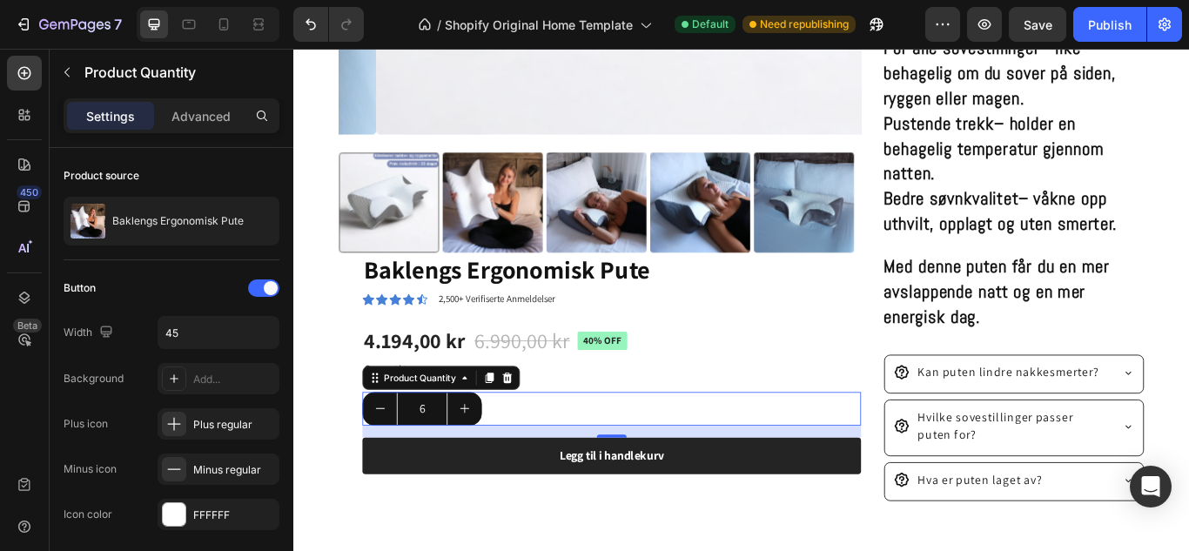
click at [399, 463] on icon "decrement" at bounding box center [394, 468] width 14 height 14
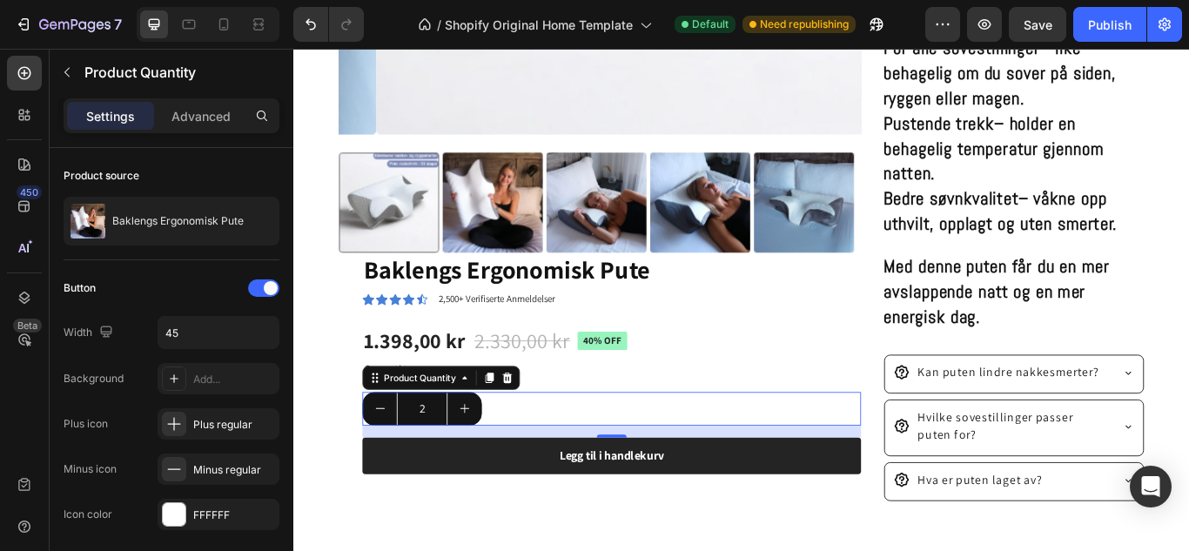
type input "1"
click at [399, 463] on icon "decrement" at bounding box center [394, 468] width 14 height 14
click at [309, 35] on button "Undo/Redo" at bounding box center [310, 24] width 35 height 35
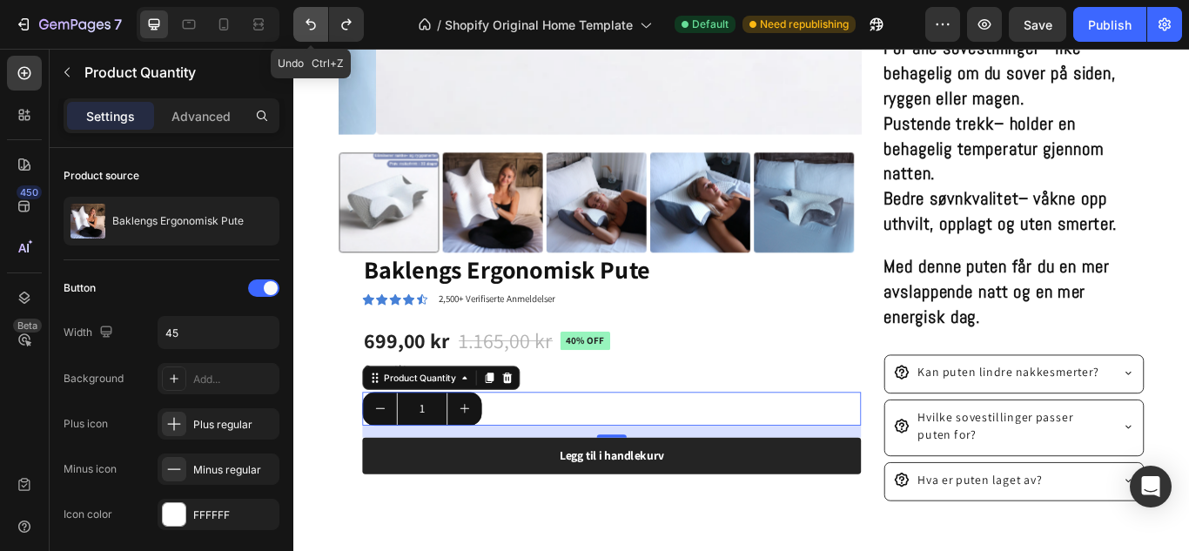
click at [309, 35] on button "Undo/Redo" at bounding box center [310, 24] width 35 height 35
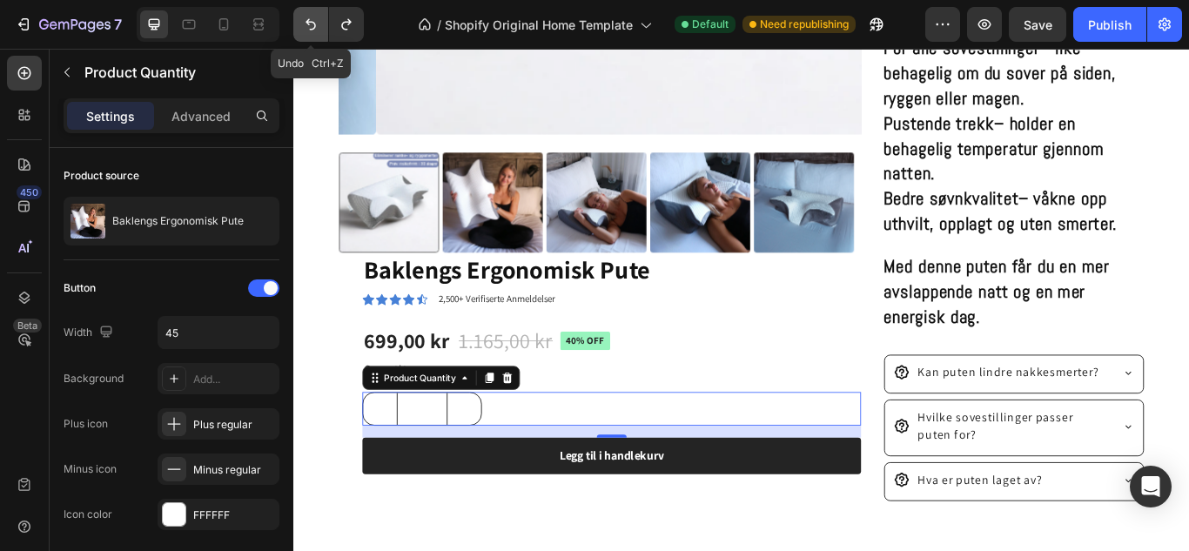
click at [309, 35] on button "Undo/Redo" at bounding box center [310, 24] width 35 height 35
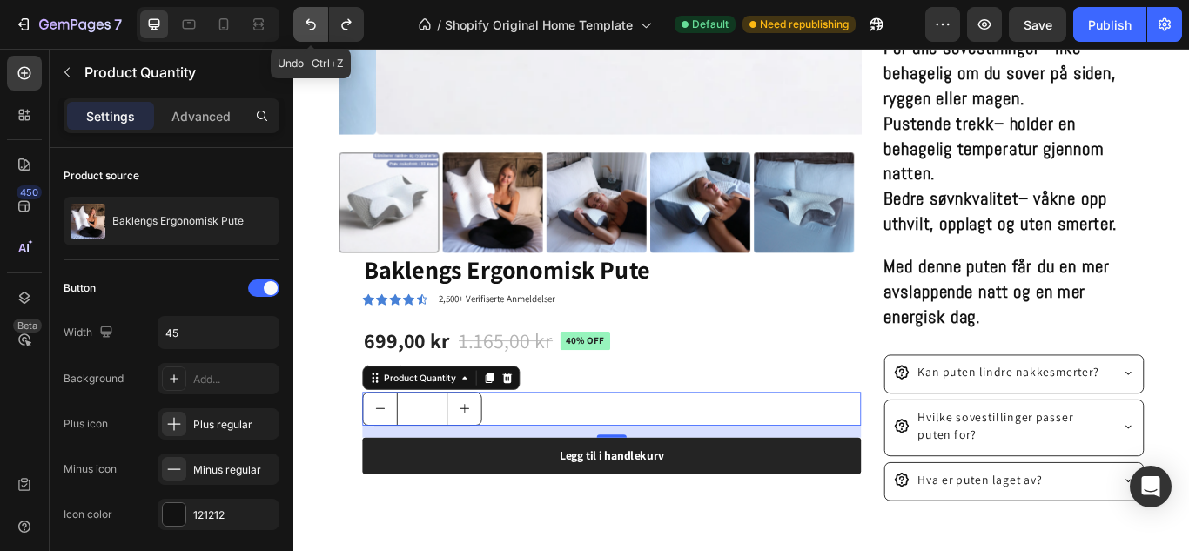
click at [309, 35] on button "Undo/Redo" at bounding box center [310, 24] width 35 height 35
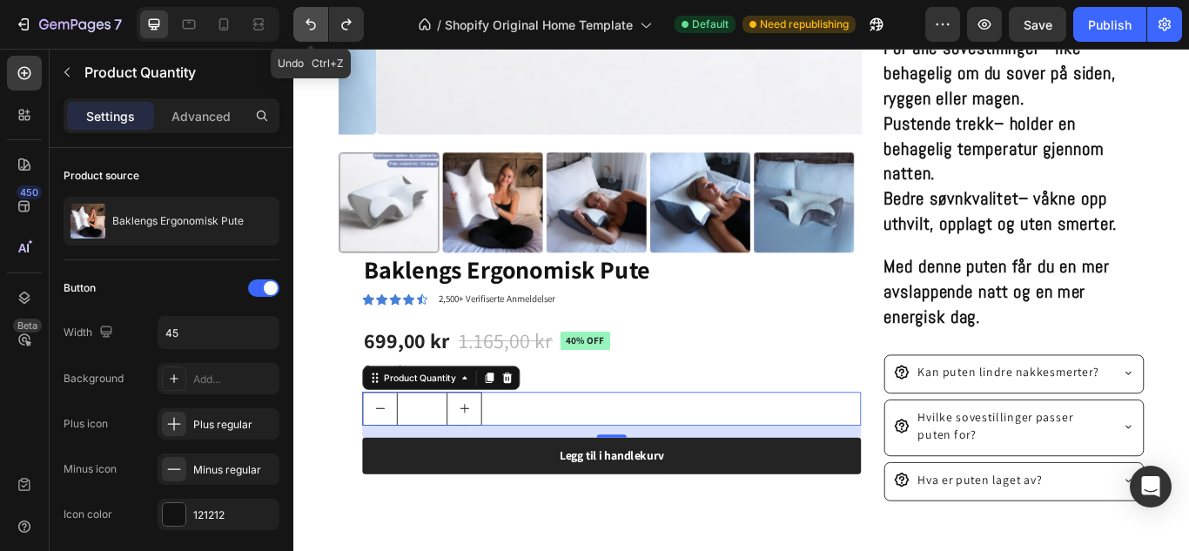
click at [309, 35] on button "Undo/Redo" at bounding box center [310, 24] width 35 height 35
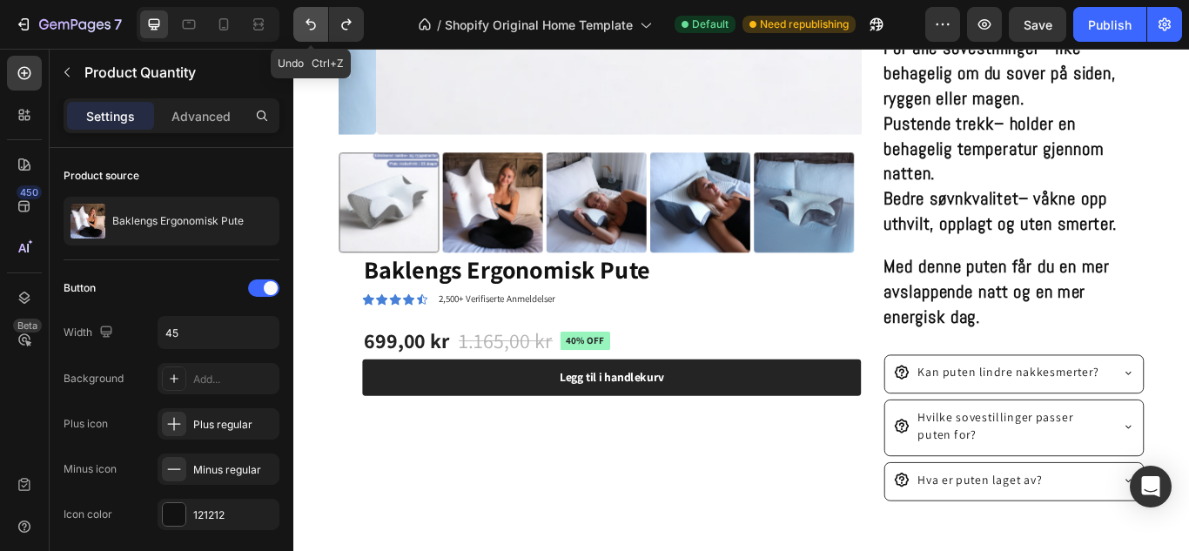
click at [309, 35] on button "Undo/Redo" at bounding box center [310, 24] width 35 height 35
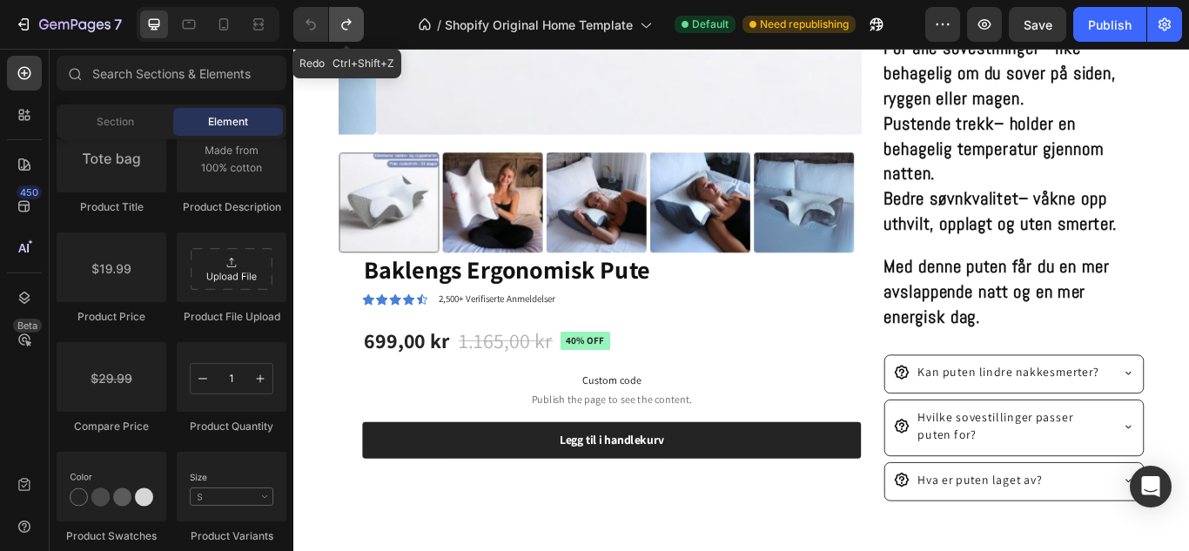
click at [349, 31] on div "Redo Ctrl+Shift+Z" at bounding box center [328, 24] width 70 height 35
click at [349, 31] on icon "Undo/Redo" at bounding box center [346, 24] width 17 height 17
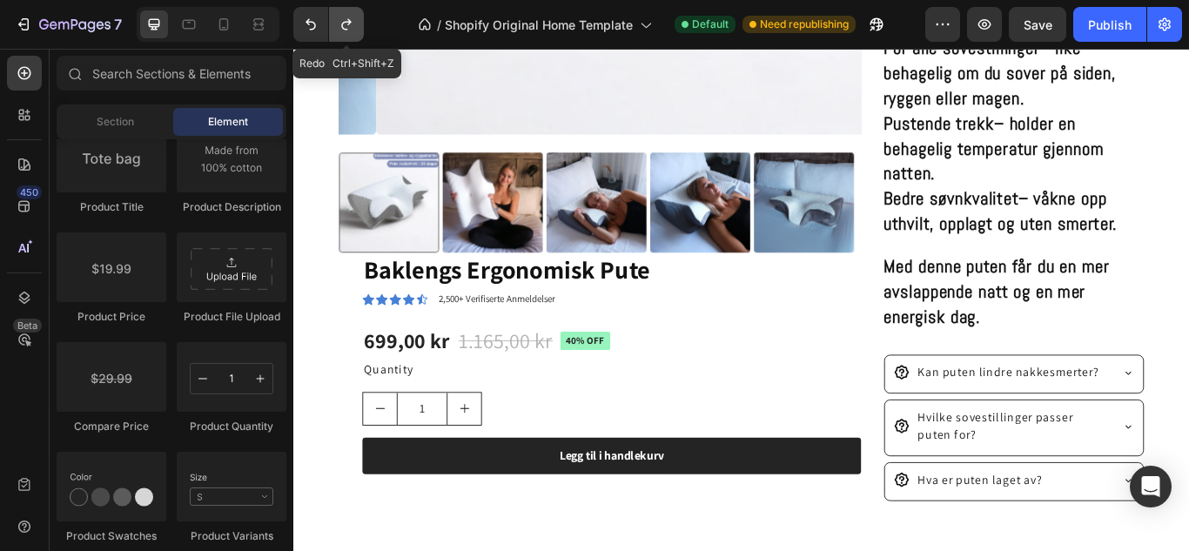
click at [349, 31] on icon "Undo/Redo" at bounding box center [346, 24] width 17 height 17
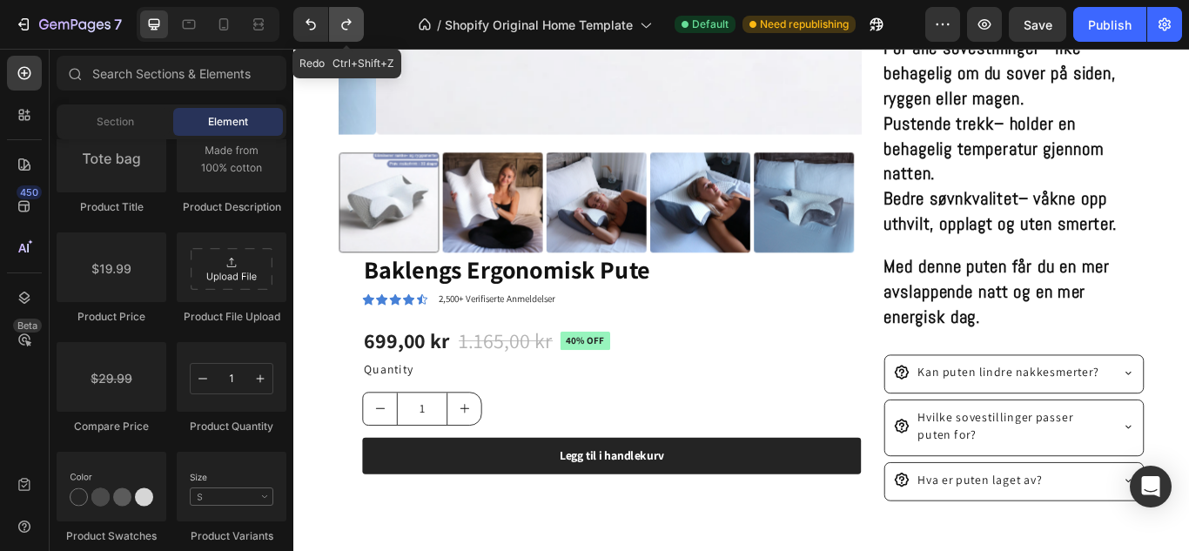
click at [349, 31] on icon "Undo/Redo" at bounding box center [346, 24] width 17 height 17
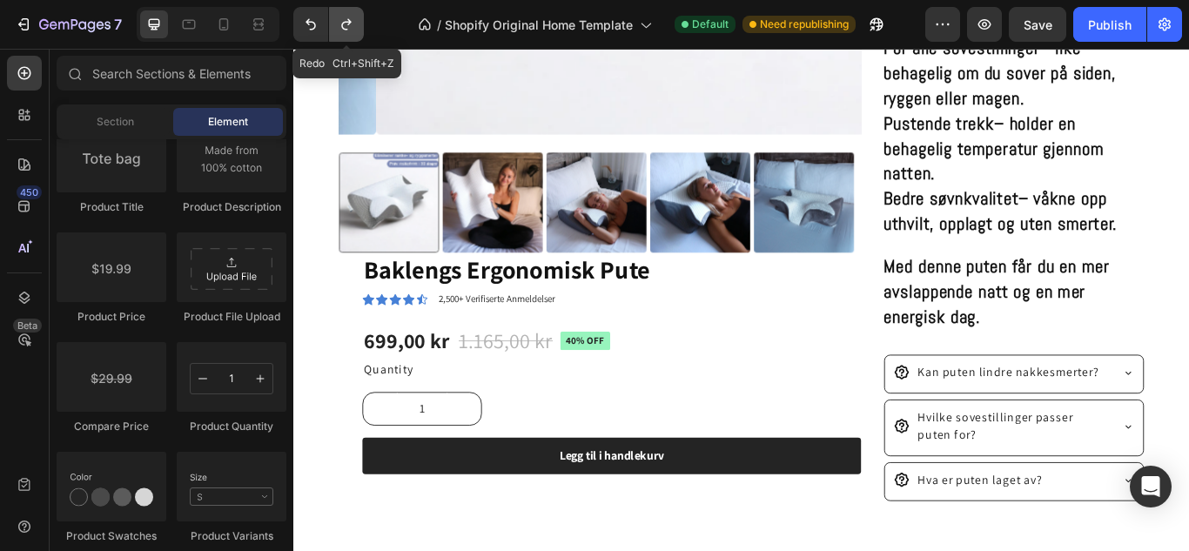
click at [349, 31] on icon "Undo/Redo" at bounding box center [346, 24] width 17 height 17
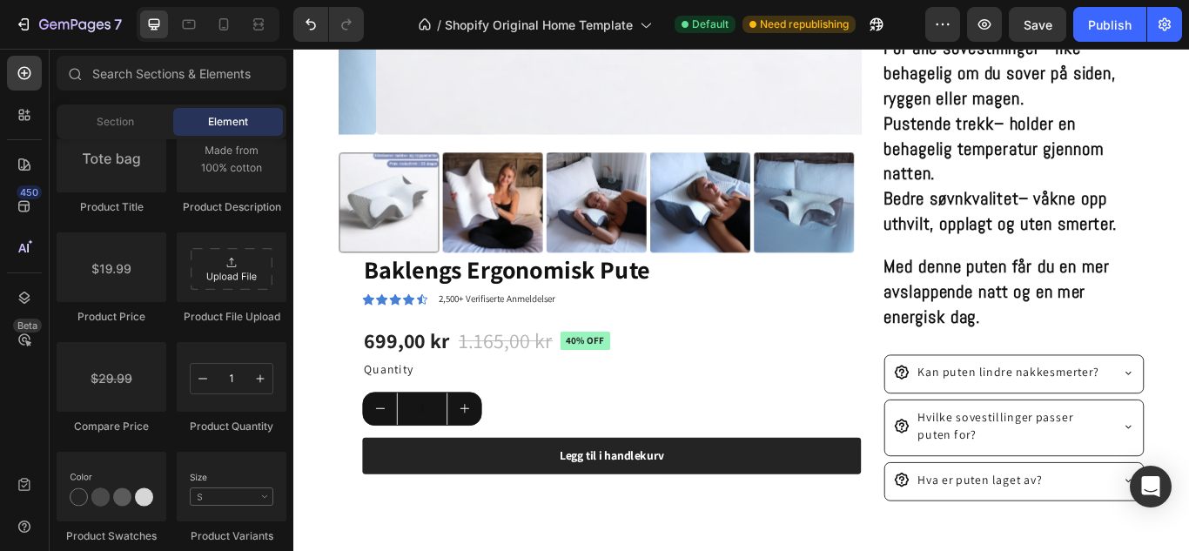
click at [305, 43] on div "7 / Shopify Original Home Template Default Need republishing Preview Save Publi…" at bounding box center [594, 25] width 1189 height 50
click at [305, 31] on icon "Undo/Redo" at bounding box center [310, 24] width 17 height 17
click at [341, 26] on icon "Undo/Redo" at bounding box center [346, 24] width 17 height 17
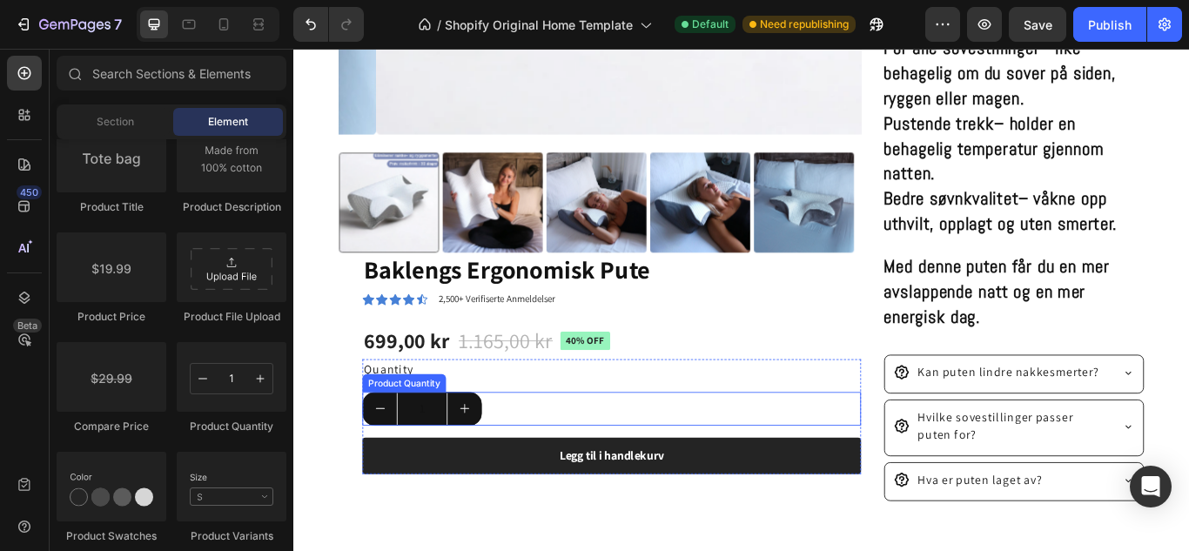
click at [517, 468] on div "1" at bounding box center [663, 468] width 581 height 39
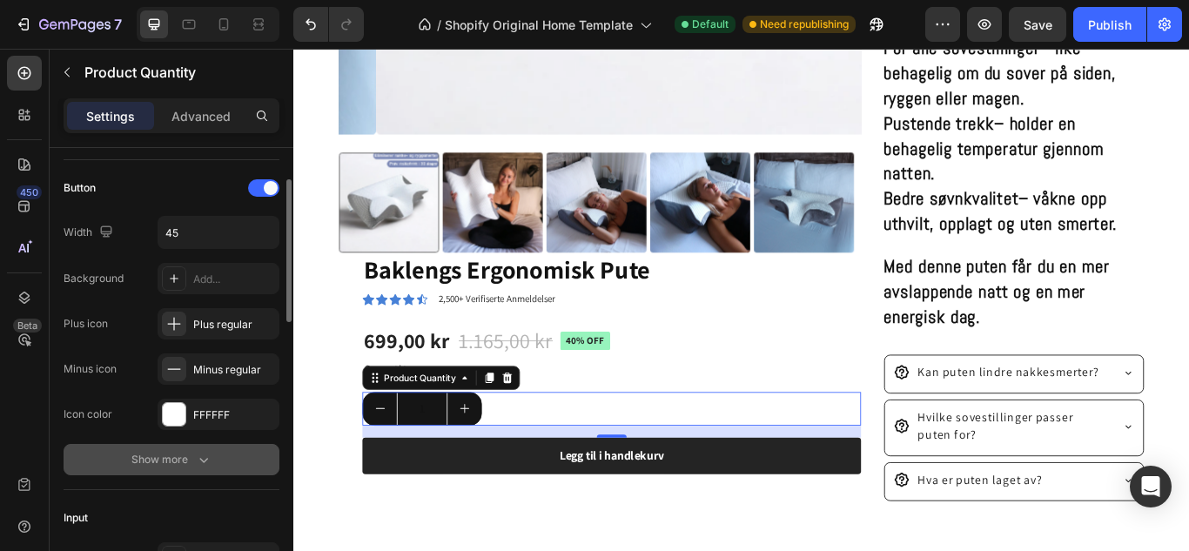
click at [177, 467] on div "Show more" at bounding box center [171, 459] width 81 height 17
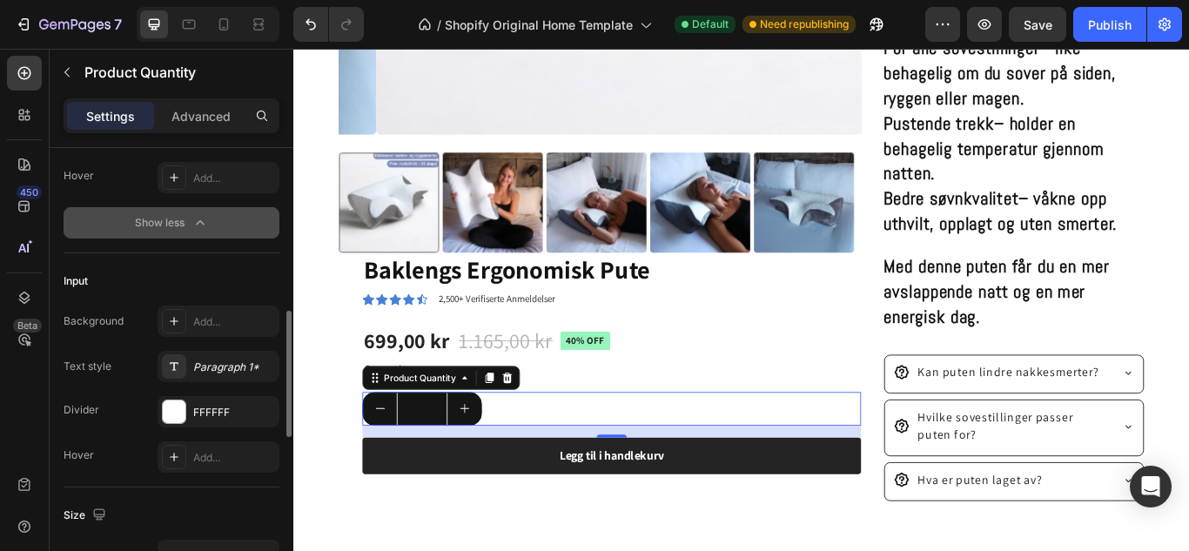
scroll to position [537, 0]
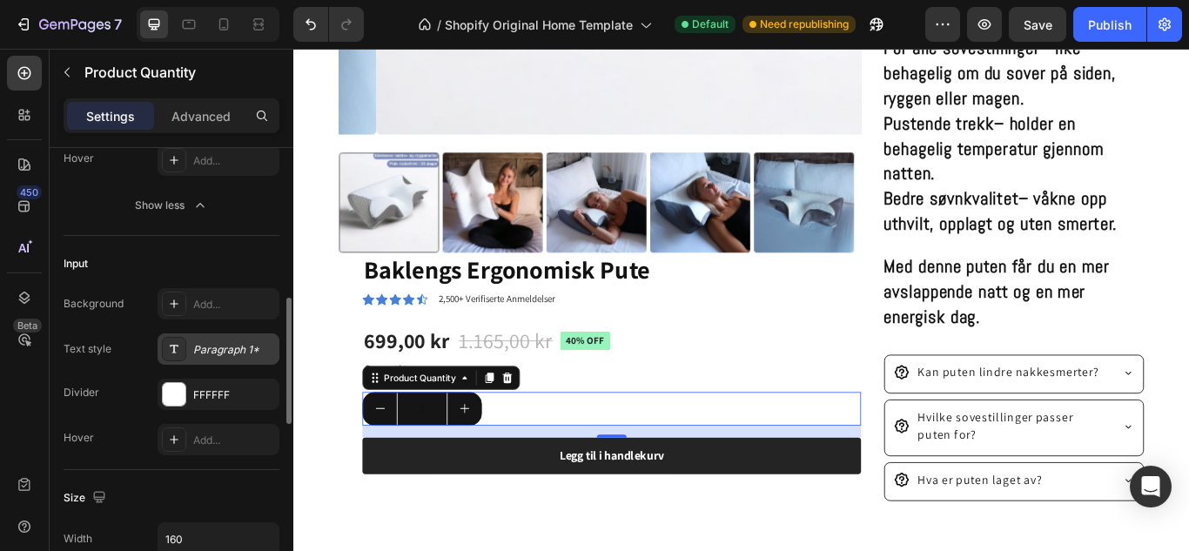
click at [193, 362] on div "Paragraph 1*" at bounding box center [218, 348] width 122 height 31
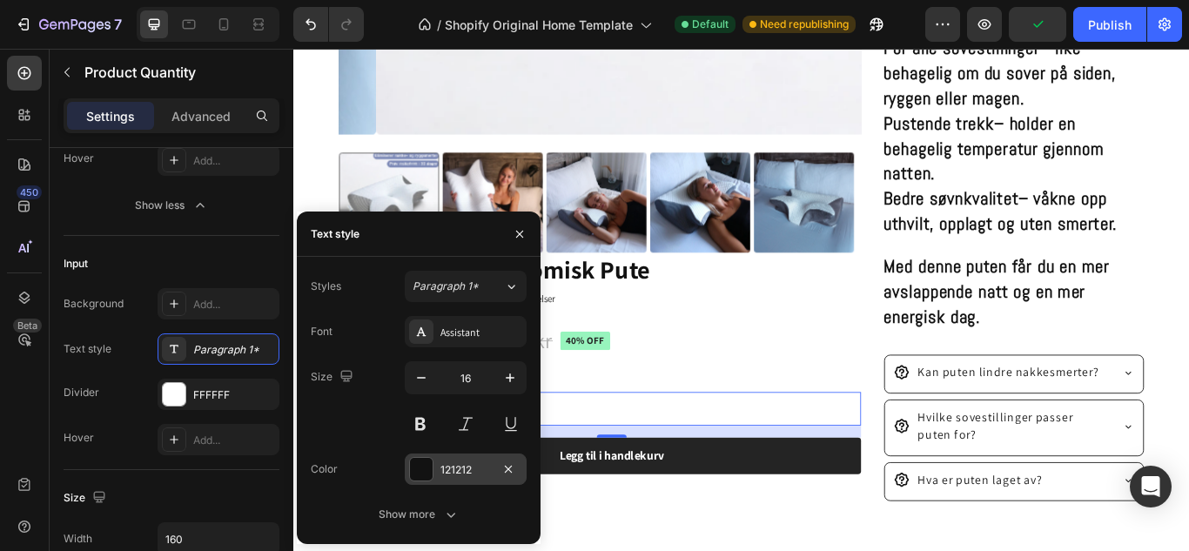
click at [425, 467] on div at bounding box center [421, 469] width 23 height 23
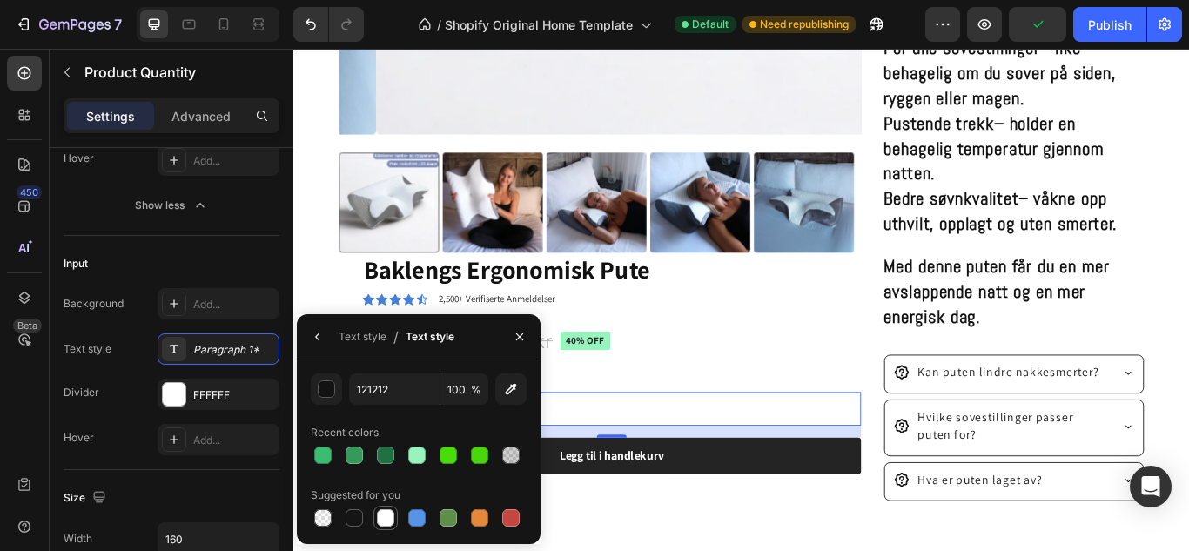
click at [389, 515] on div at bounding box center [385, 517] width 17 height 17
type input "FFFFFF"
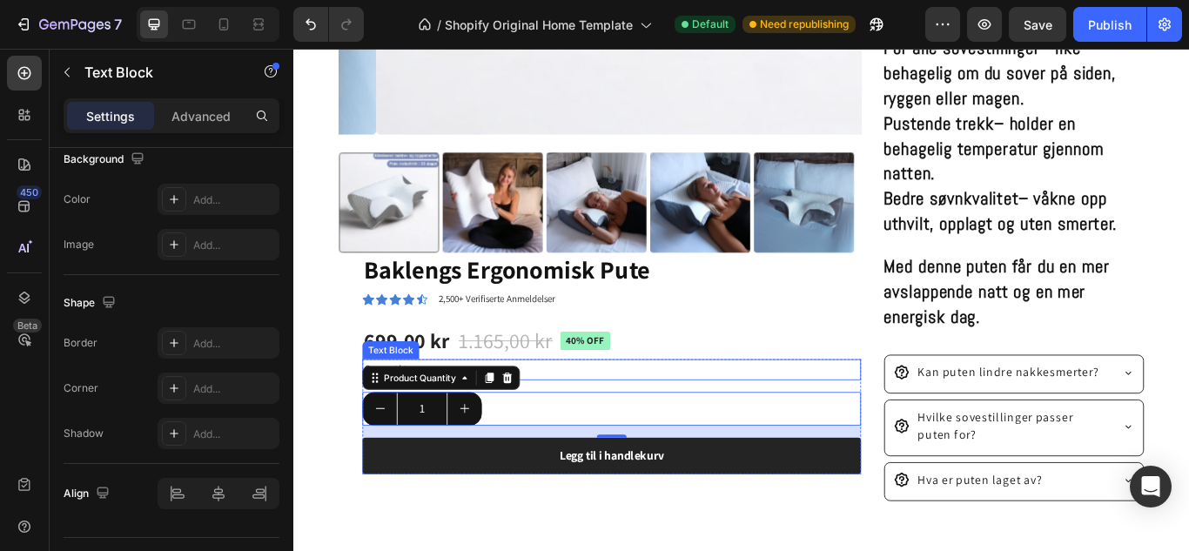
click at [718, 411] on div "Quantity" at bounding box center [663, 423] width 581 height 24
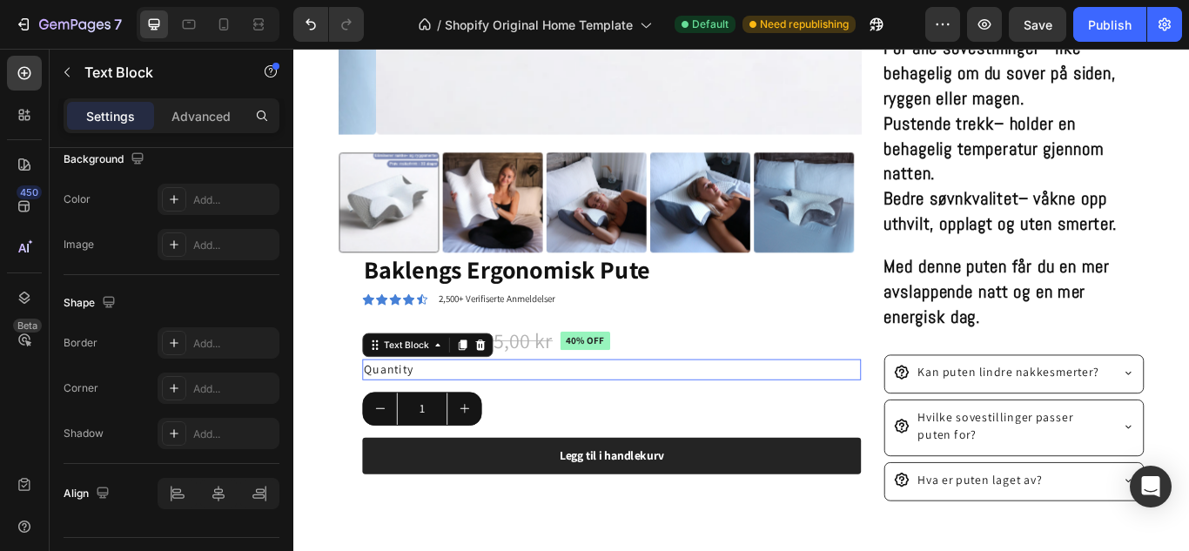
scroll to position [0, 0]
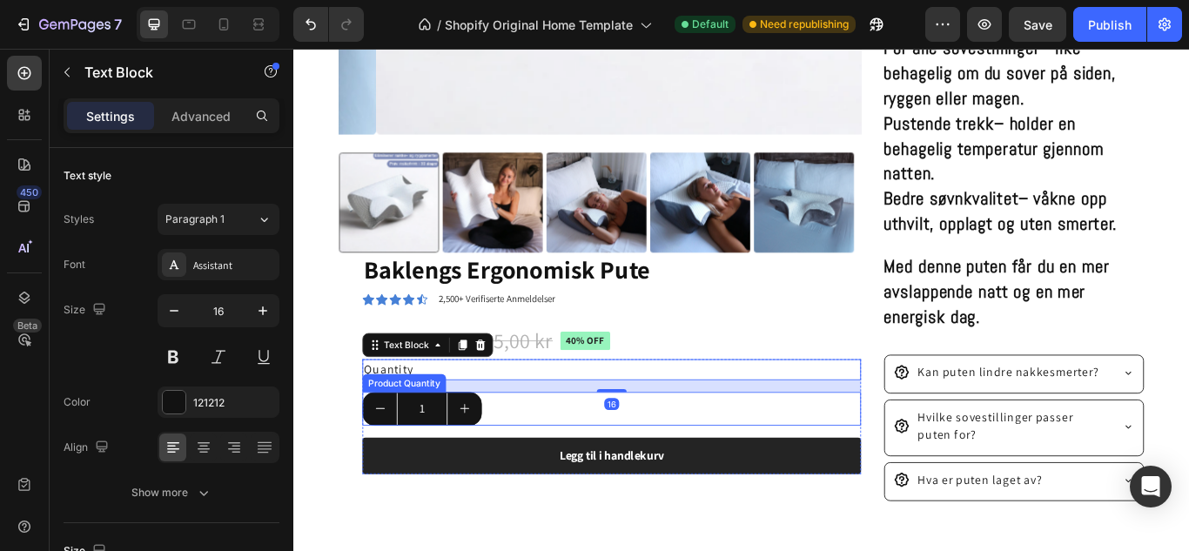
click at [551, 461] on div "1" at bounding box center [663, 468] width 581 height 39
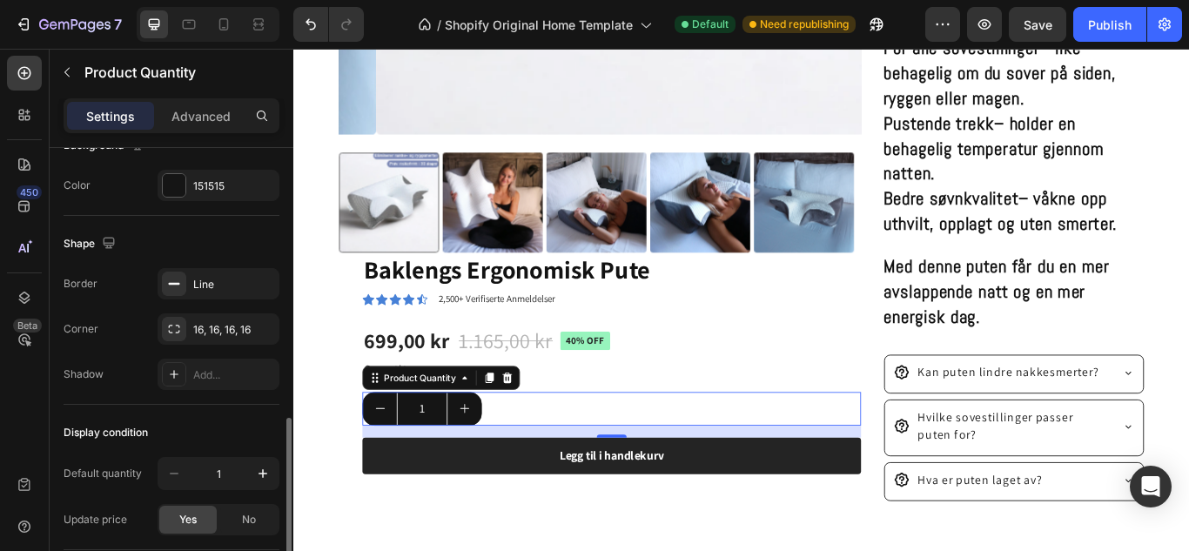
scroll to position [854, 0]
click at [179, 338] on div at bounding box center [174, 328] width 24 height 24
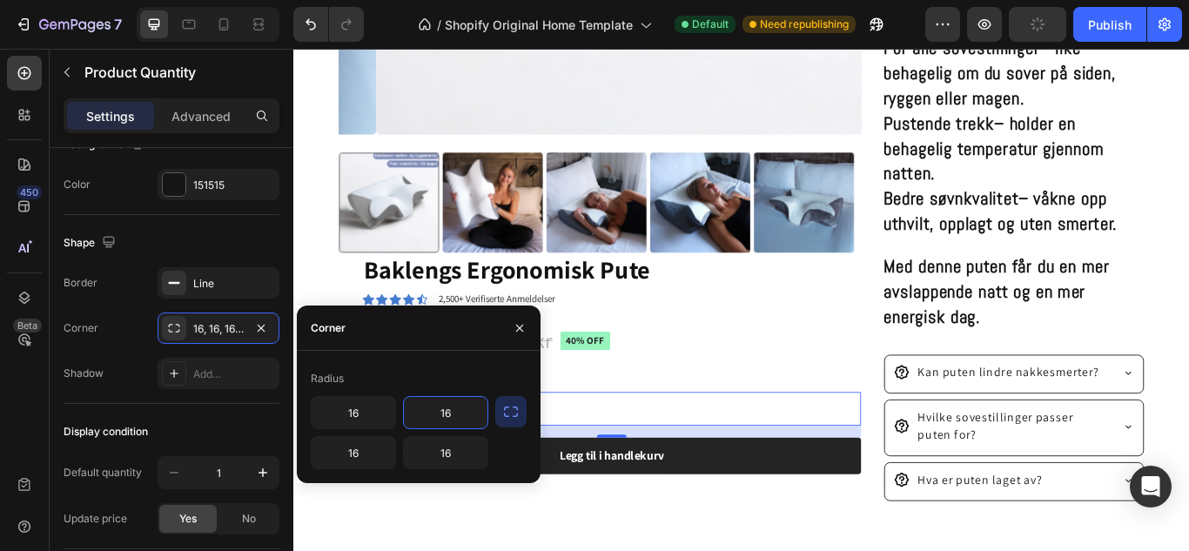
click at [458, 411] on input "16" at bounding box center [446, 412] width 84 height 31
type input "11"
click at [463, 448] on input "16" at bounding box center [446, 452] width 84 height 31
type input "11"
click at [358, 453] on input "16" at bounding box center [354, 452] width 84 height 31
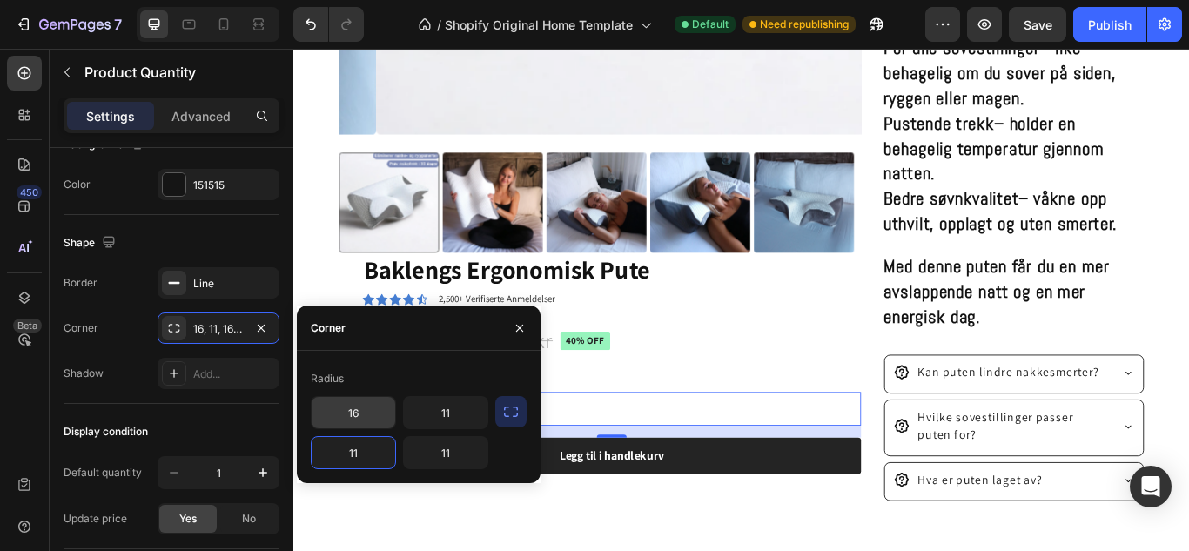
type input "11"
click at [370, 408] on input "16" at bounding box center [354, 412] width 84 height 31
type input "11"
click at [798, 392] on div "699,00 kr Product Price Product Price 1.165,00 kr Product Price Product Price 4…" at bounding box center [663, 389] width 581 height 35
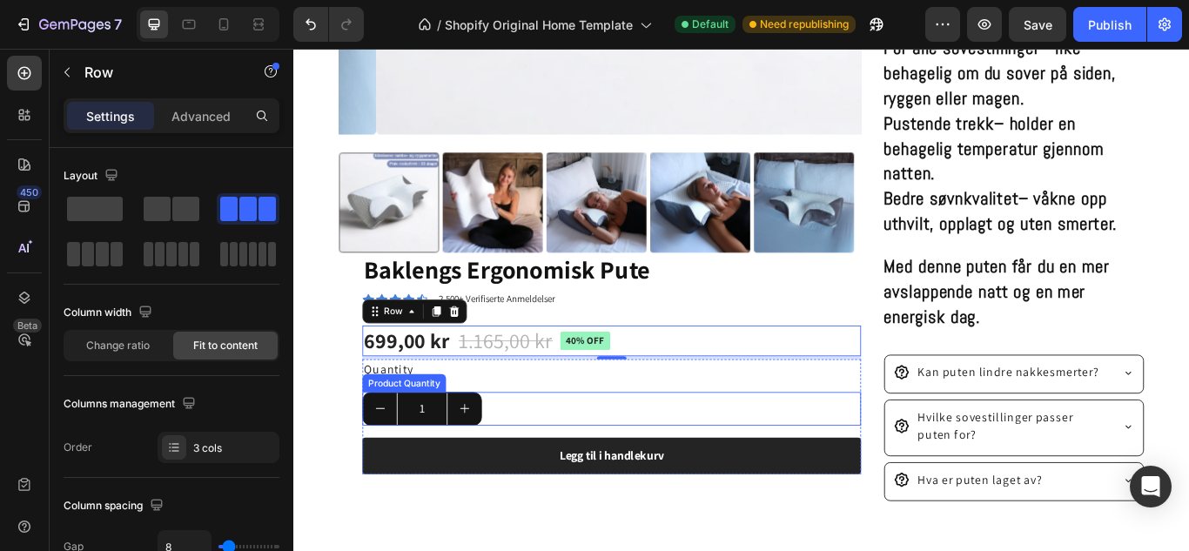
click at [517, 449] on div "1" at bounding box center [663, 468] width 581 height 39
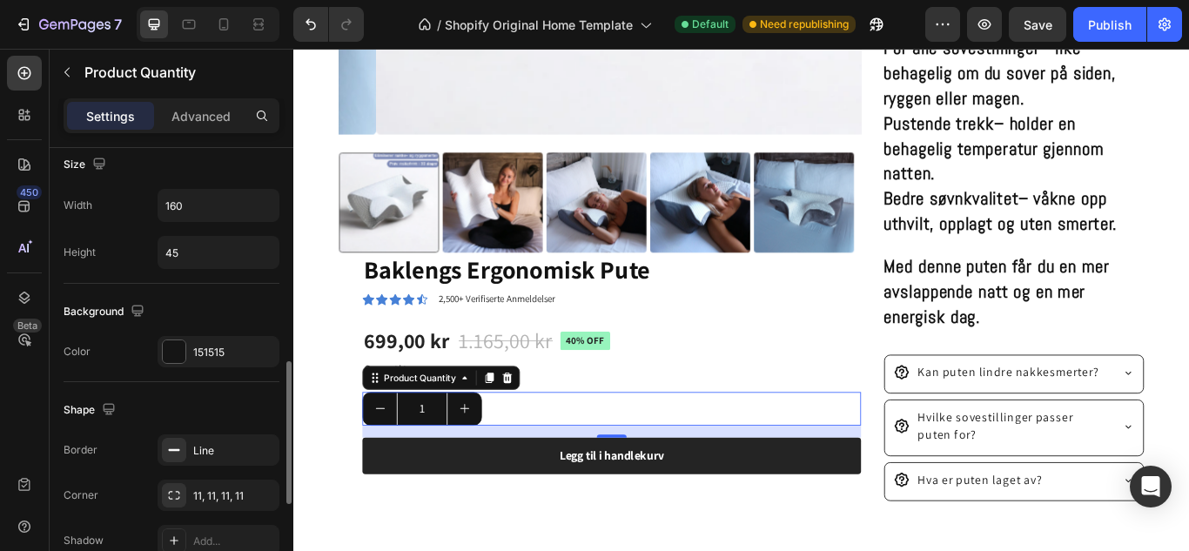
scroll to position [692, 0]
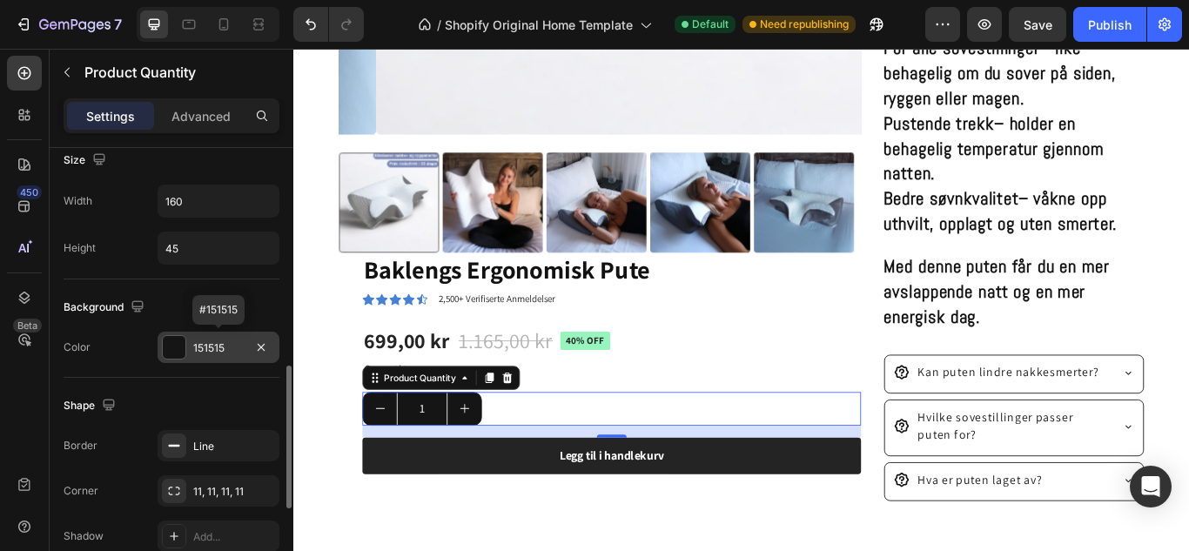
click at [165, 344] on div at bounding box center [174, 347] width 23 height 23
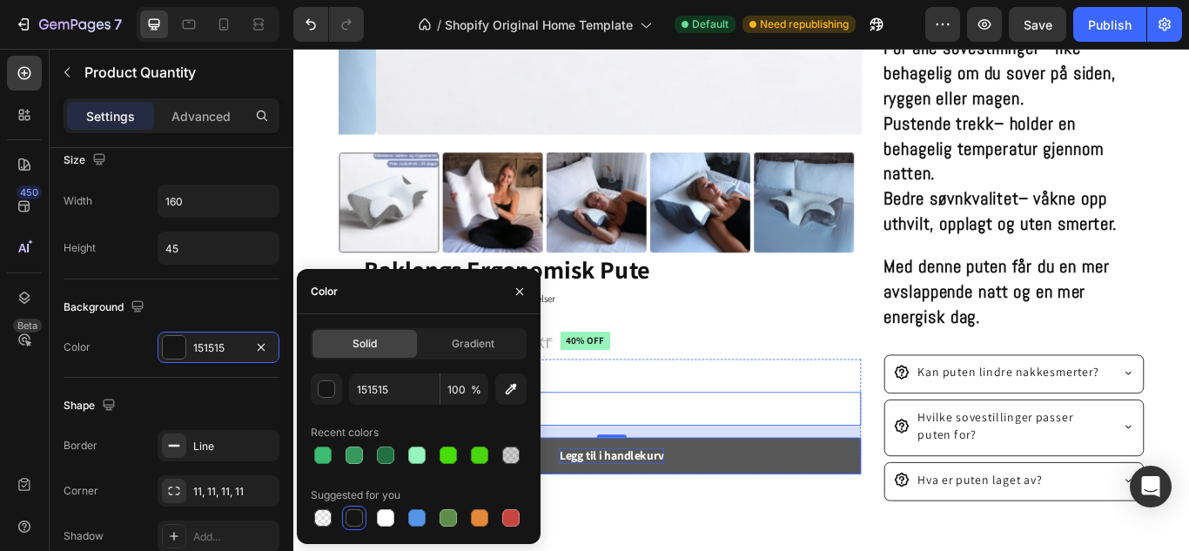
click at [707, 518] on div "Legg til i handlekurv" at bounding box center [664, 523] width 122 height 18
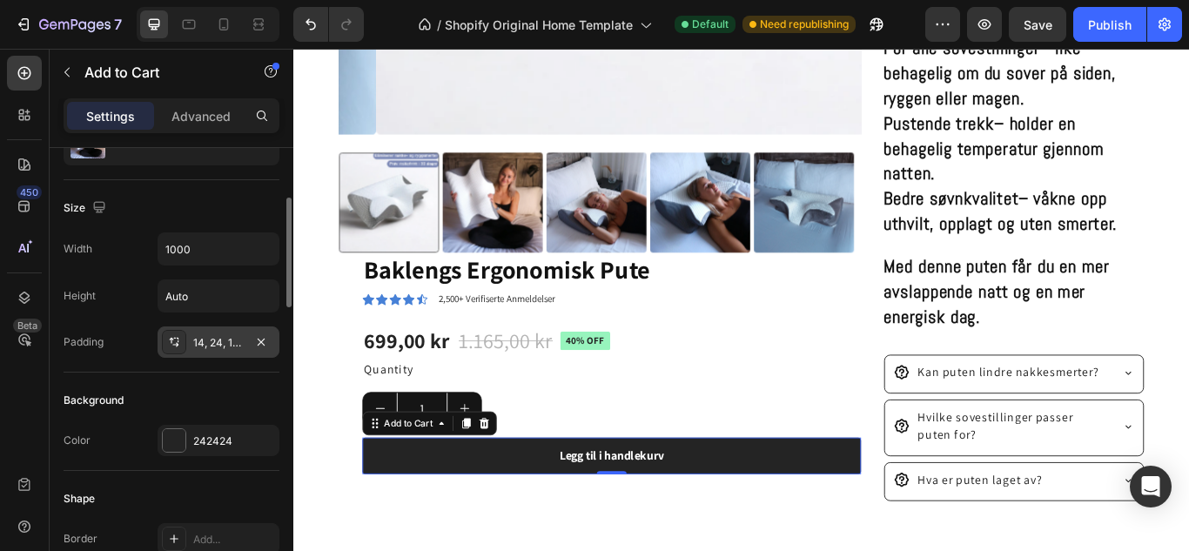
scroll to position [204, 0]
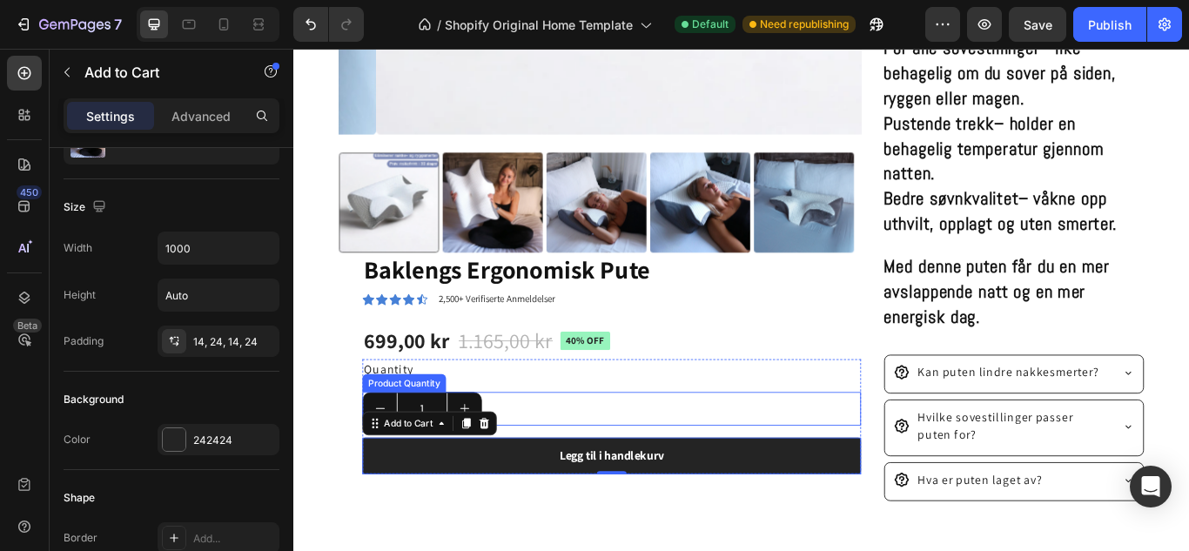
click at [416, 450] on input "1" at bounding box center [442, 468] width 59 height 37
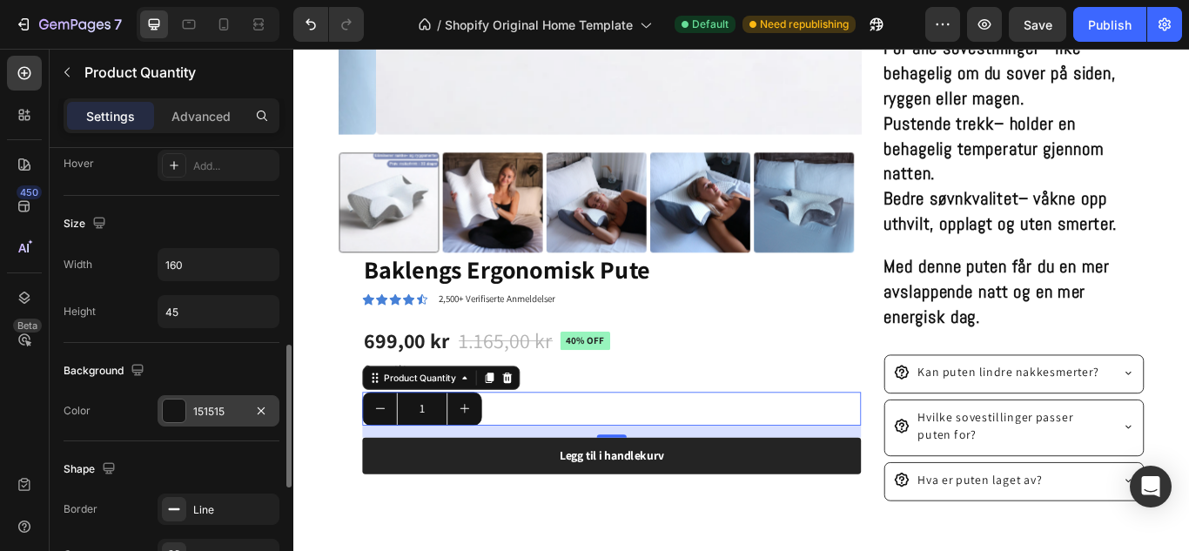
scroll to position [629, 0]
click at [220, 407] on div "151515" at bounding box center [218, 411] width 50 height 16
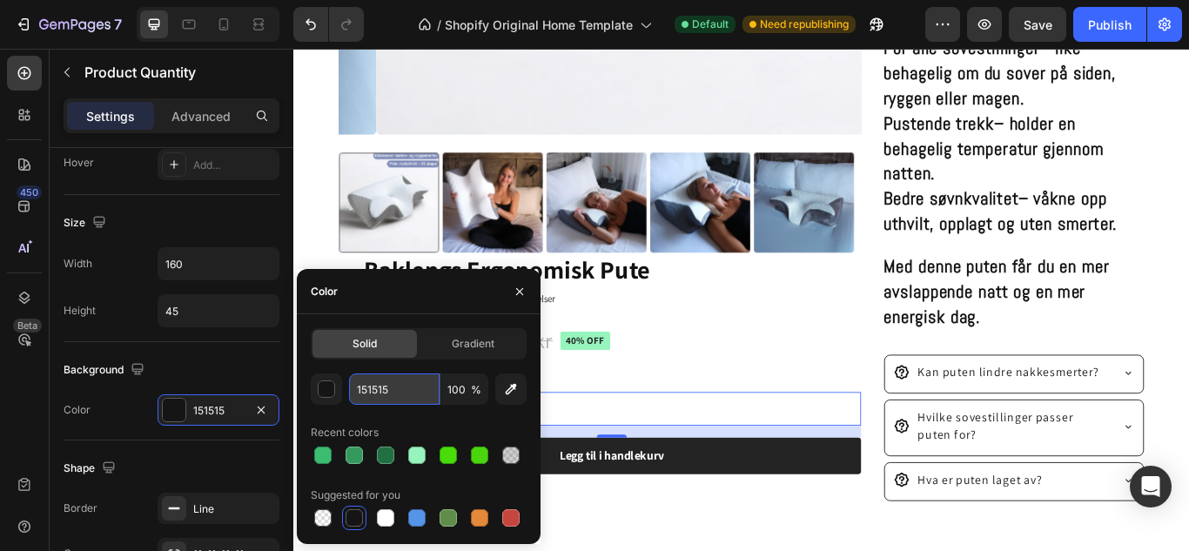
click at [394, 384] on input "151515" at bounding box center [394, 388] width 90 height 31
type input "242424"
click at [735, 385] on div "699,00 kr Product Price Product Price 1.165,00 kr Product Price Product Price 4…" at bounding box center [663, 389] width 581 height 35
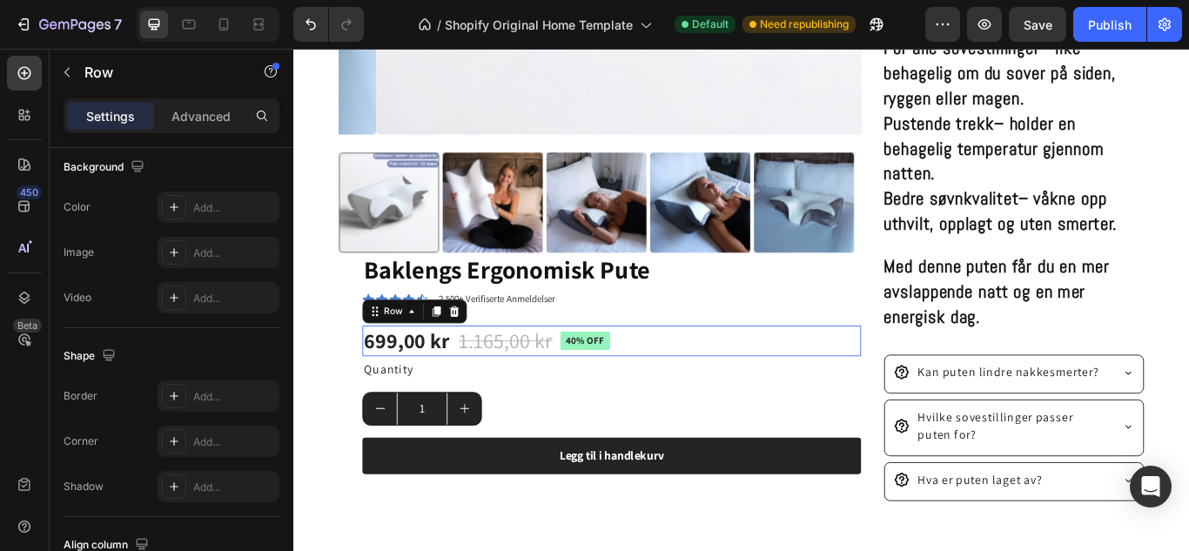
scroll to position [0, 0]
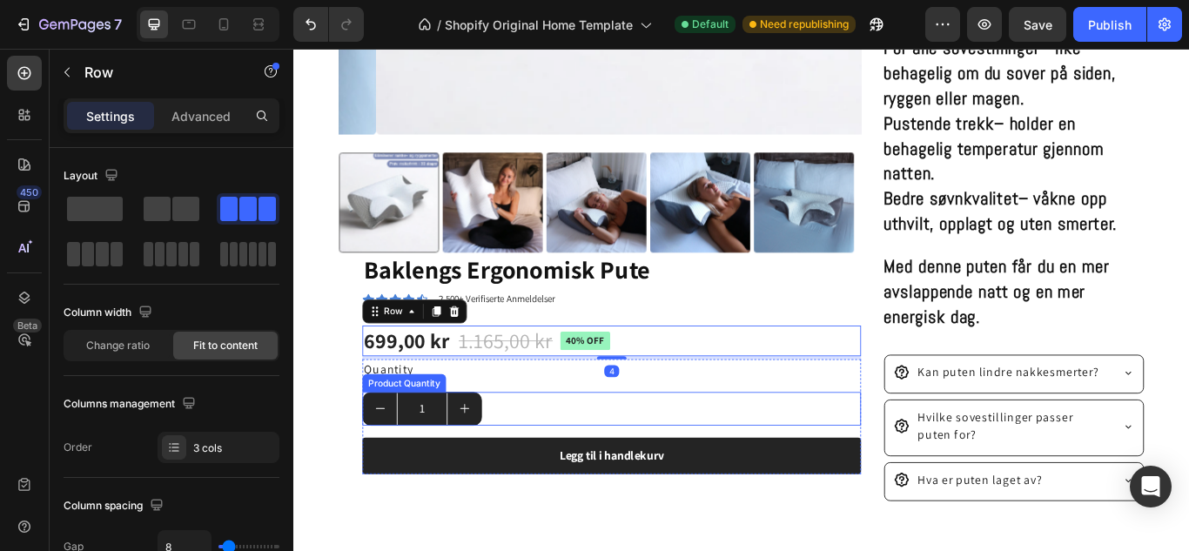
click at [528, 457] on div "1" at bounding box center [663, 468] width 581 height 39
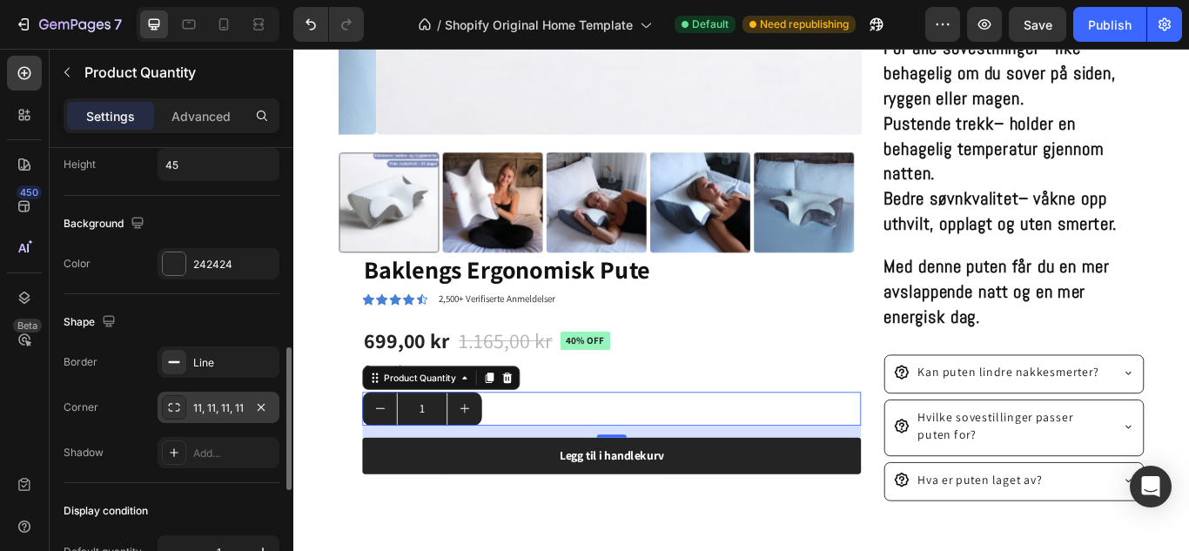
scroll to position [779, 0]
click at [216, 407] on div "11, 11, 11, 11" at bounding box center [218, 405] width 50 height 16
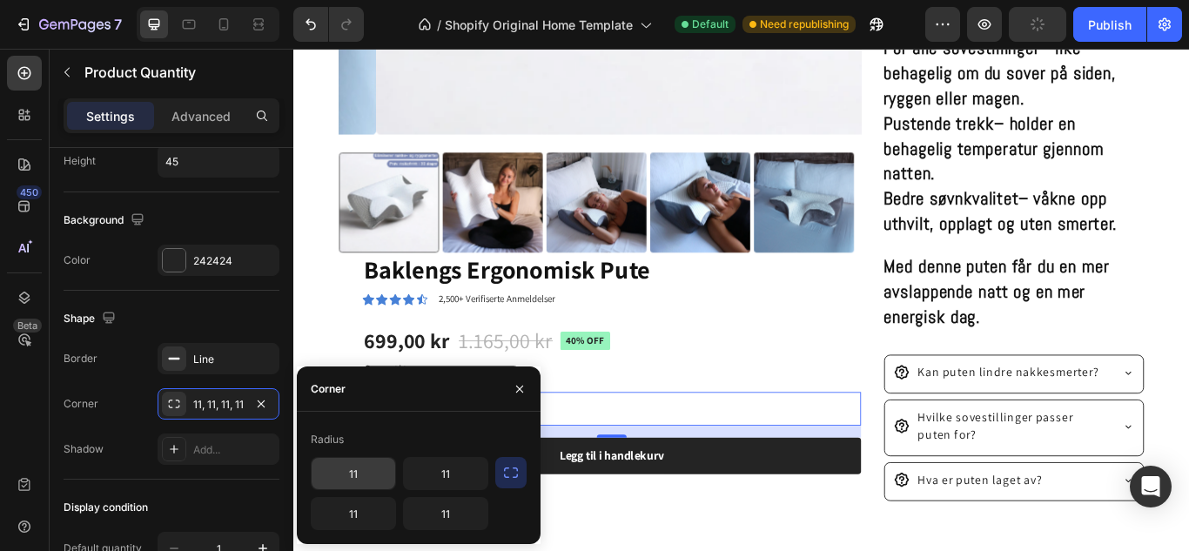
click at [381, 479] on input "11" at bounding box center [354, 473] width 84 height 31
type input "9"
click at [434, 470] on input "11" at bounding box center [446, 473] width 84 height 31
type input "9"
click at [447, 502] on input "11" at bounding box center [446, 513] width 84 height 31
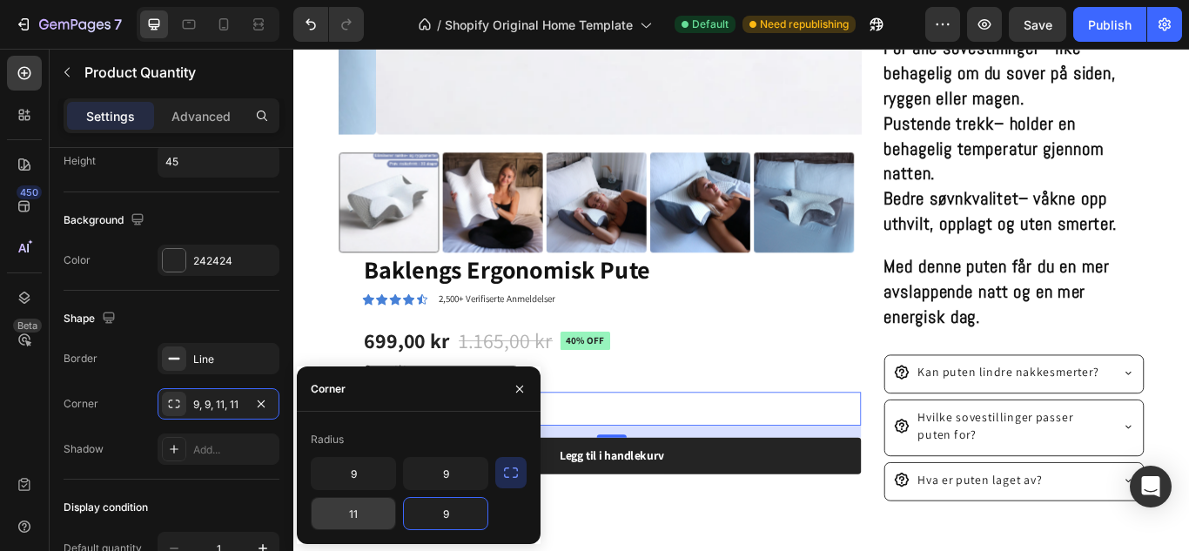
type input "9"
click at [345, 503] on input "11" at bounding box center [354, 513] width 84 height 31
type input "9"
click at [636, 550] on div "Product Images Baklengs Ergonomisk Pute Product Title Icon Icon Icon Icon Icon …" at bounding box center [815, 44] width 1044 height 1148
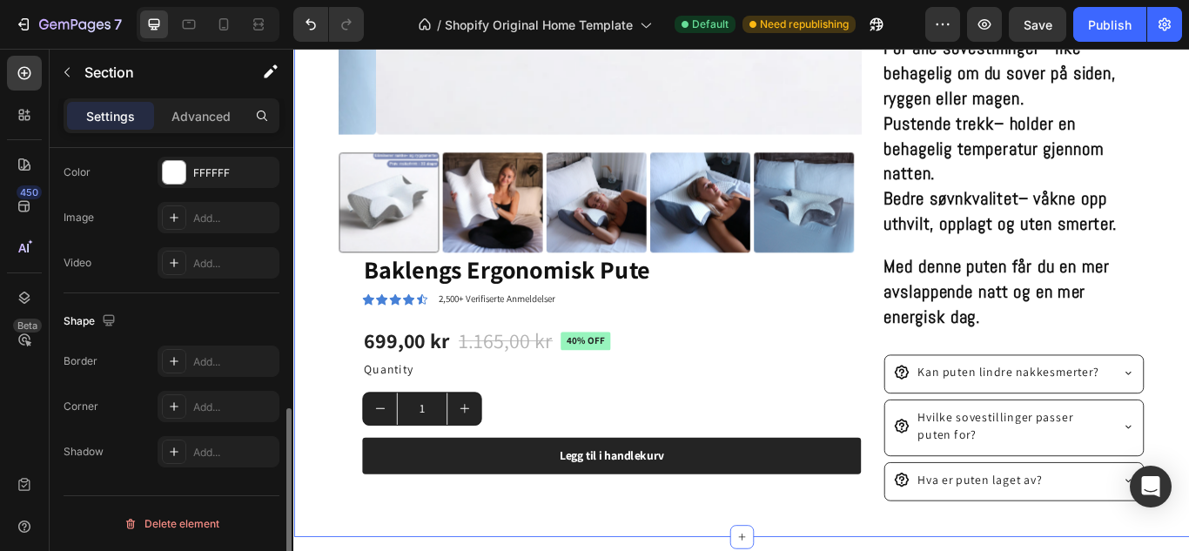
scroll to position [0, 0]
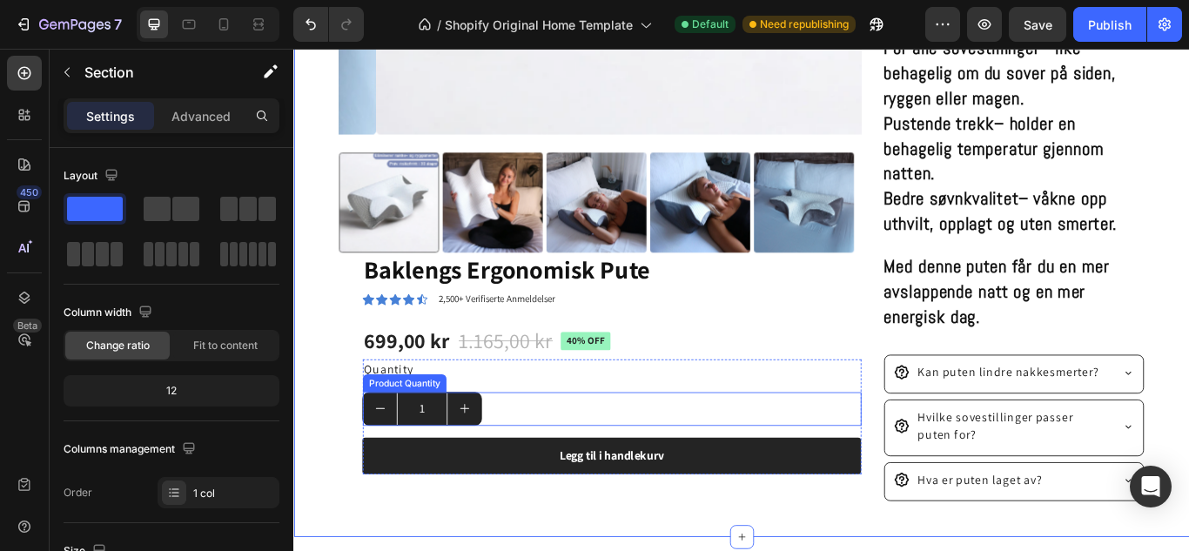
click at [554, 463] on div "1" at bounding box center [663, 468] width 581 height 39
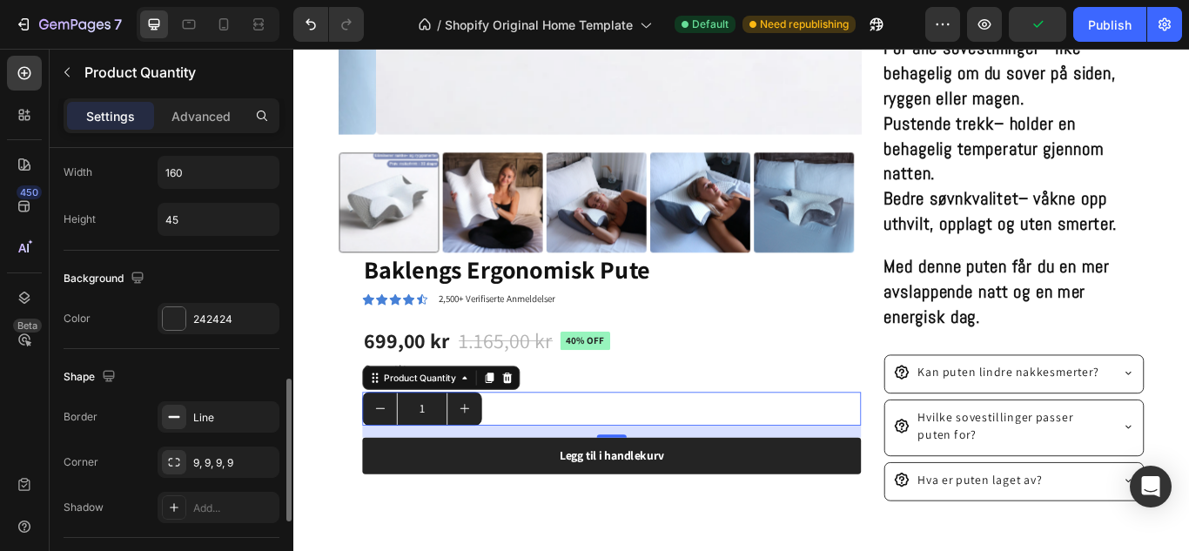
scroll to position [727, 0]
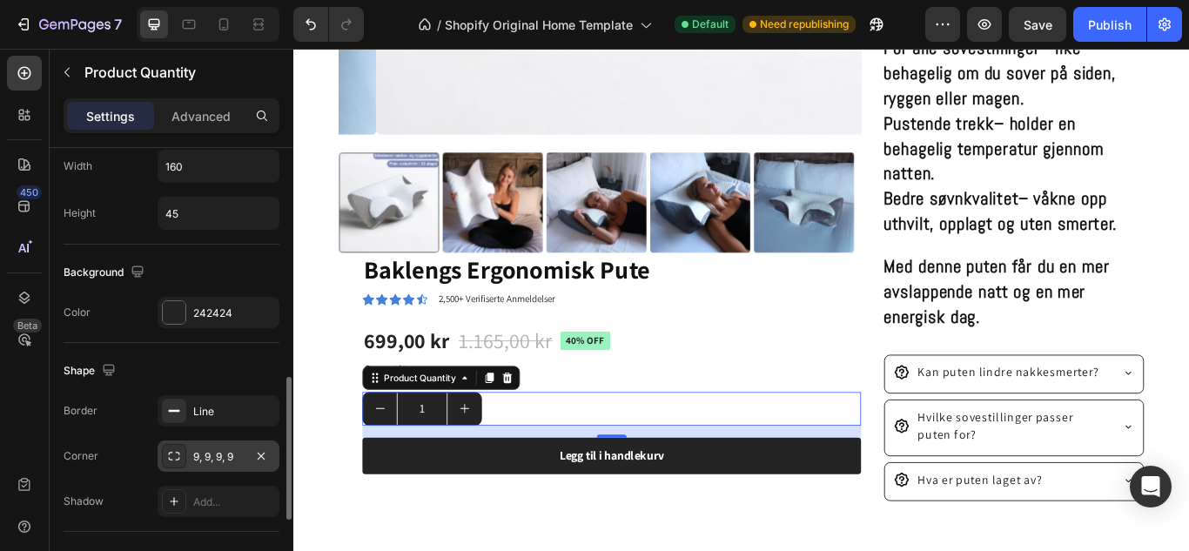
click at [211, 452] on div "9, 9, 9, 9" at bounding box center [218, 457] width 50 height 16
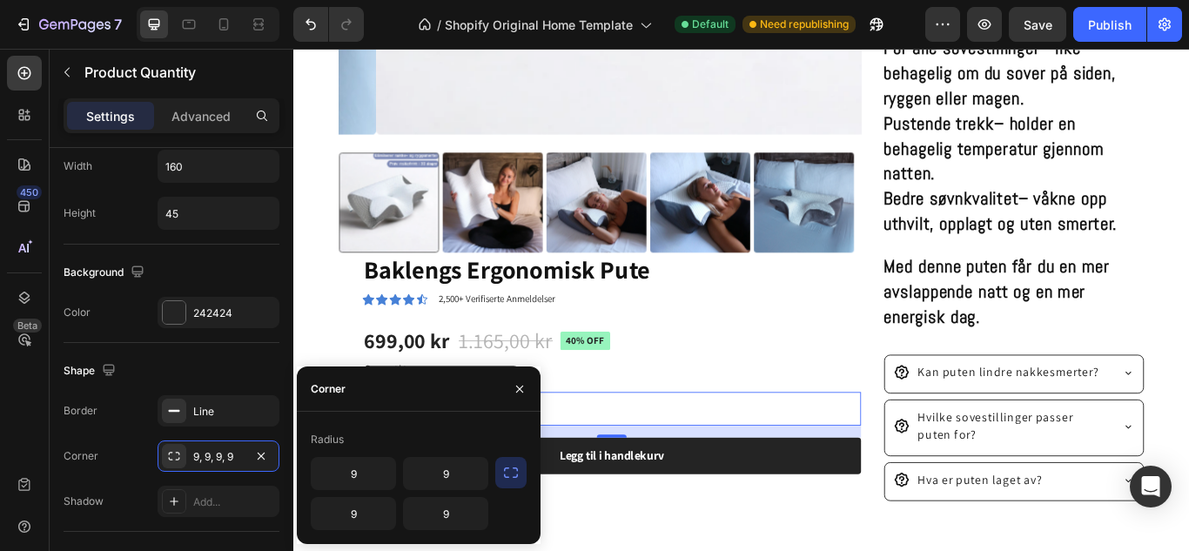
click at [508, 473] on icon "button" at bounding box center [510, 472] width 17 height 17
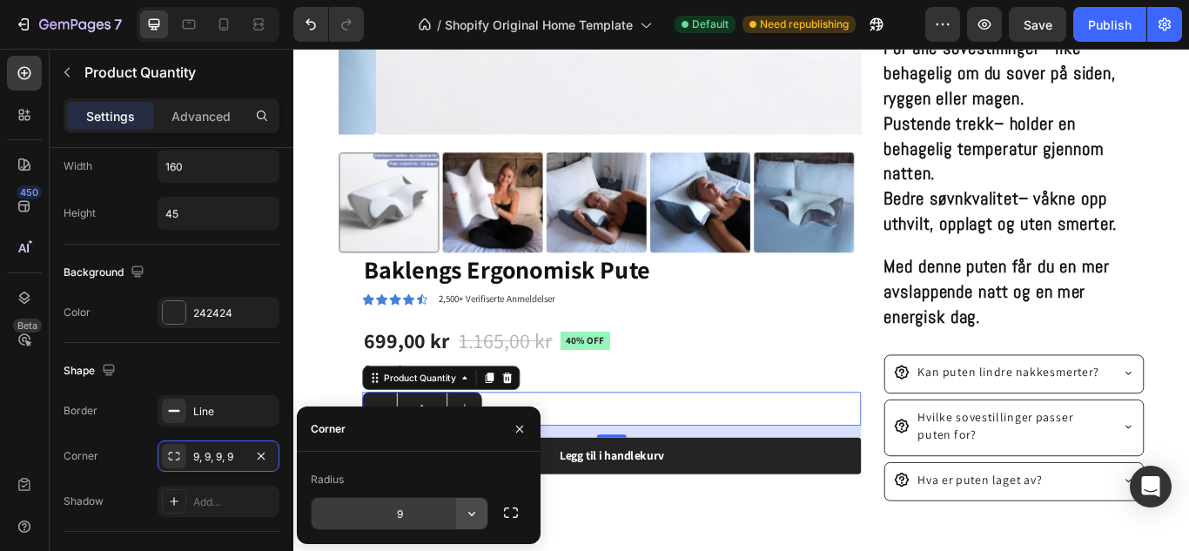
click at [476, 507] on icon "button" at bounding box center [471, 513] width 17 height 17
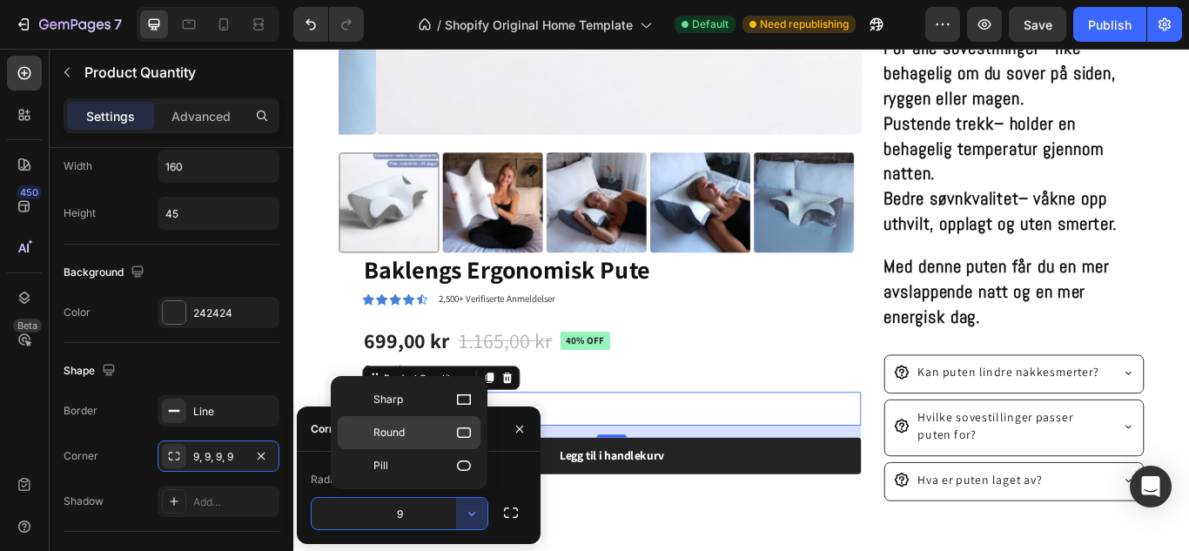
click at [389, 436] on span "Round" at bounding box center [388, 433] width 31 height 16
type input "8"
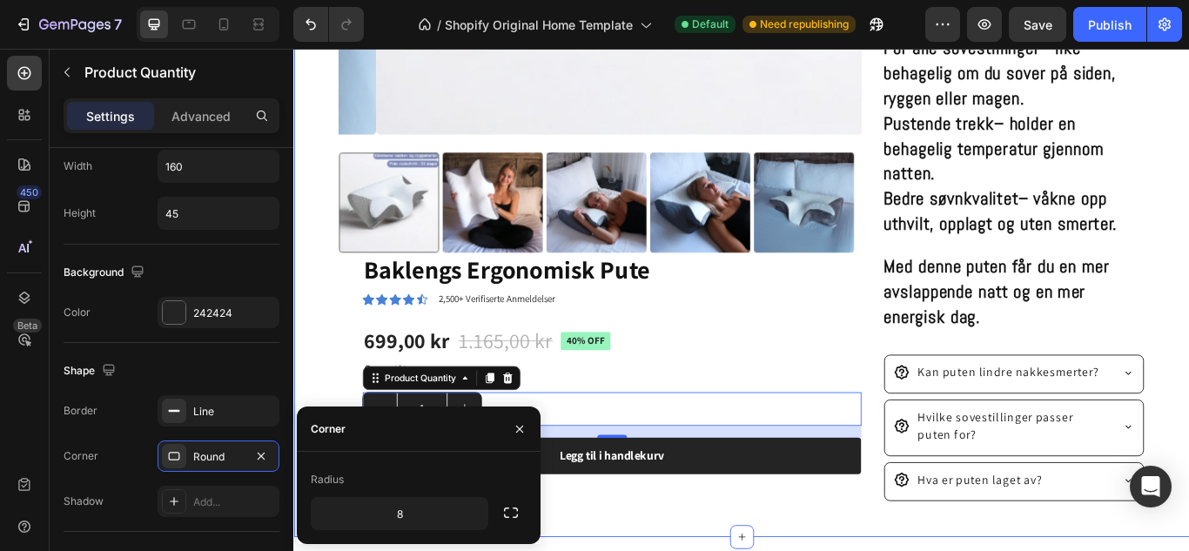
click at [302, 412] on div "Product Images Baklengs Ergonomisk Pute Product Title Icon Icon Icon Icon Icon …" at bounding box center [815, 44] width 1044 height 1148
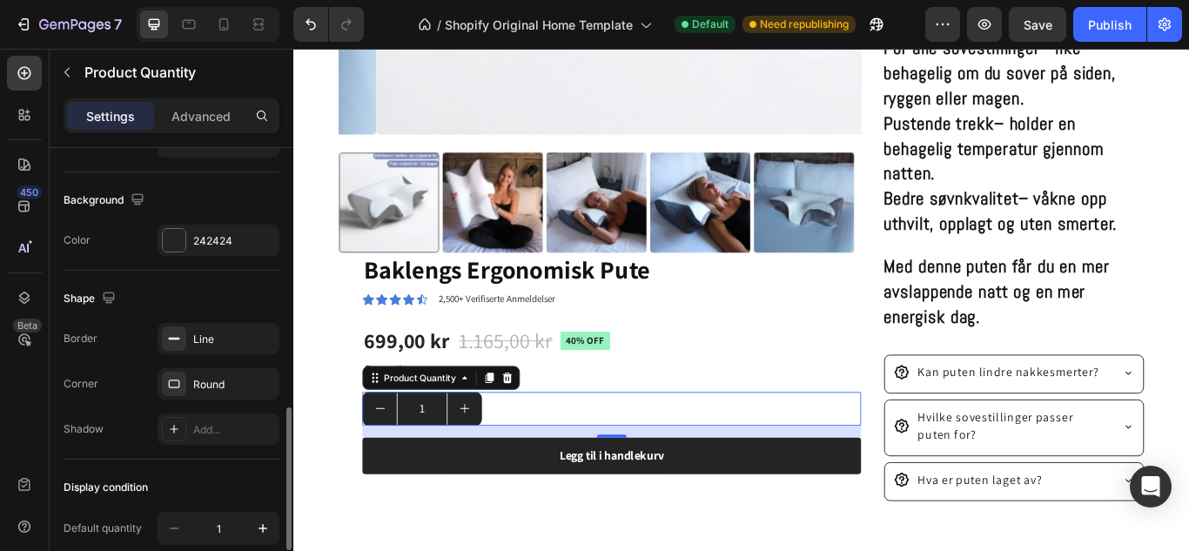
scroll to position [806, 0]
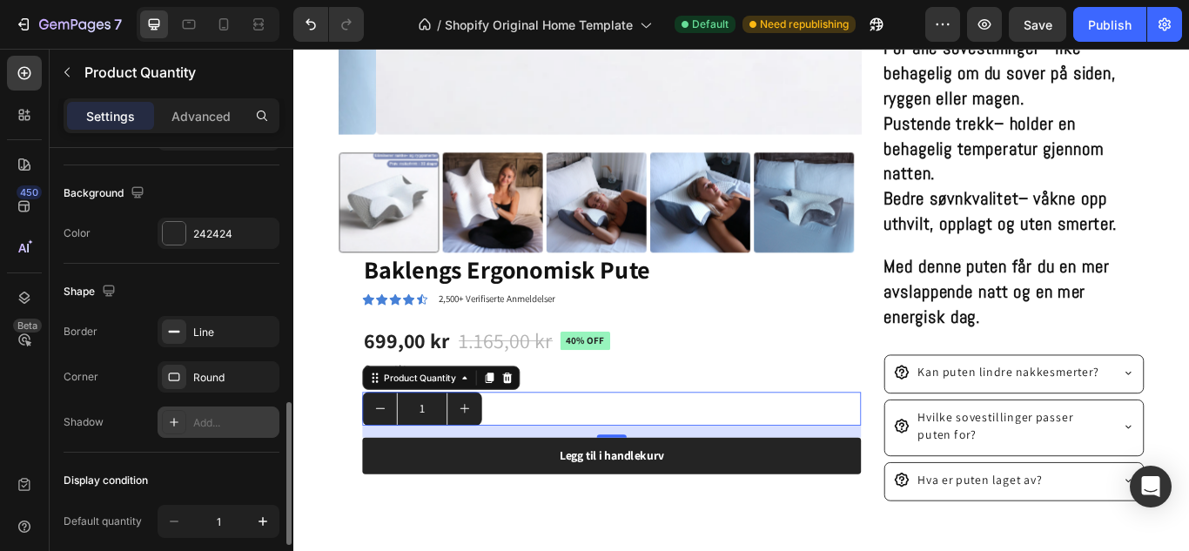
click at [178, 427] on icon at bounding box center [174, 422] width 14 height 14
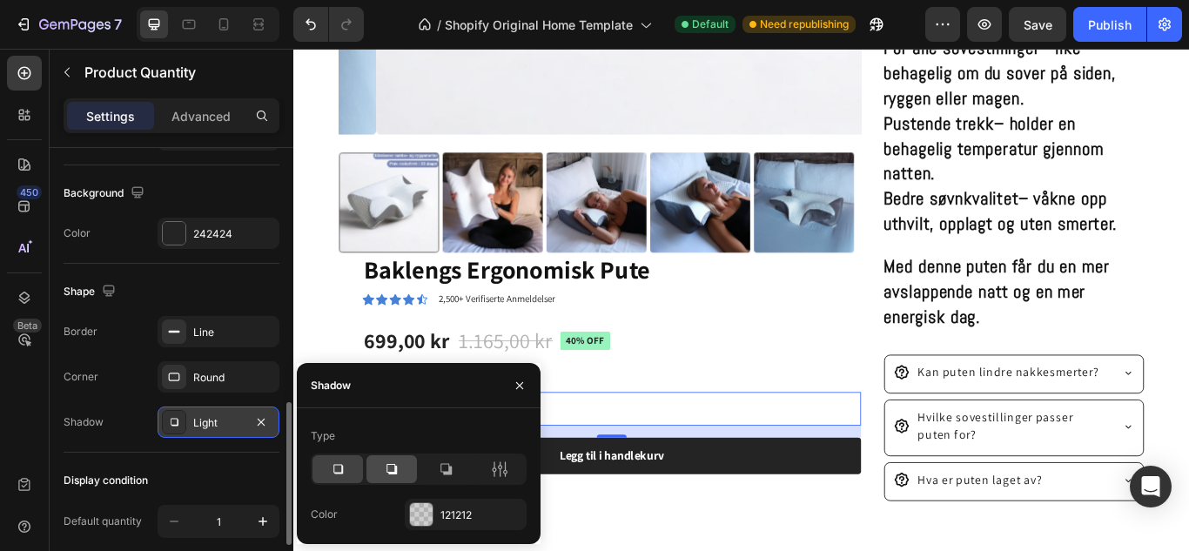
click at [385, 465] on icon at bounding box center [391, 468] width 17 height 17
click at [426, 511] on div at bounding box center [421, 514] width 23 height 23
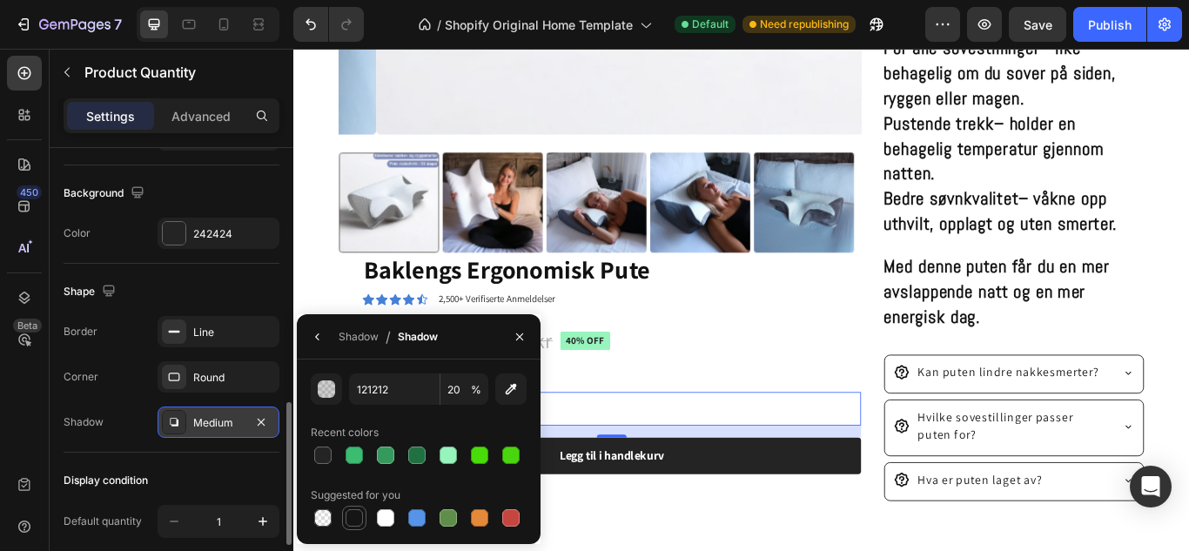
click at [358, 517] on div at bounding box center [353, 517] width 17 height 17
type input "151515"
type input "100"
click at [465, 391] on input "100" at bounding box center [464, 388] width 48 height 31
click at [721, 432] on div "Quantity Text Block 1 Product Quantity 16 Legg til i handlekurv Add to Cart" at bounding box center [663, 478] width 581 height 134
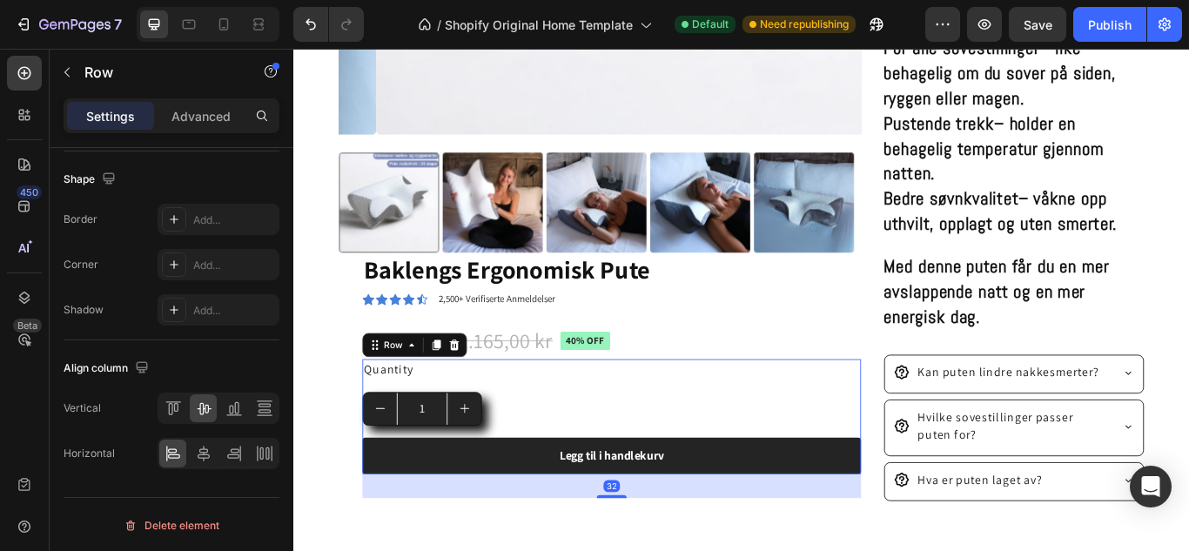
scroll to position [0, 0]
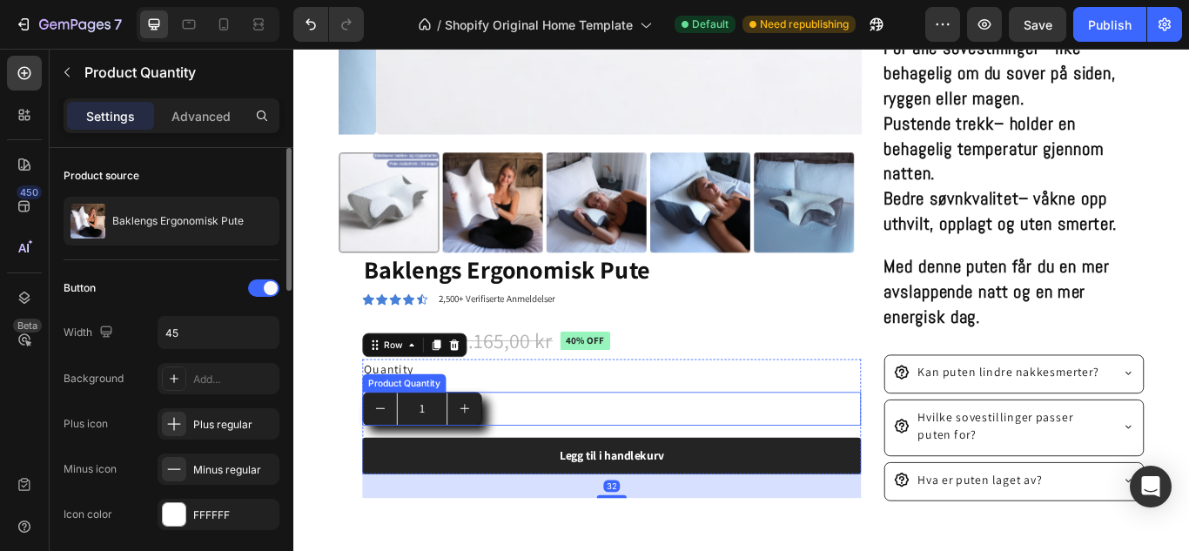
click at [539, 460] on div "1" at bounding box center [663, 468] width 581 height 39
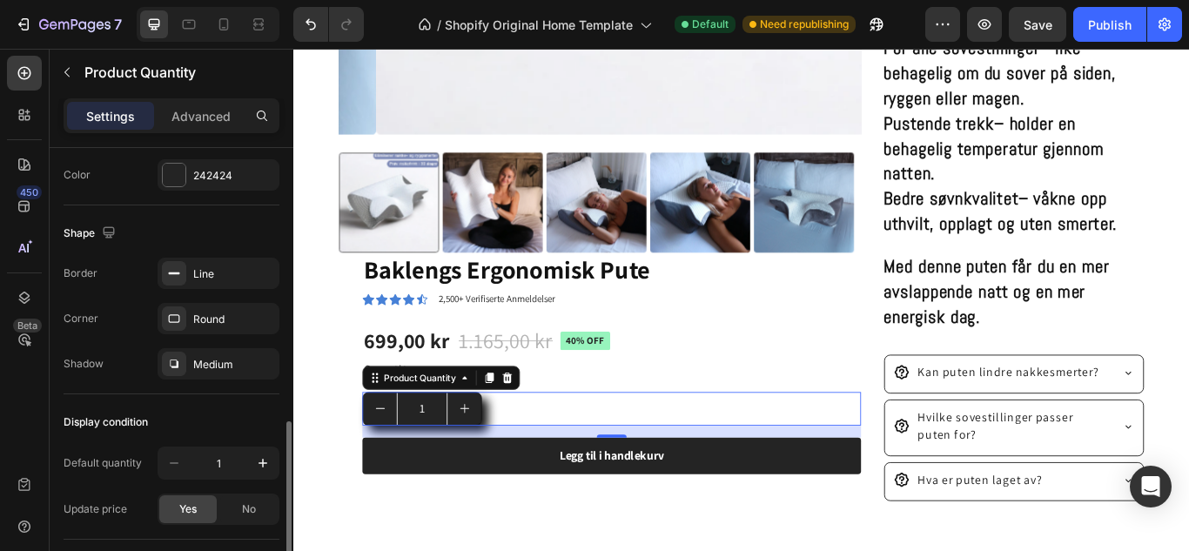
scroll to position [865, 0]
click at [211, 360] on div "Medium" at bounding box center [234, 364] width 82 height 16
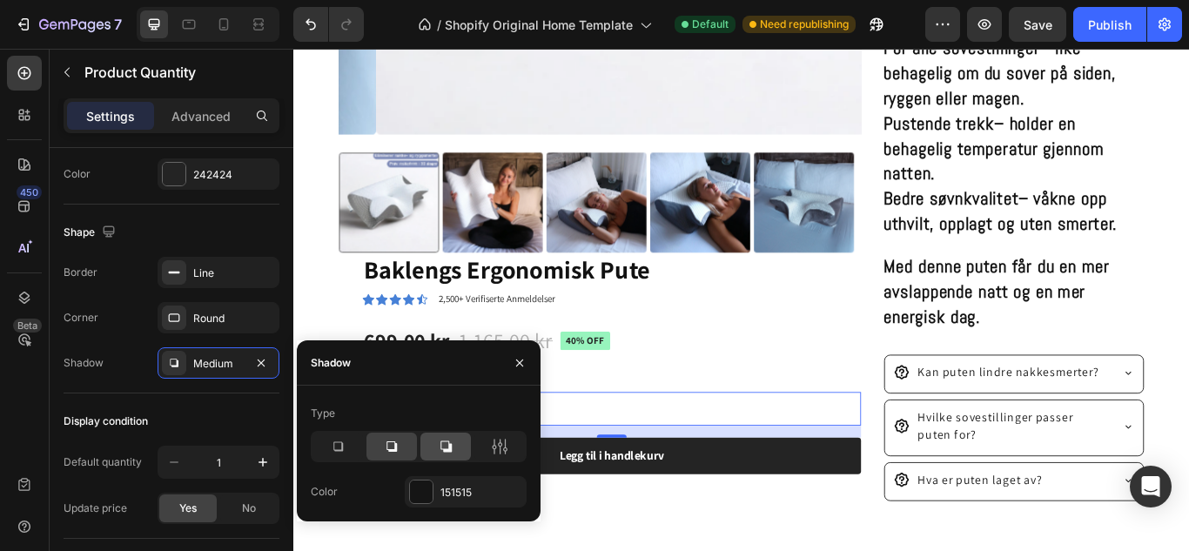
click at [439, 453] on icon at bounding box center [445, 446] width 17 height 17
click at [415, 507] on div "Type Color 151515" at bounding box center [419, 453] width 244 height 136
click at [426, 484] on div at bounding box center [421, 491] width 23 height 23
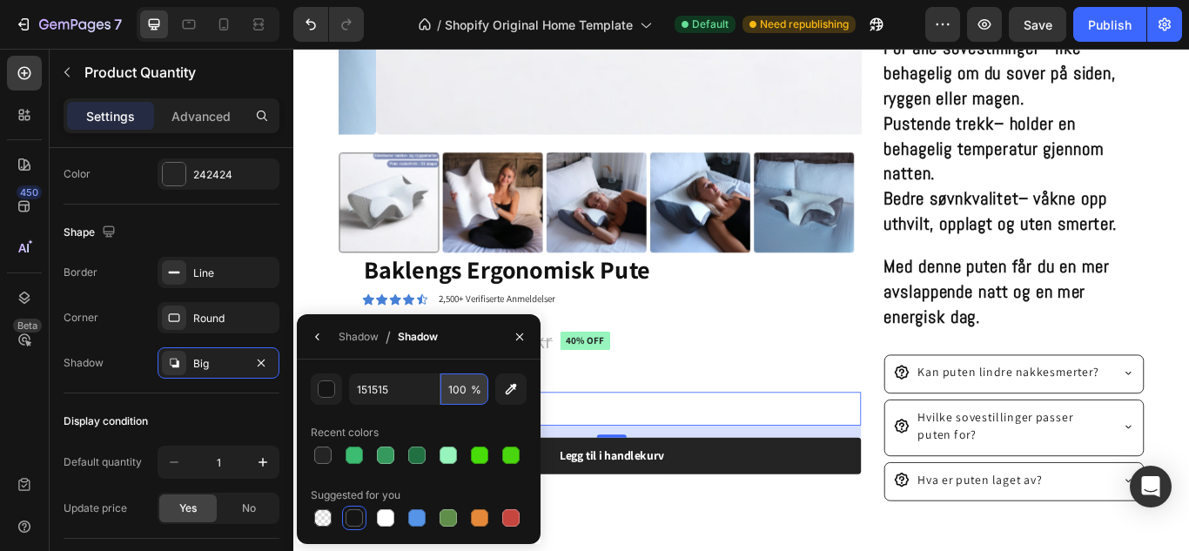
click at [467, 389] on input "100" at bounding box center [464, 388] width 48 height 31
type input "40"
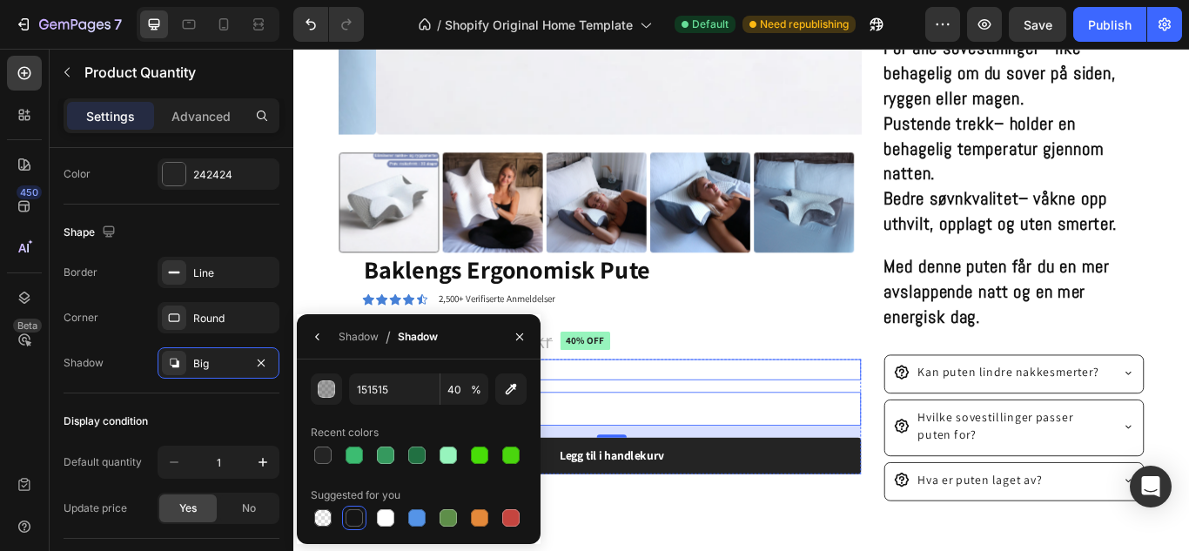
click at [764, 399] on div "Baklengs Ergonomisk Pute Product Title Icon Icon Icon Icon Icon Icon List 2,500…" at bounding box center [663, 429] width 581 height 286
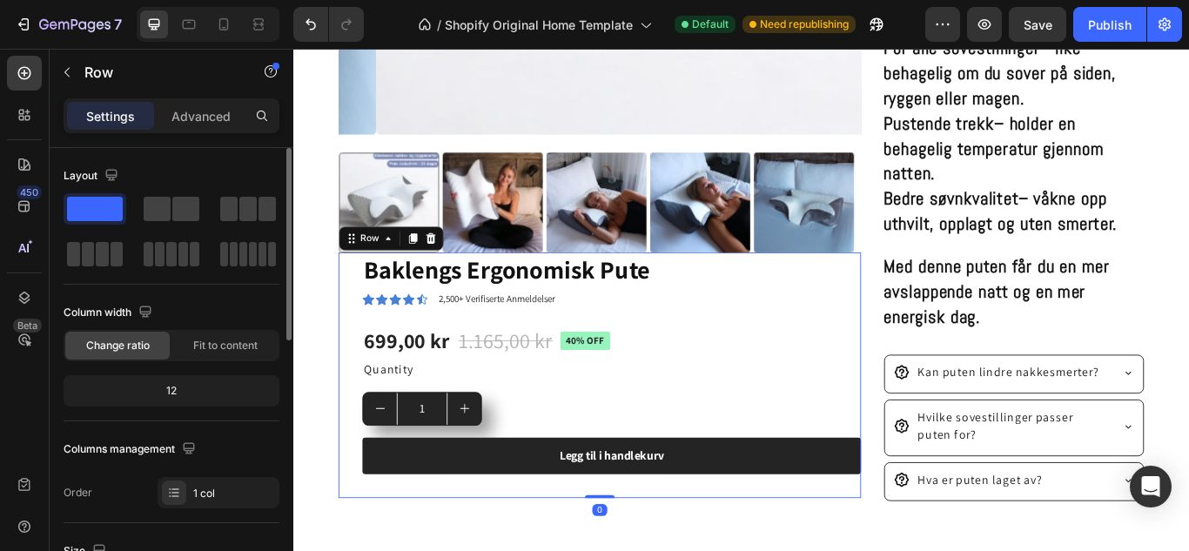
scroll to position [0, 0]
click at [687, 546] on div "Baklengs Ergonomisk Pute Product Title Icon Icon Icon Icon Icon Icon List 2,500…" at bounding box center [663, 429] width 581 height 286
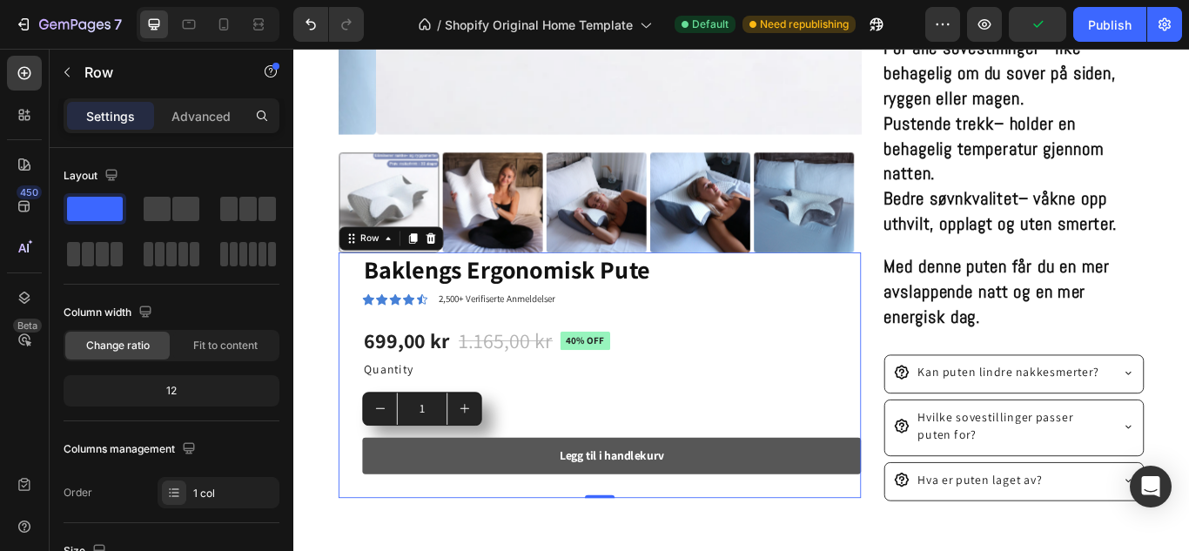
click at [668, 529] on button "Legg til i handlekurv" at bounding box center [663, 523] width 581 height 43
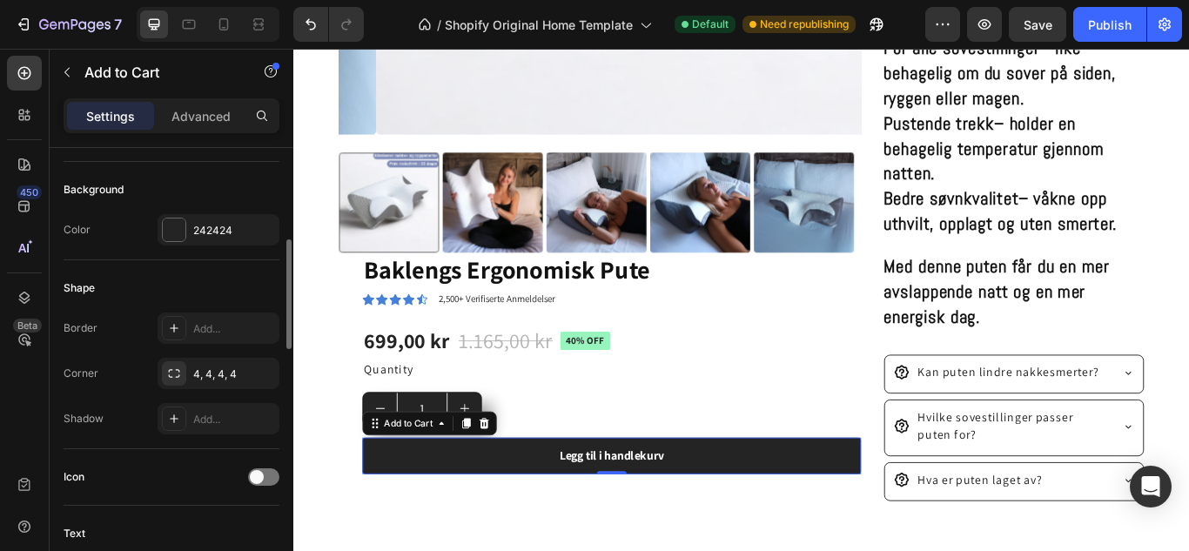
scroll to position [419, 0]
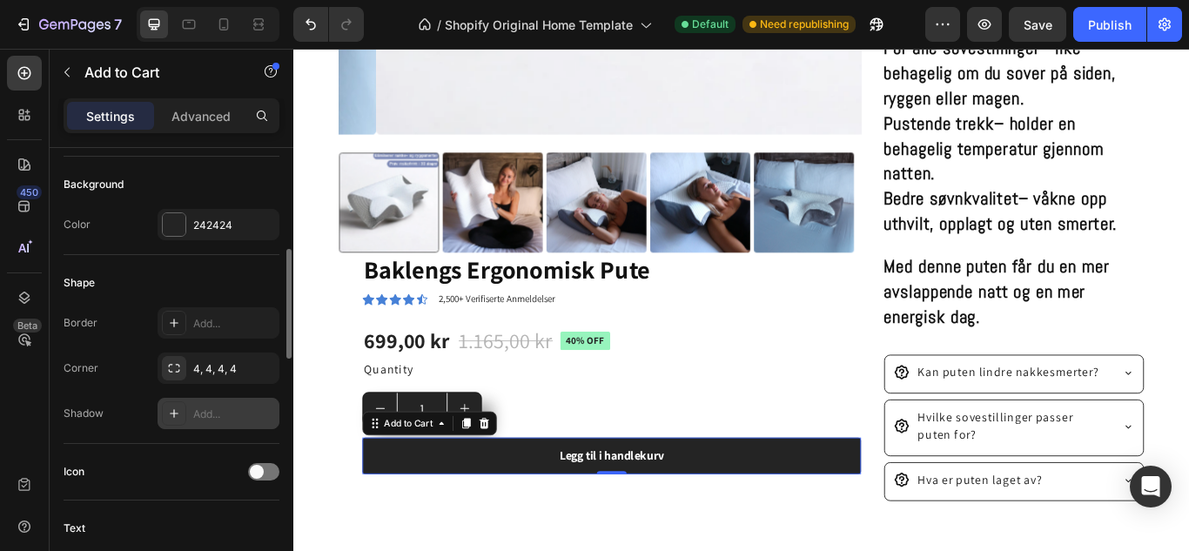
click at [160, 405] on div "Add..." at bounding box center [218, 413] width 122 height 31
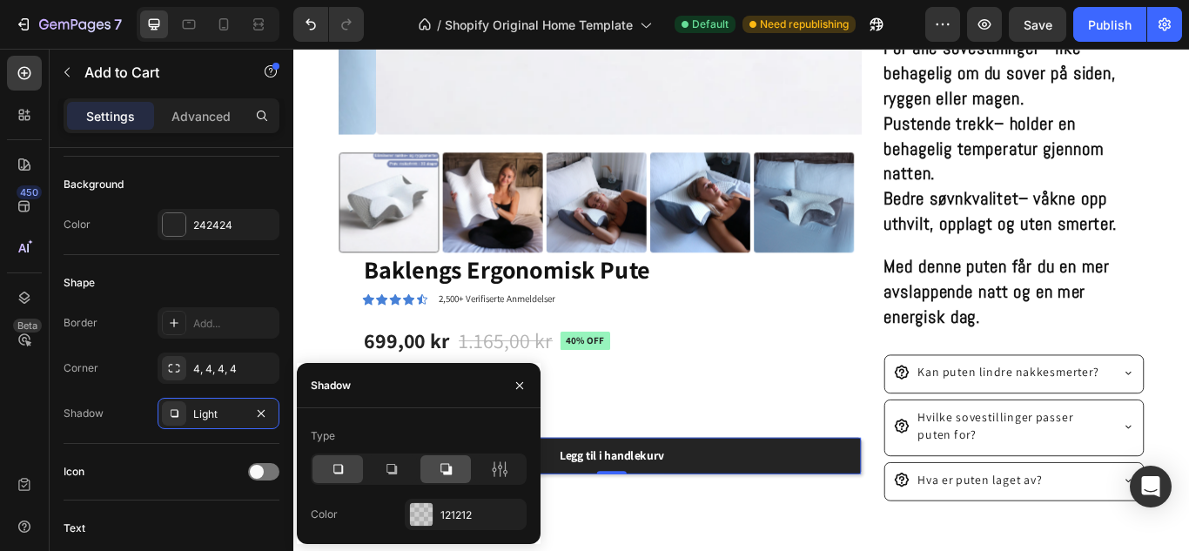
click at [446, 482] on div at bounding box center [445, 469] width 50 height 28
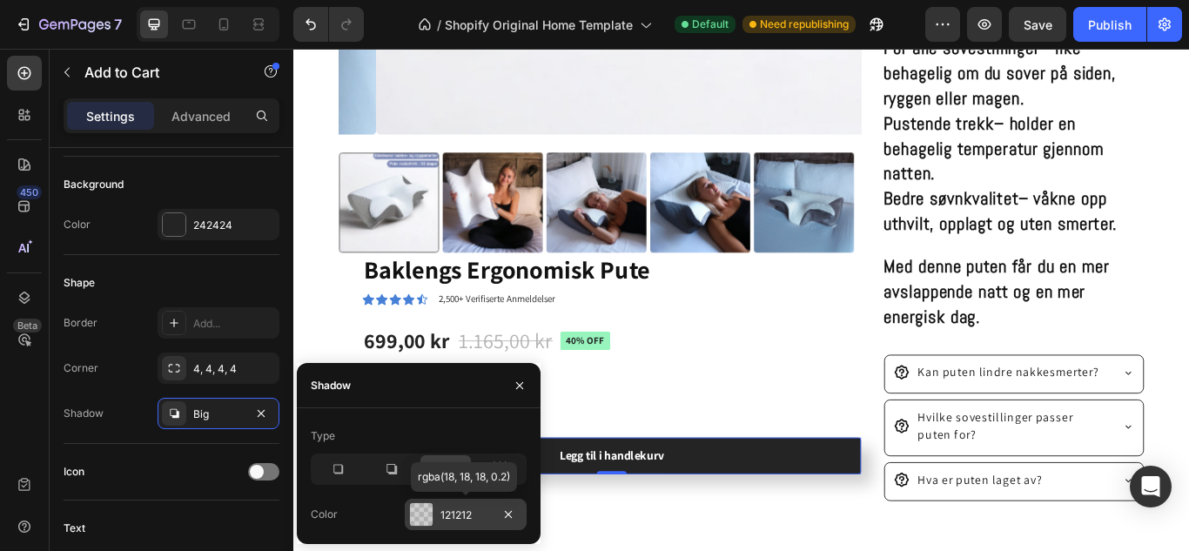
click at [425, 512] on div at bounding box center [421, 514] width 23 height 23
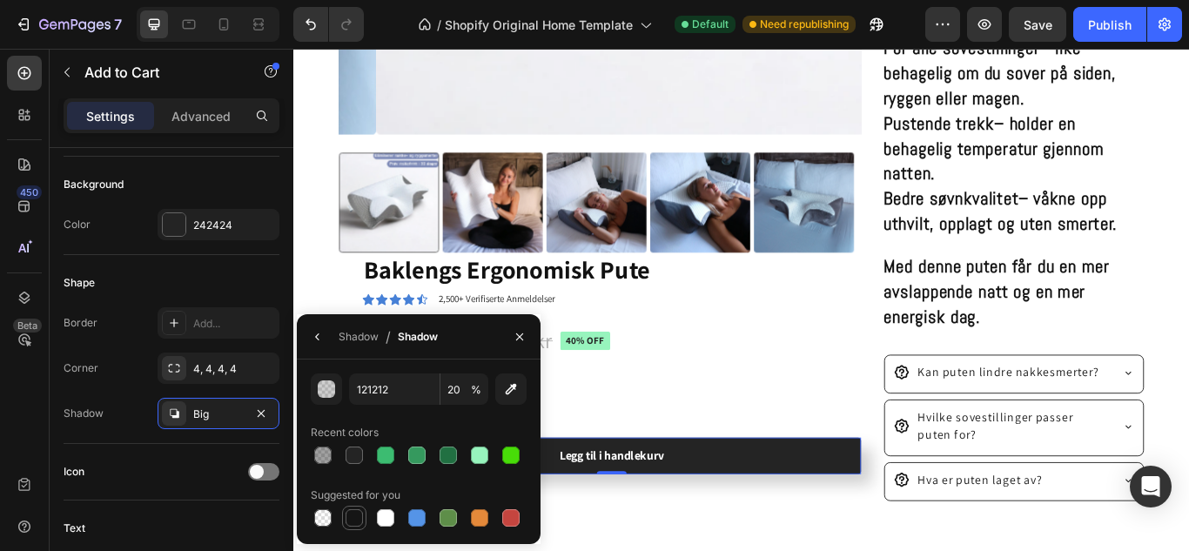
click at [357, 513] on div at bounding box center [353, 517] width 17 height 17
type input "151515"
type input "100"
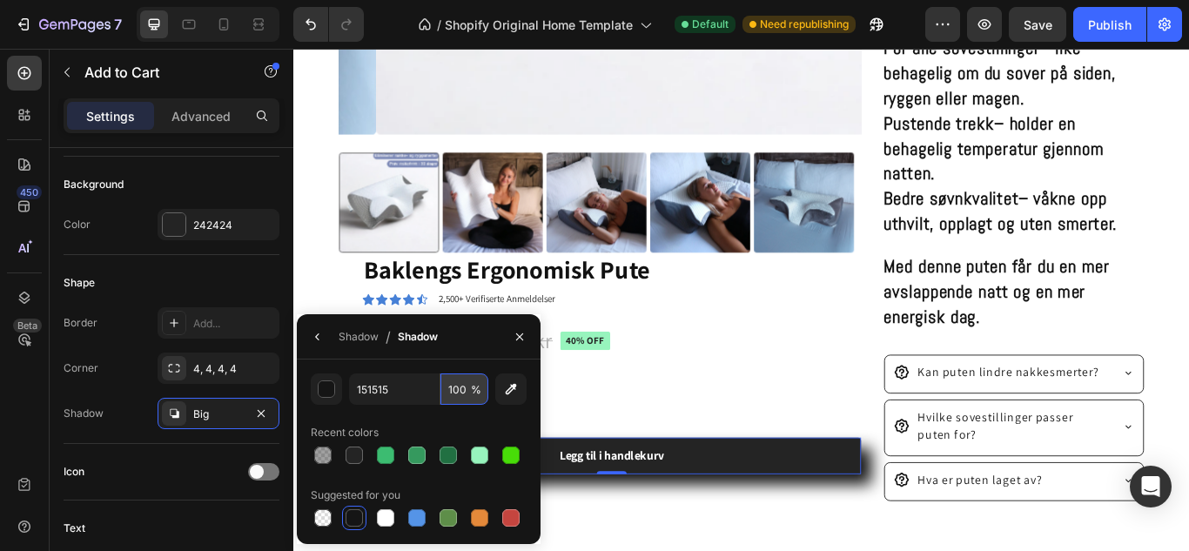
click at [463, 386] on input "100" at bounding box center [464, 388] width 48 height 31
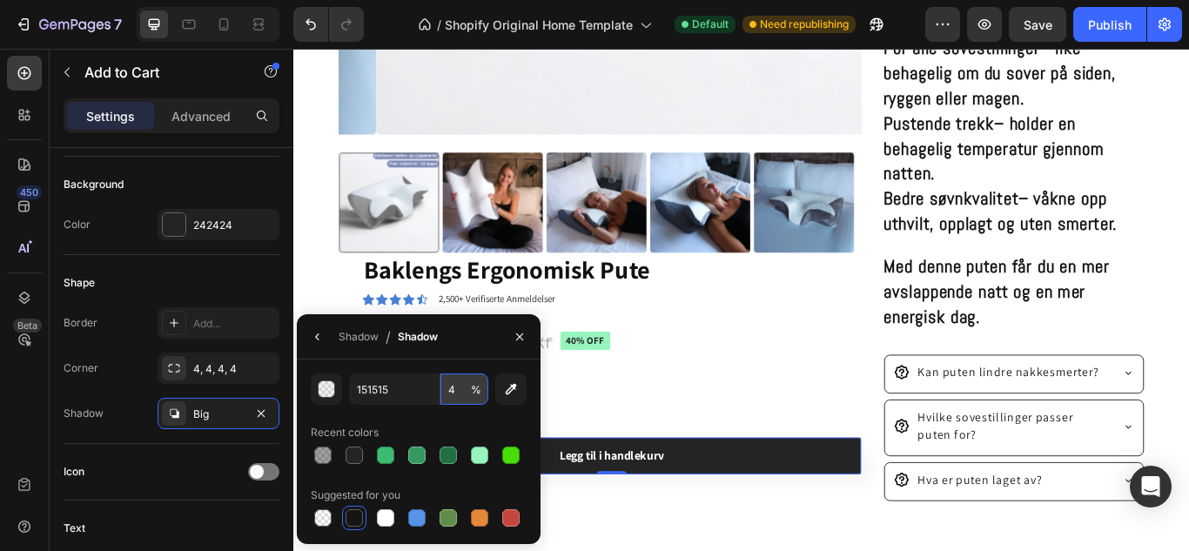
type input "40"
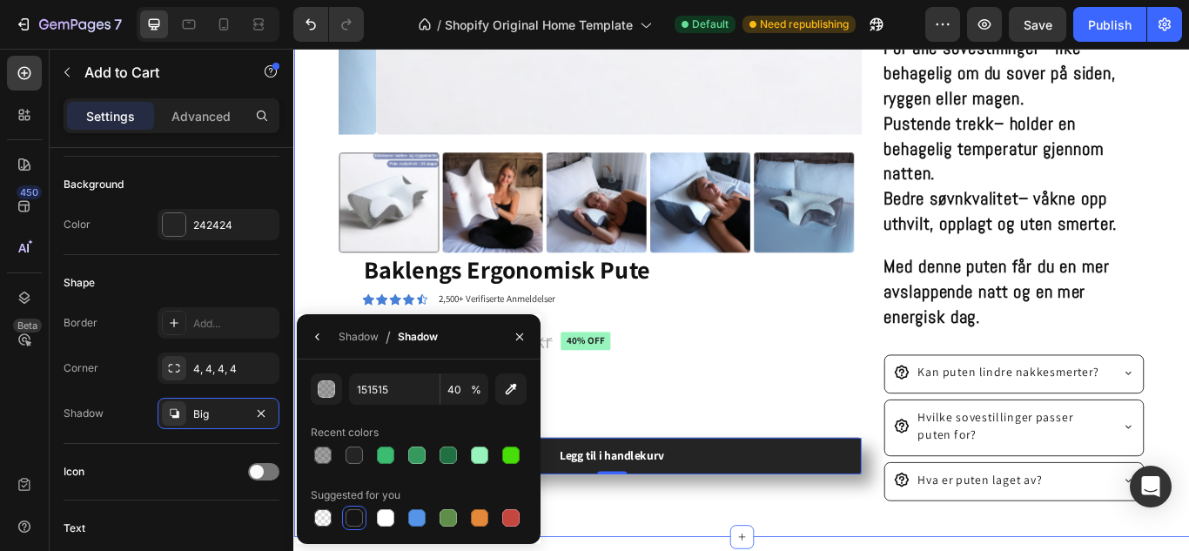
click at [755, 550] on div "Product Images Baklengs Ergonomisk Pute Product Title Icon Icon Icon Icon Icon …" at bounding box center [815, 44] width 1044 height 1148
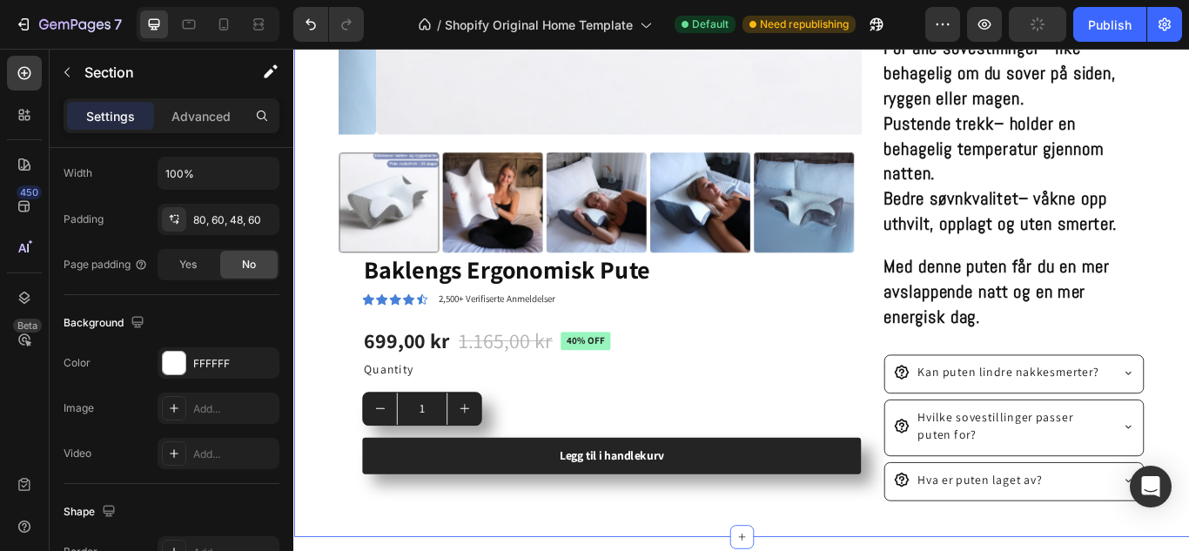
scroll to position [0, 0]
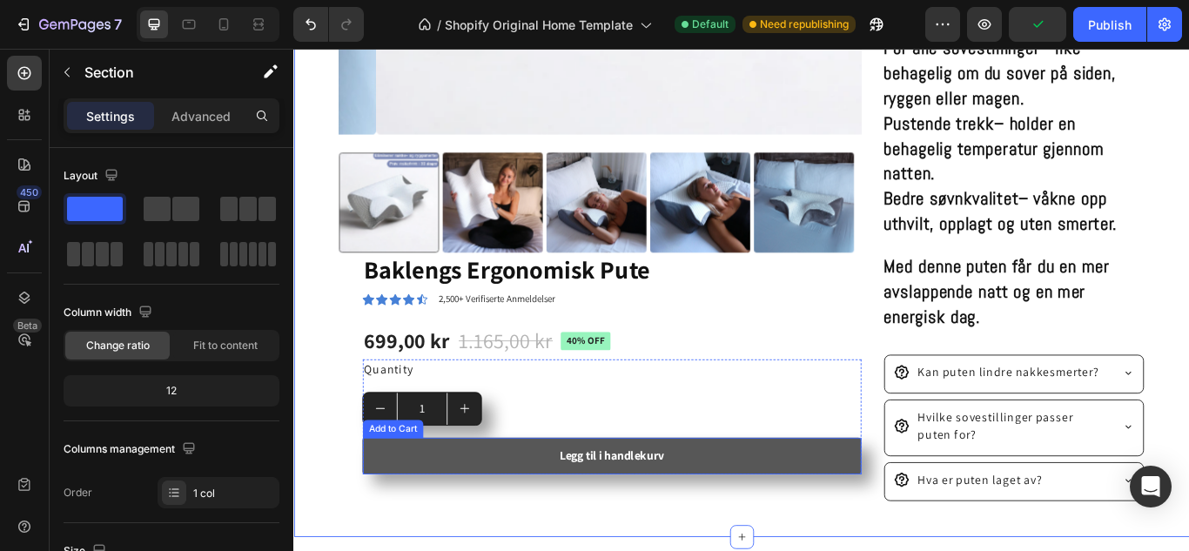
click at [848, 527] on button "Legg til i handlekurv" at bounding box center [663, 523] width 581 height 43
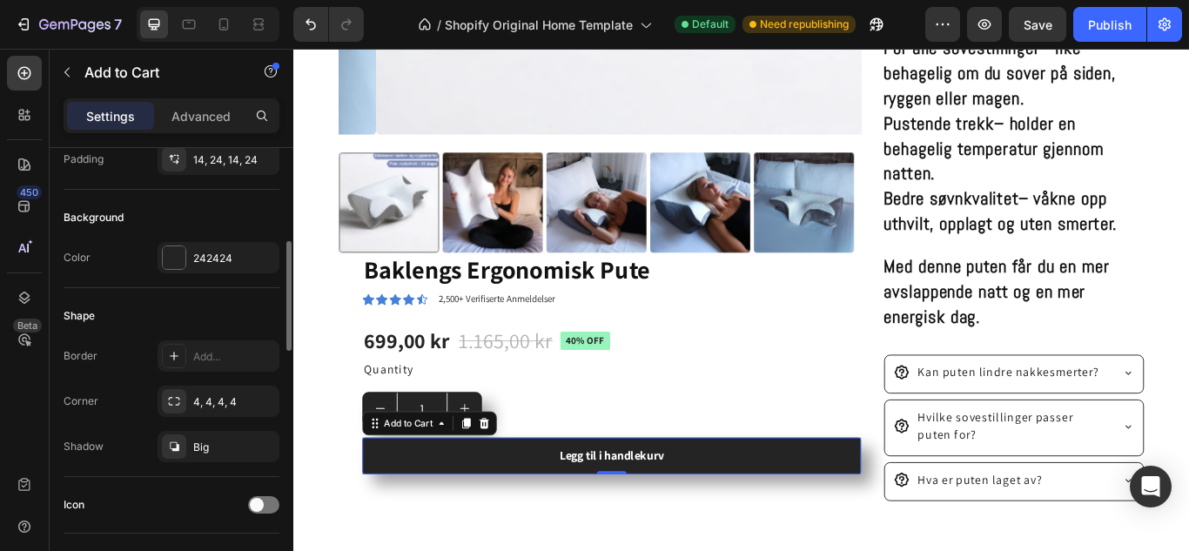
scroll to position [424, 0]
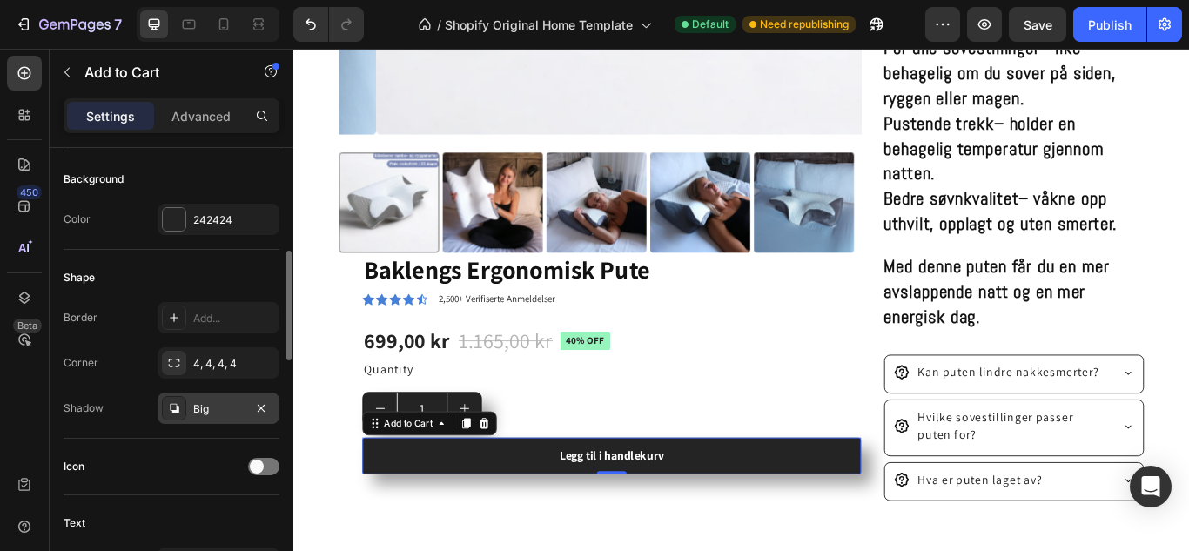
click at [209, 405] on div "Big" at bounding box center [218, 409] width 50 height 16
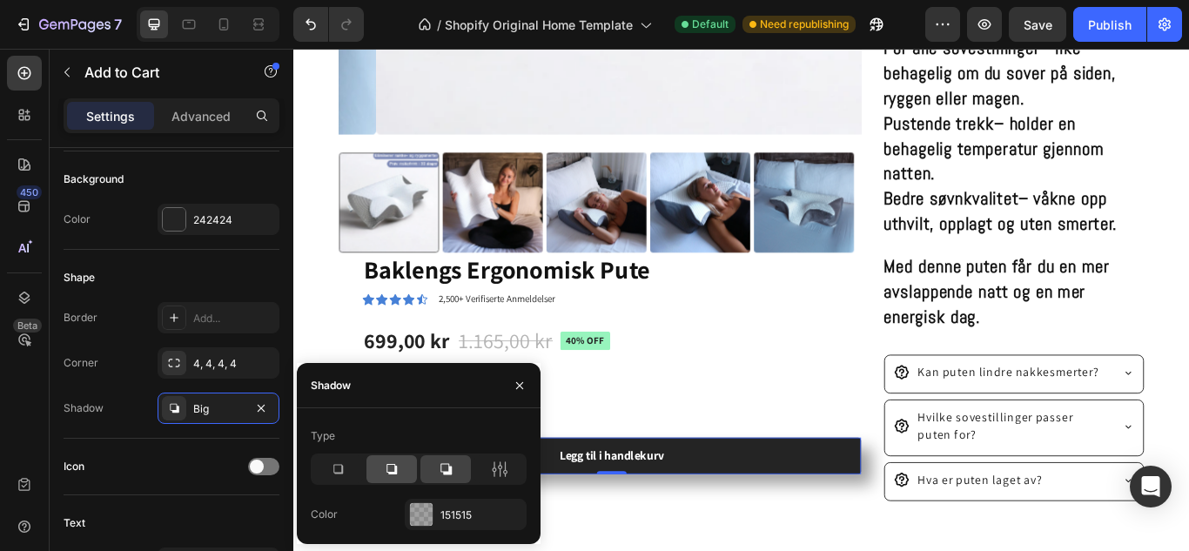
click at [401, 468] on div at bounding box center [391, 469] width 50 height 28
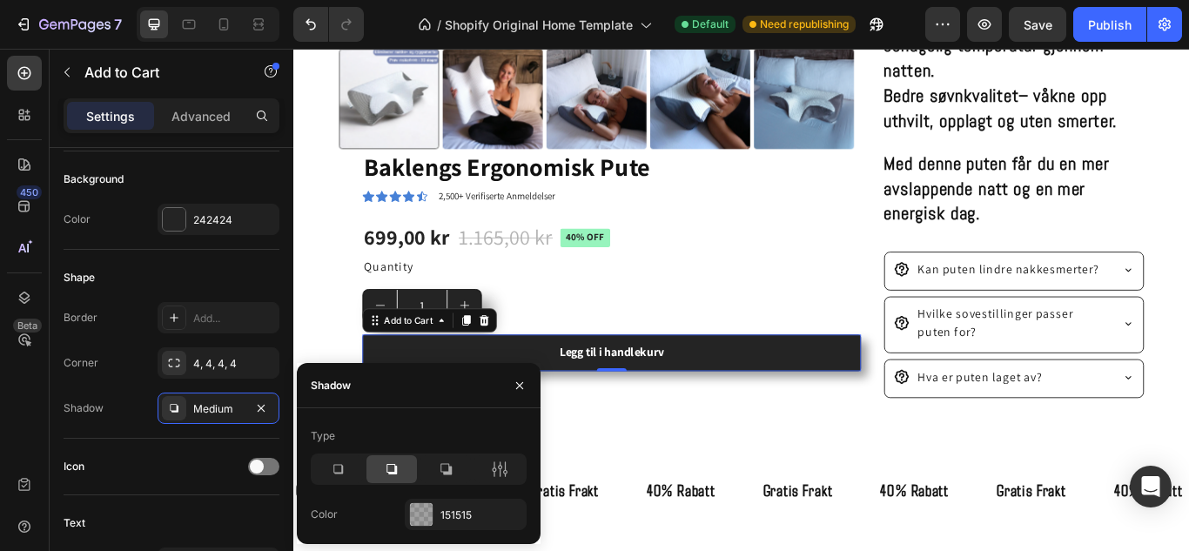
scroll to position [865, 0]
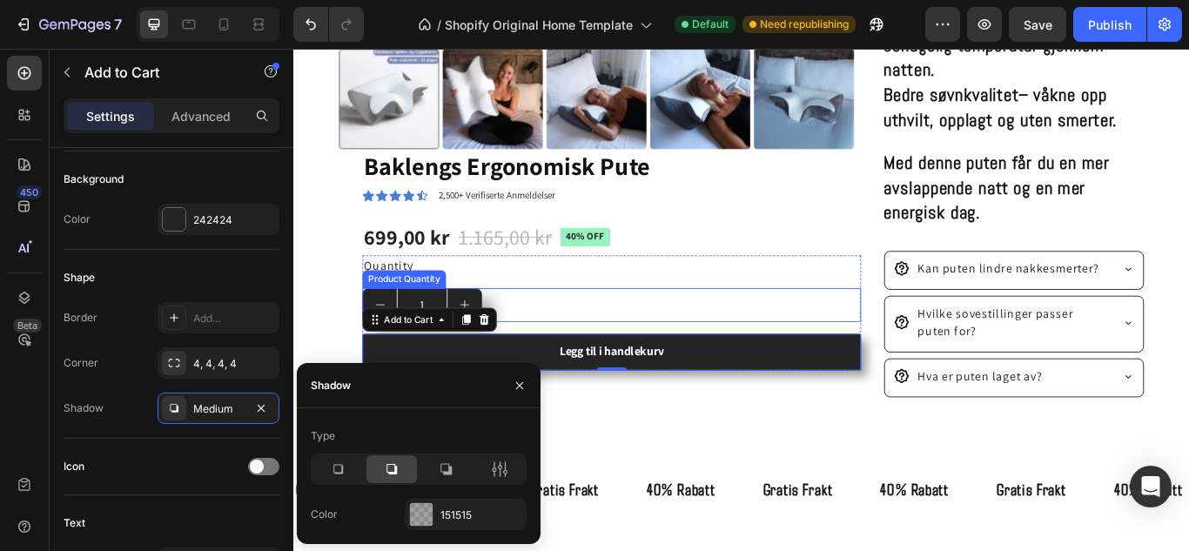
click at [538, 328] on div "1" at bounding box center [663, 347] width 581 height 39
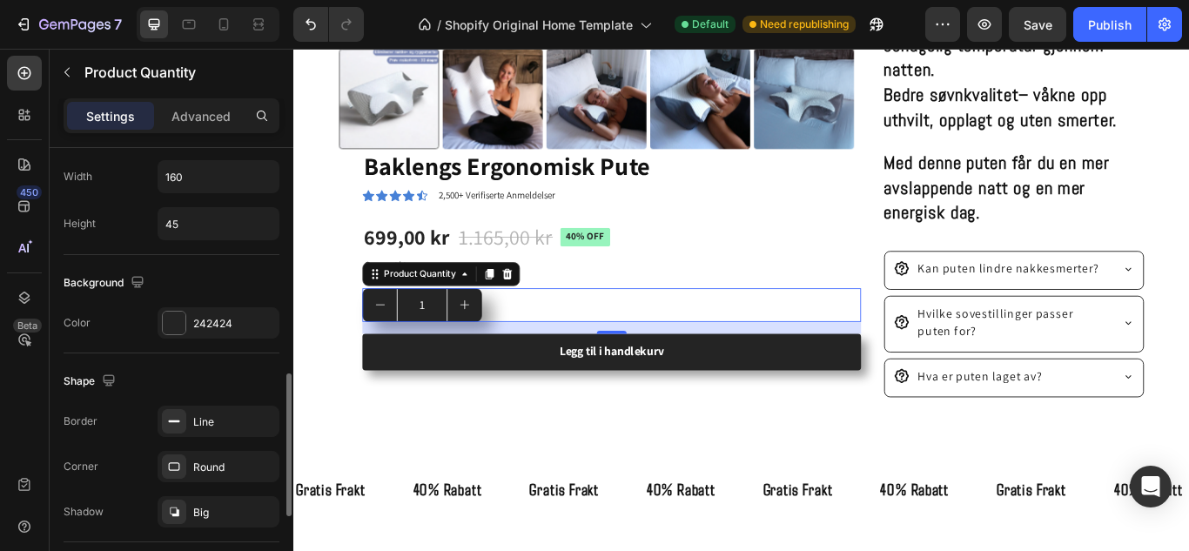
scroll to position [760, 0]
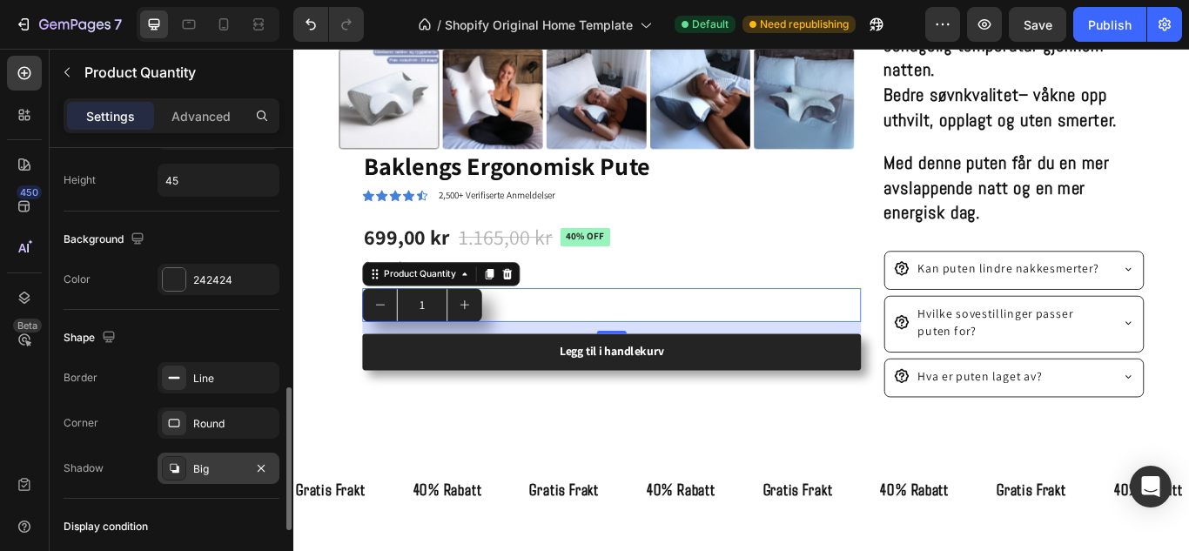
click at [213, 464] on div "Big" at bounding box center [218, 469] width 50 height 16
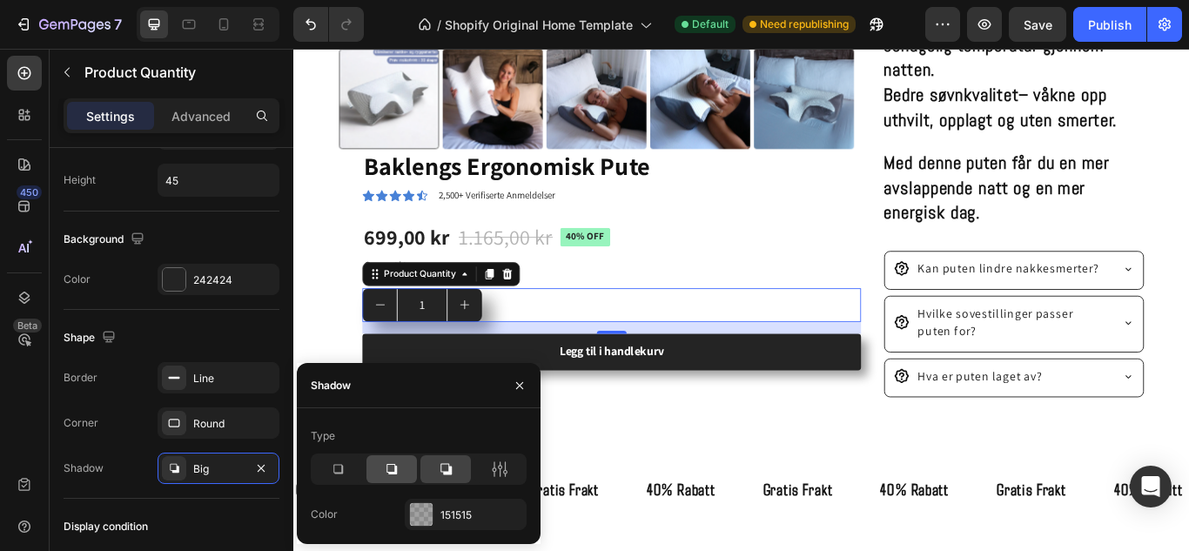
click at [397, 473] on icon at bounding box center [391, 469] width 10 height 10
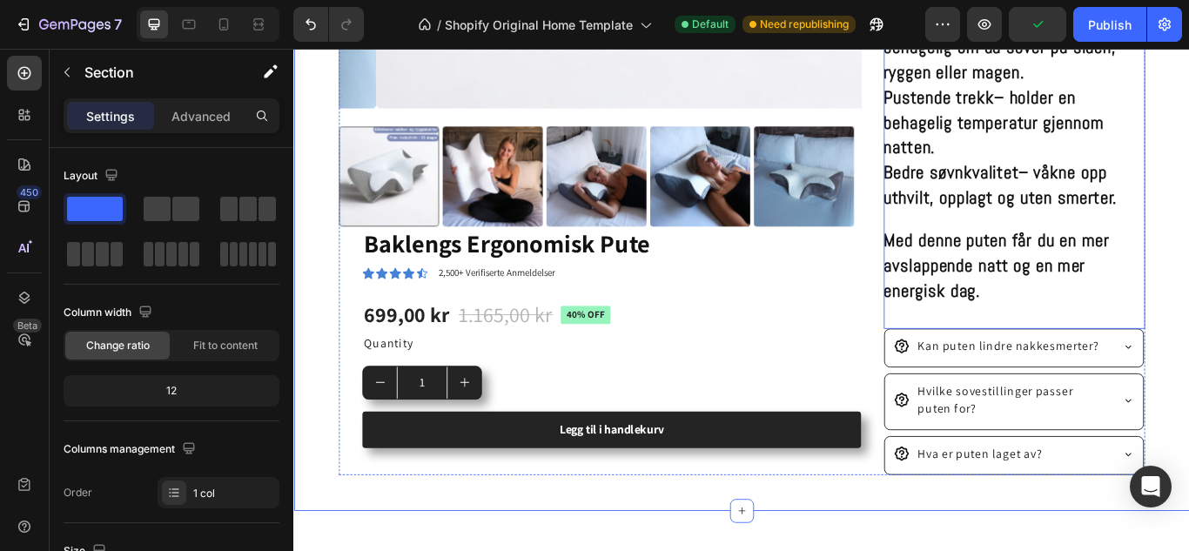
scroll to position [773, 0]
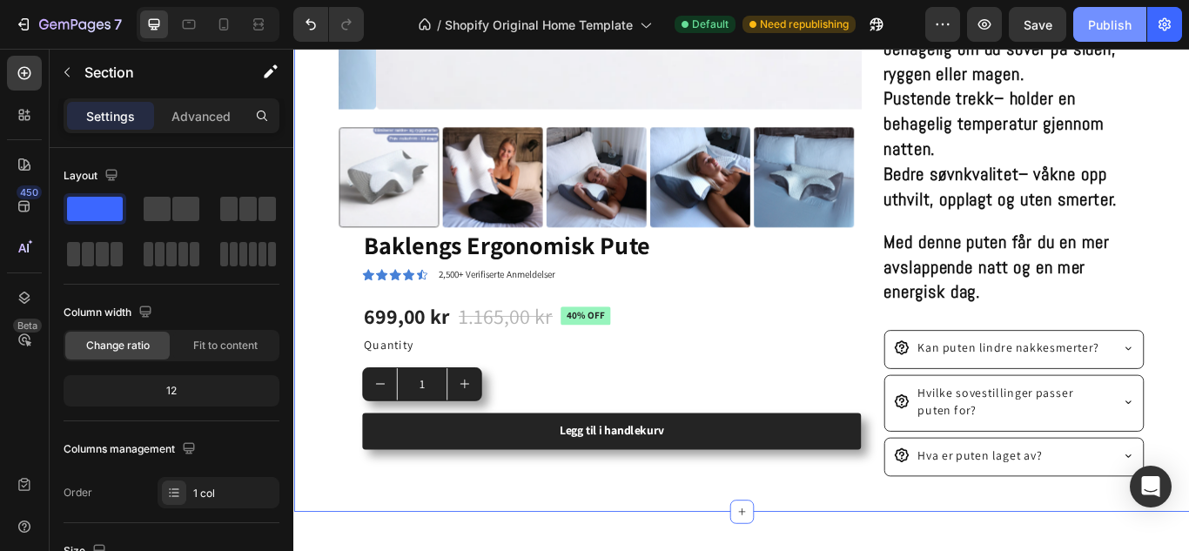
click at [1107, 24] on div "Publish" at bounding box center [1110, 25] width 44 height 18
